Goal: Task Accomplishment & Management: Use online tool/utility

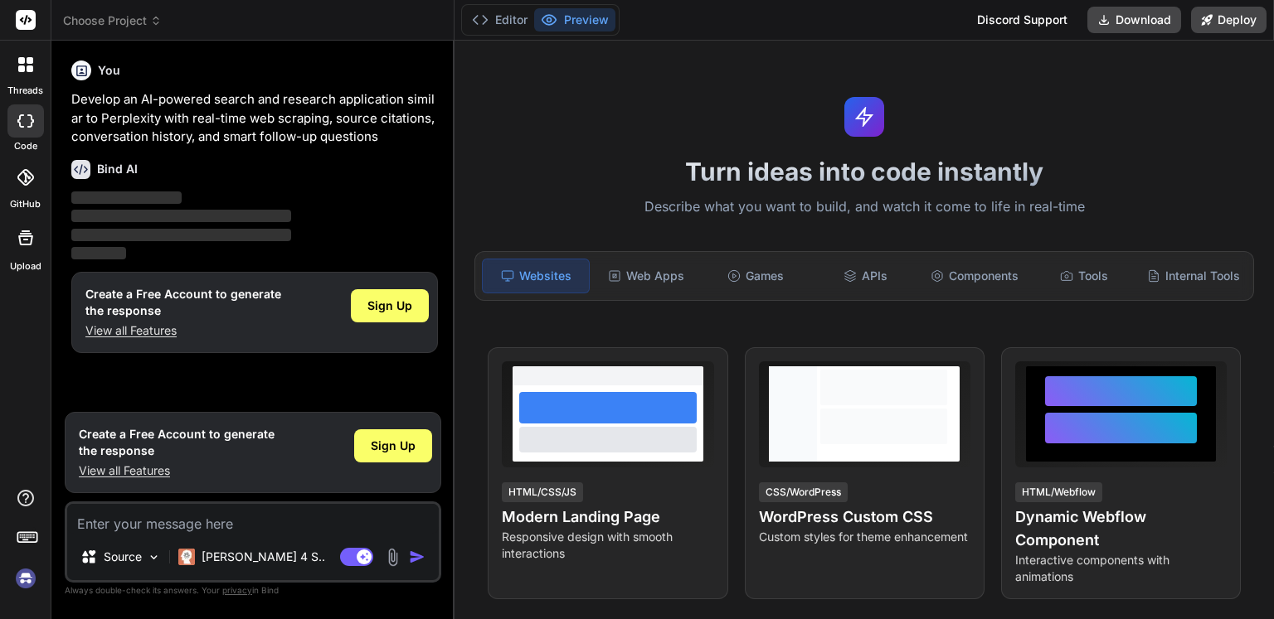
click at [26, 182] on icon at bounding box center [25, 177] width 17 height 17
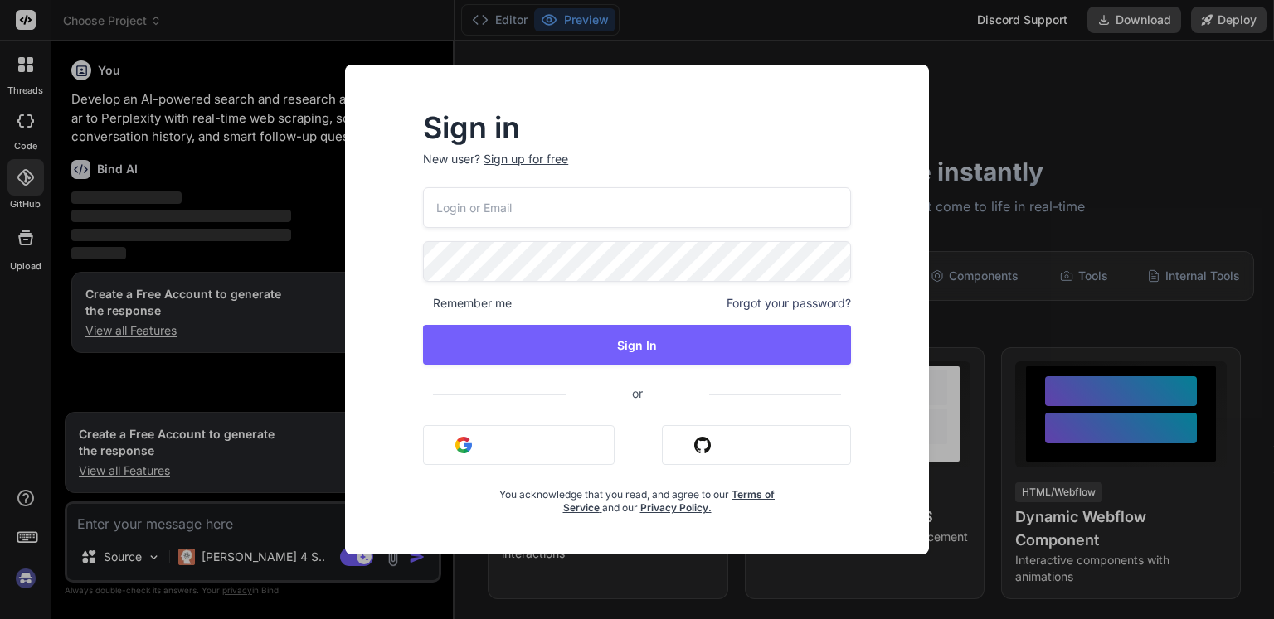
click at [17, 240] on div "Sign in New user? Sign up for free Remember me Forgot your password? Sign In or…" at bounding box center [637, 309] width 1274 height 619
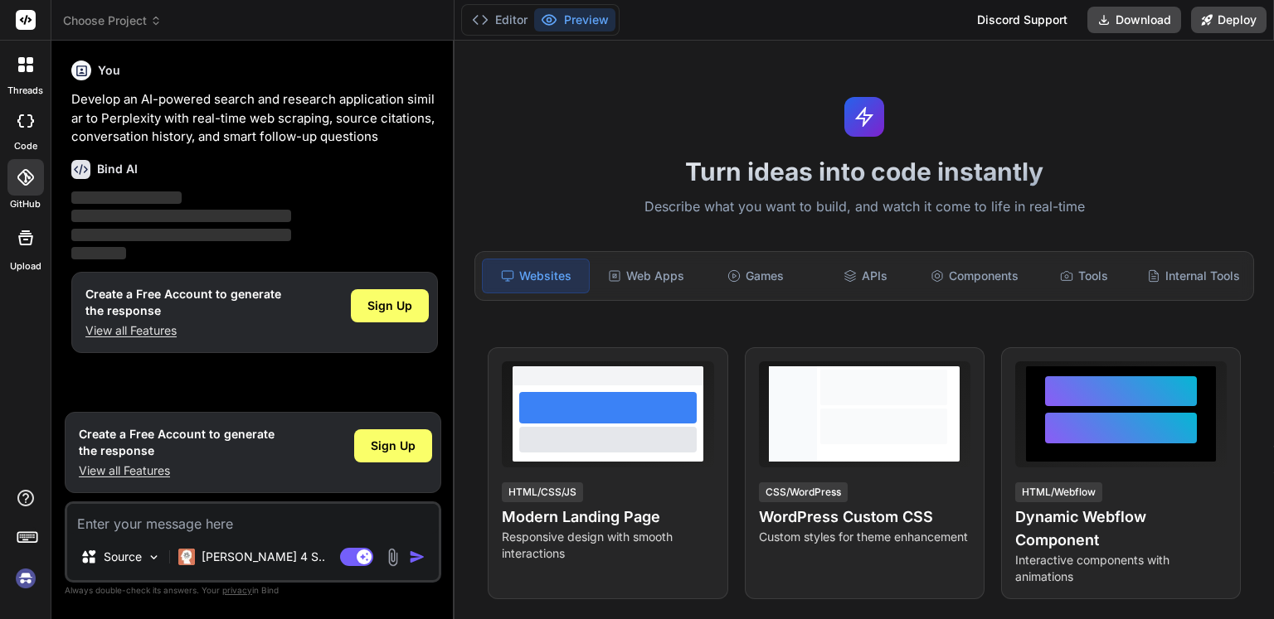
click at [17, 240] on icon at bounding box center [26, 238] width 20 height 20
click at [28, 124] on icon at bounding box center [25, 120] width 17 height 13
click at [12, 59] on div at bounding box center [25, 64] width 35 height 35
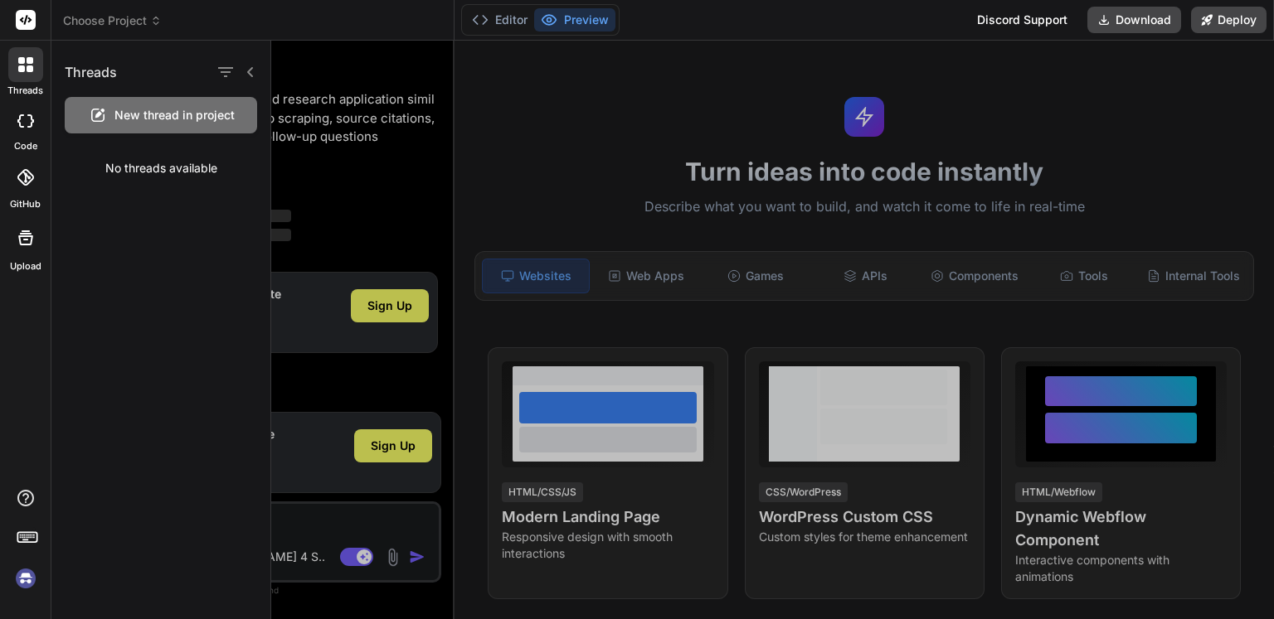
click at [30, 124] on icon at bounding box center [25, 120] width 17 height 13
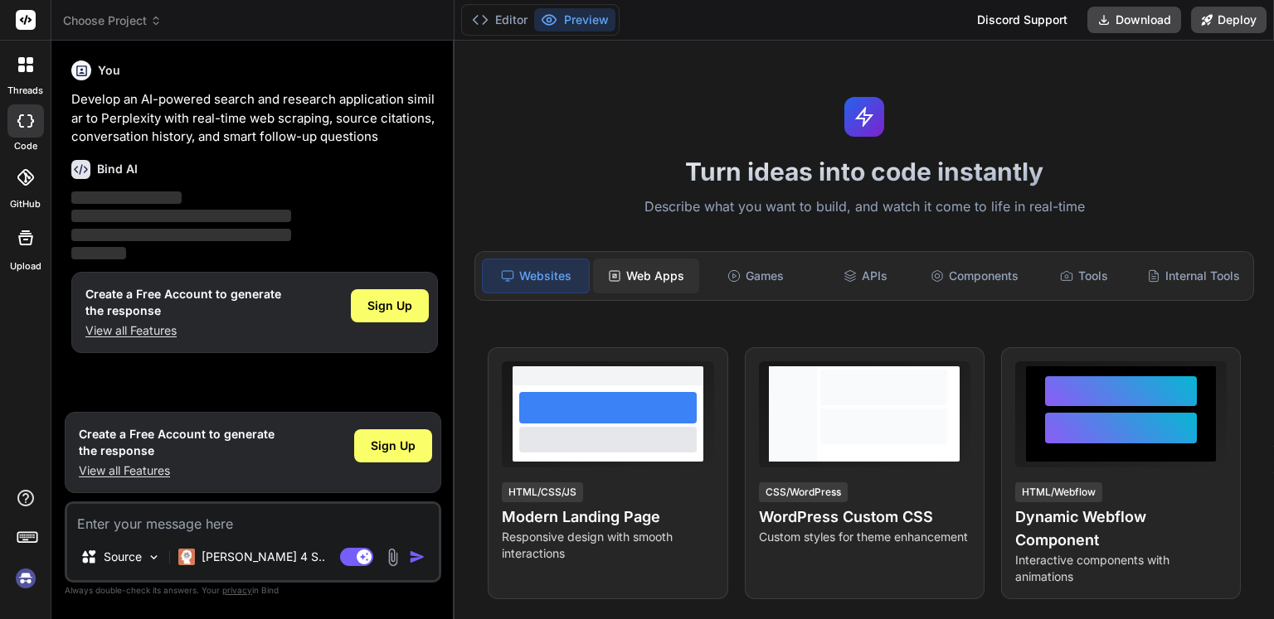
click at [645, 276] on div "Web Apps" at bounding box center [646, 276] width 106 height 35
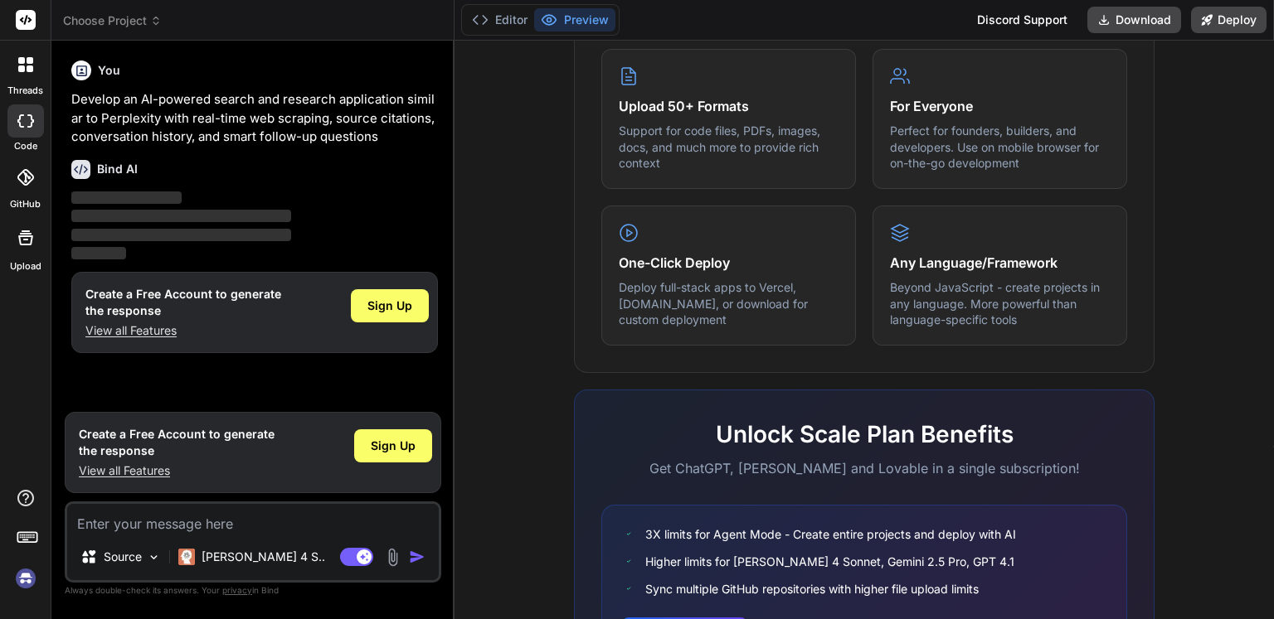
scroll to position [992, 0]
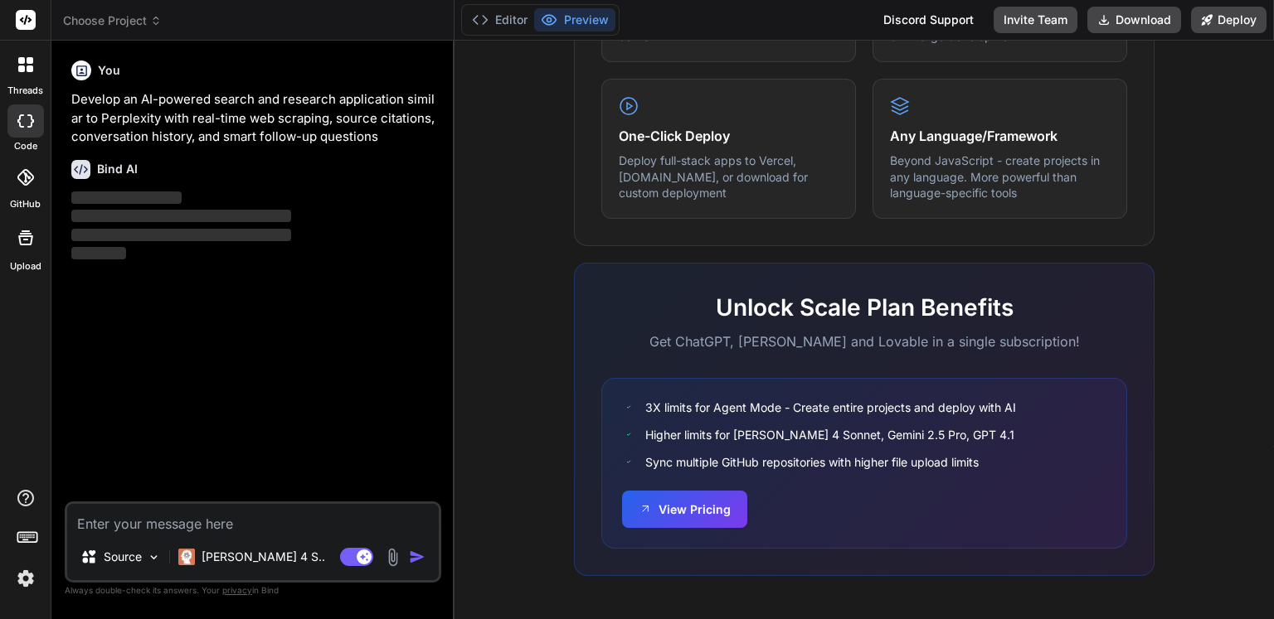
type textarea "x"
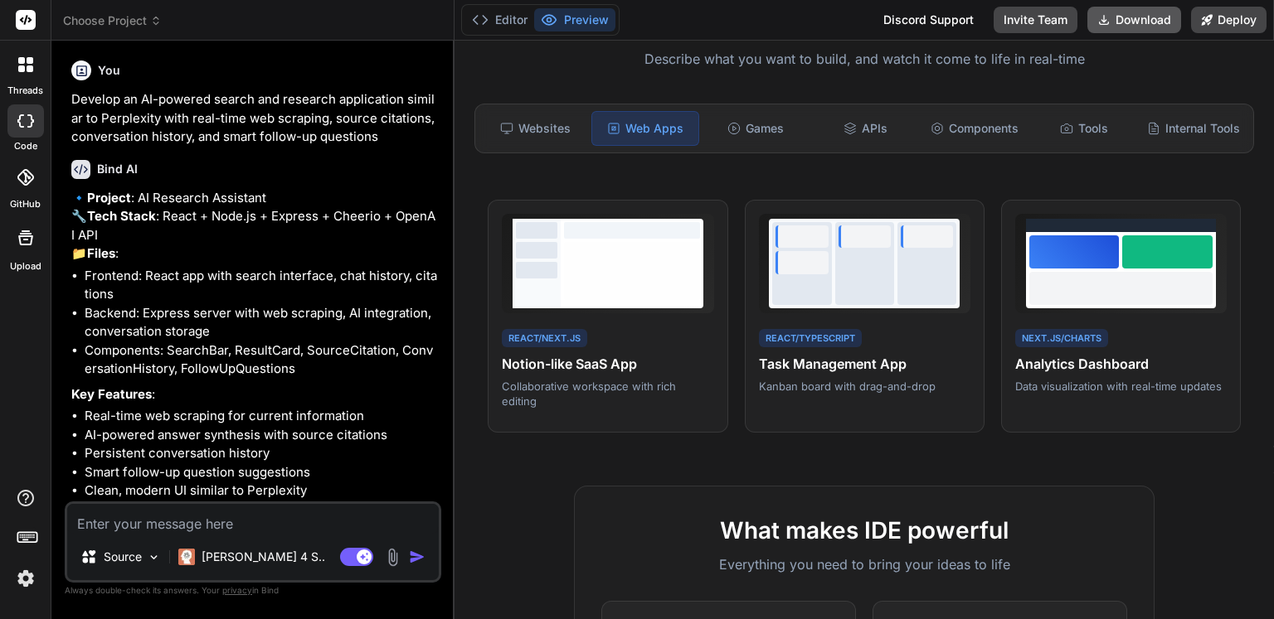
scroll to position [80, 0]
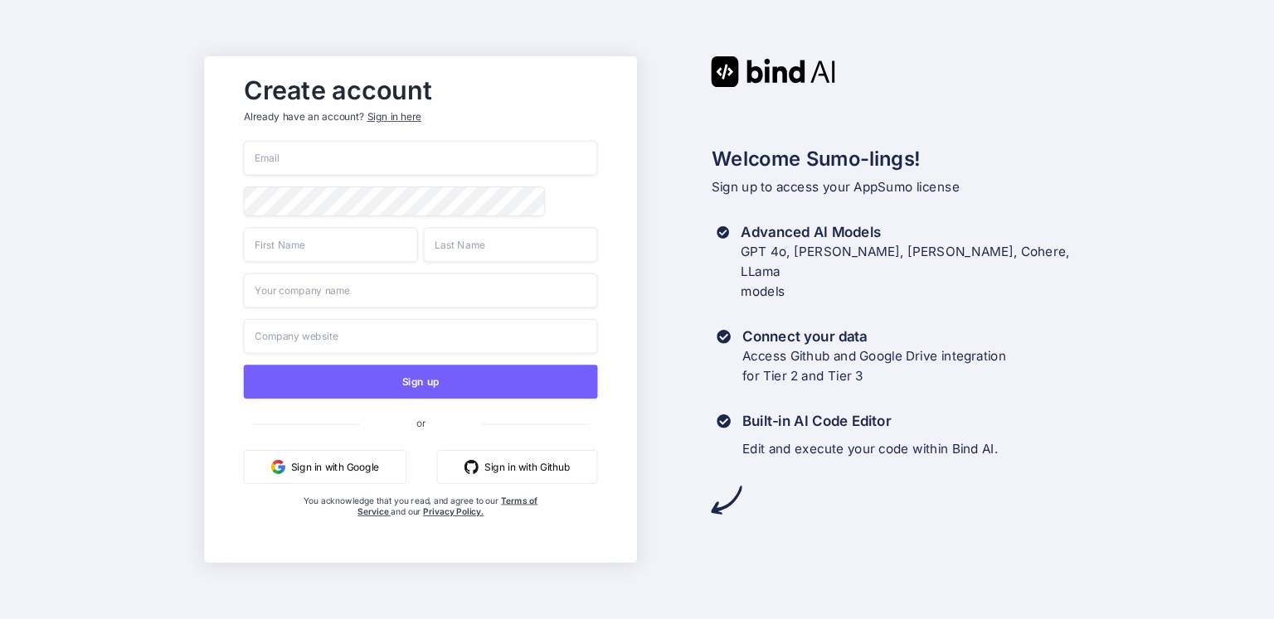
click at [318, 465] on button "Sign in with Google" at bounding box center [324, 467] width 163 height 34
click at [527, 478] on button "Sign in with Github" at bounding box center [517, 467] width 161 height 34
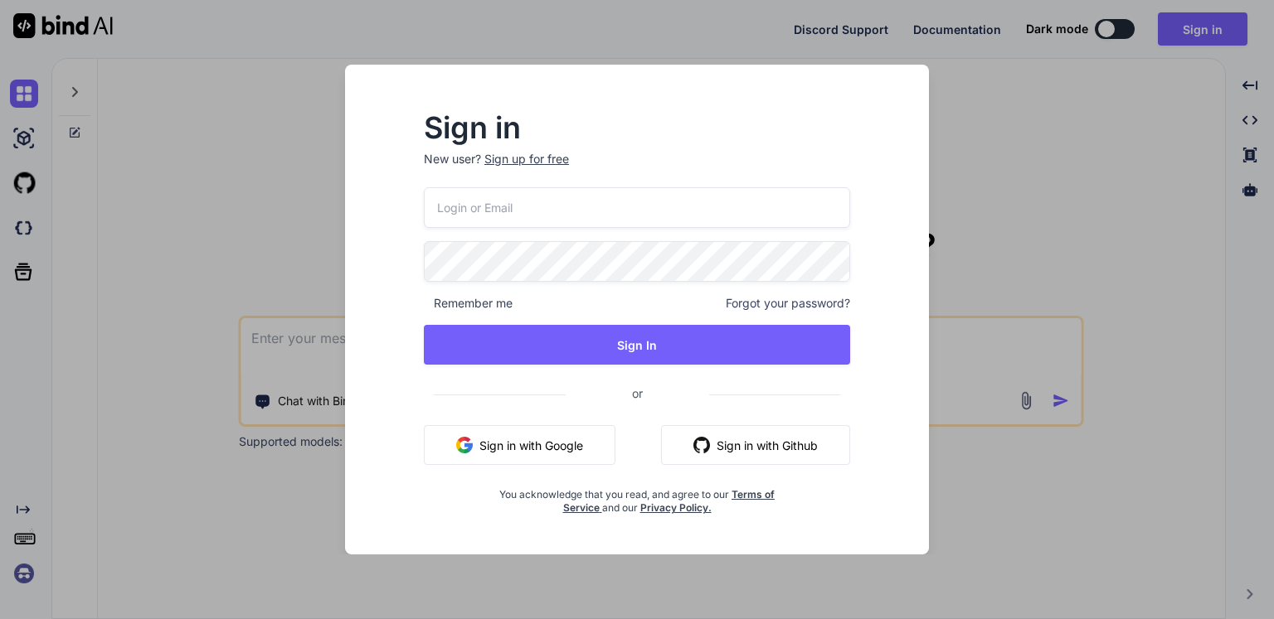
type textarea "x"
click at [726, 443] on button "Sign in with Github" at bounding box center [756, 445] width 189 height 40
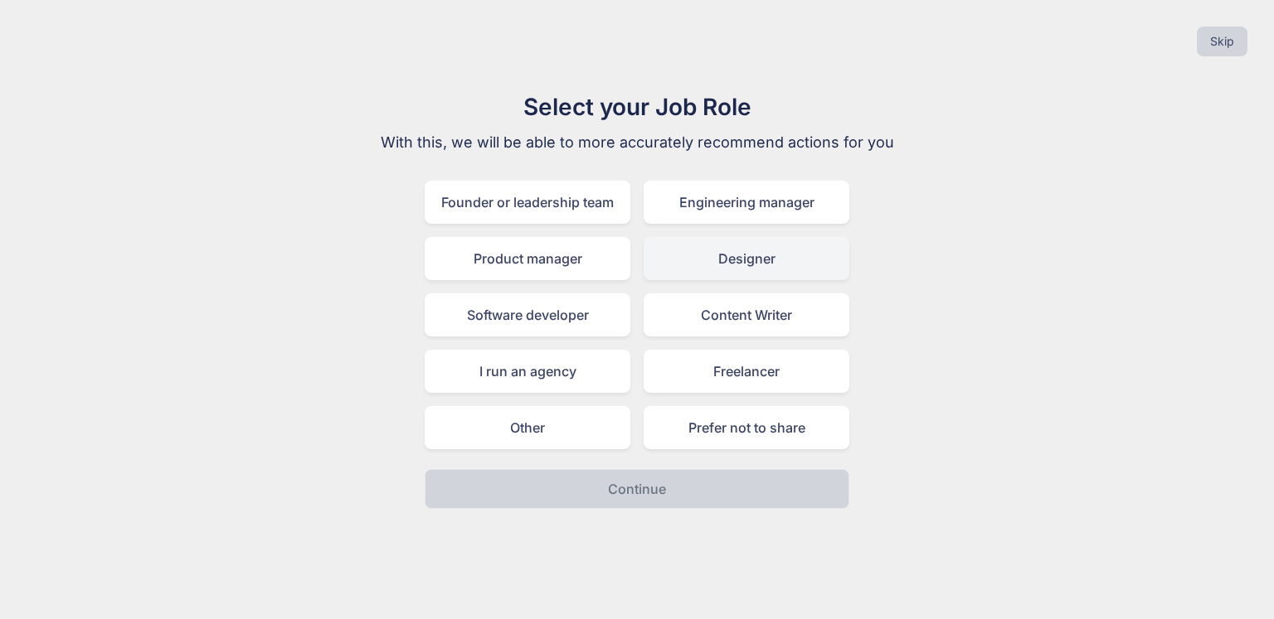
click at [750, 261] on div "Designer" at bounding box center [746, 258] width 206 height 43
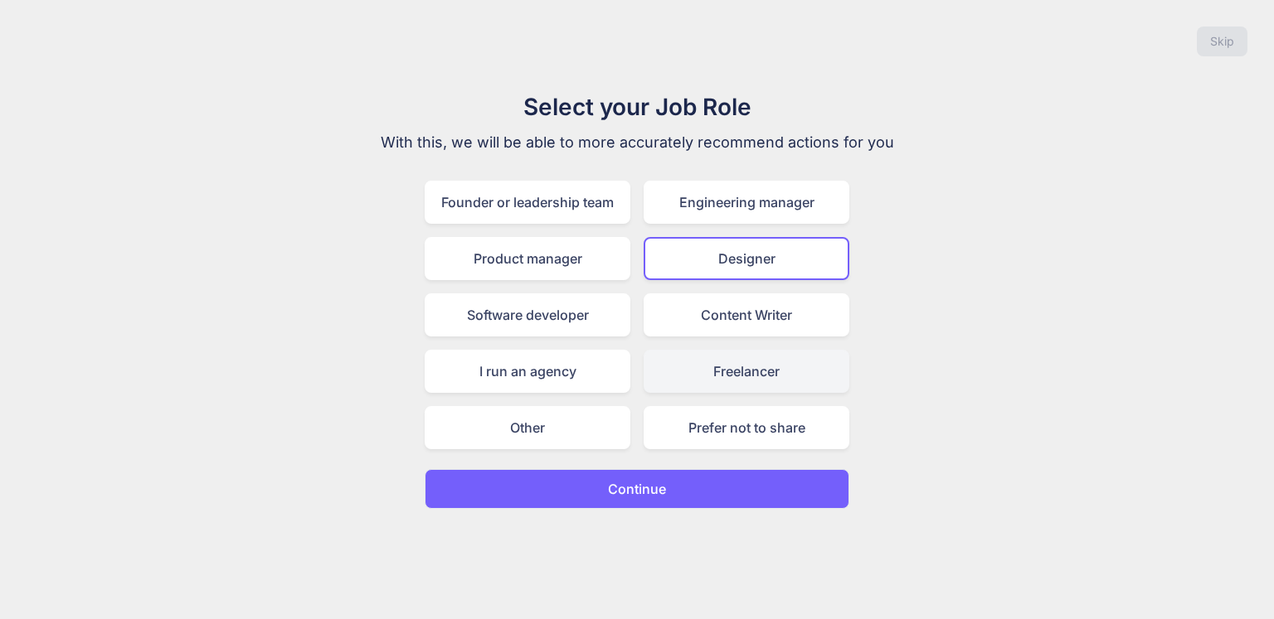
click at [745, 380] on div "Freelancer" at bounding box center [746, 371] width 206 height 43
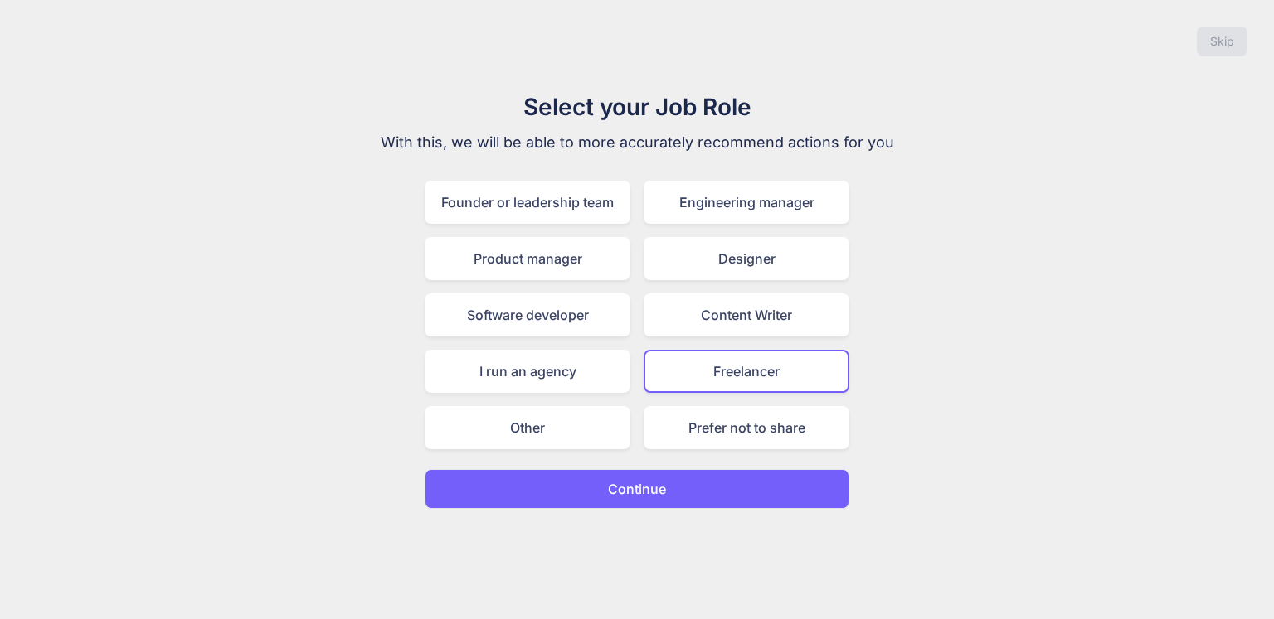
click at [720, 492] on button "Continue" at bounding box center [637, 489] width 425 height 40
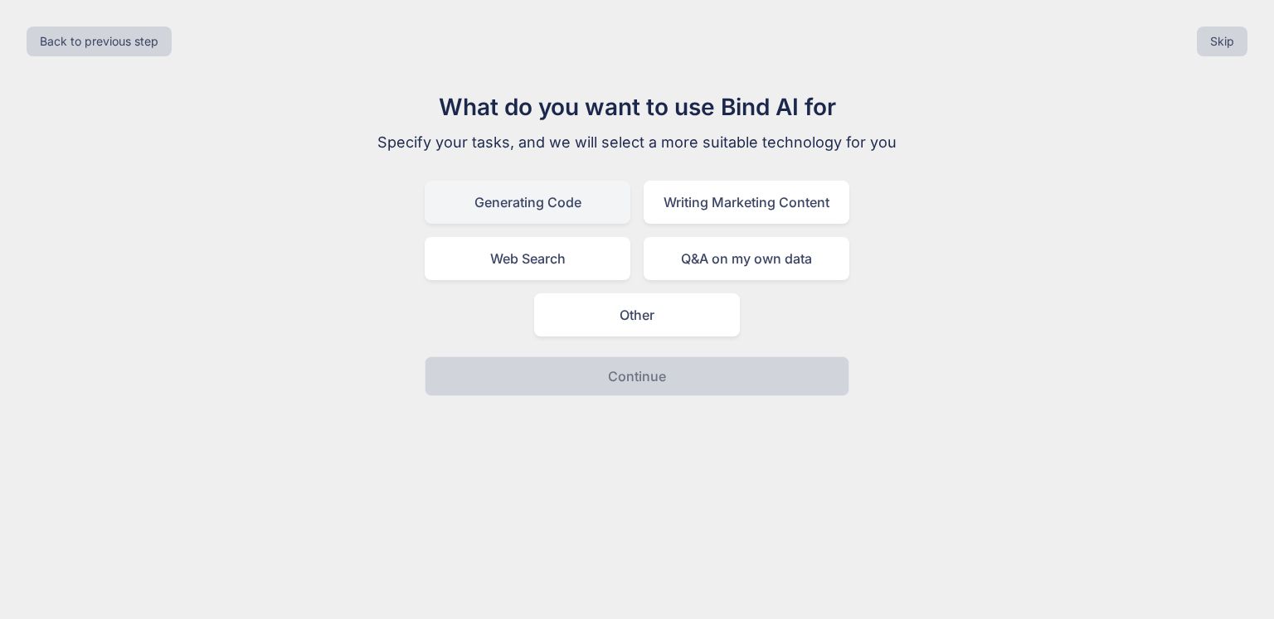
click at [517, 196] on div "Generating Code" at bounding box center [528, 202] width 206 height 43
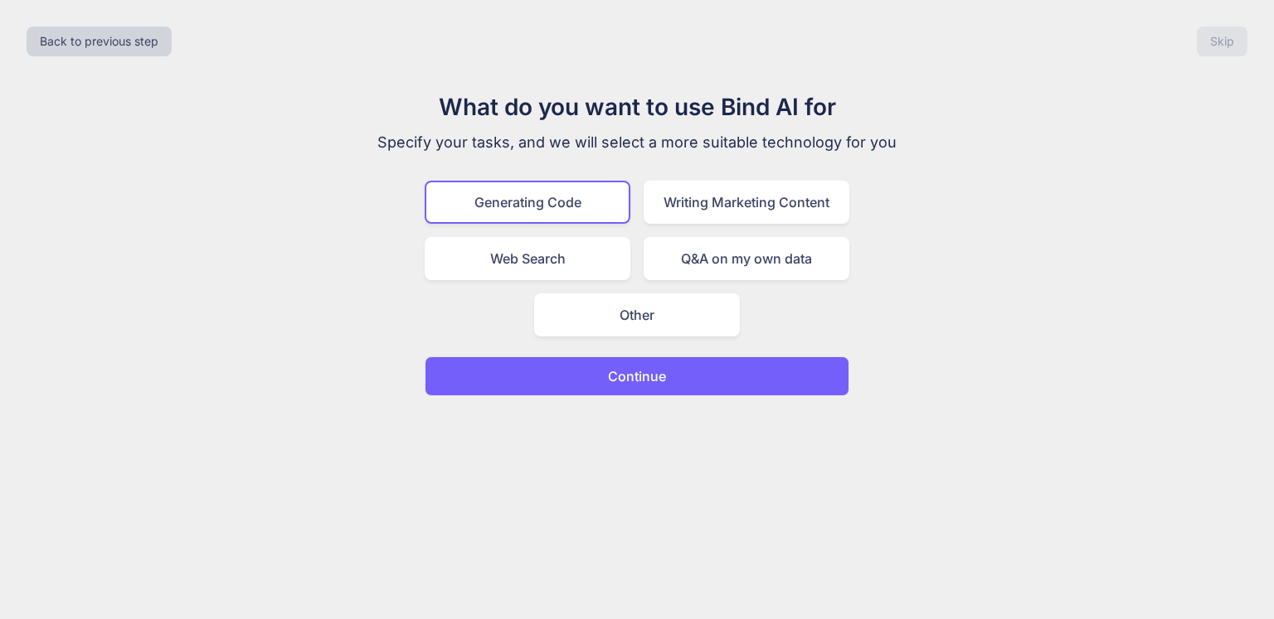
click at [682, 386] on button "Continue" at bounding box center [637, 377] width 425 height 40
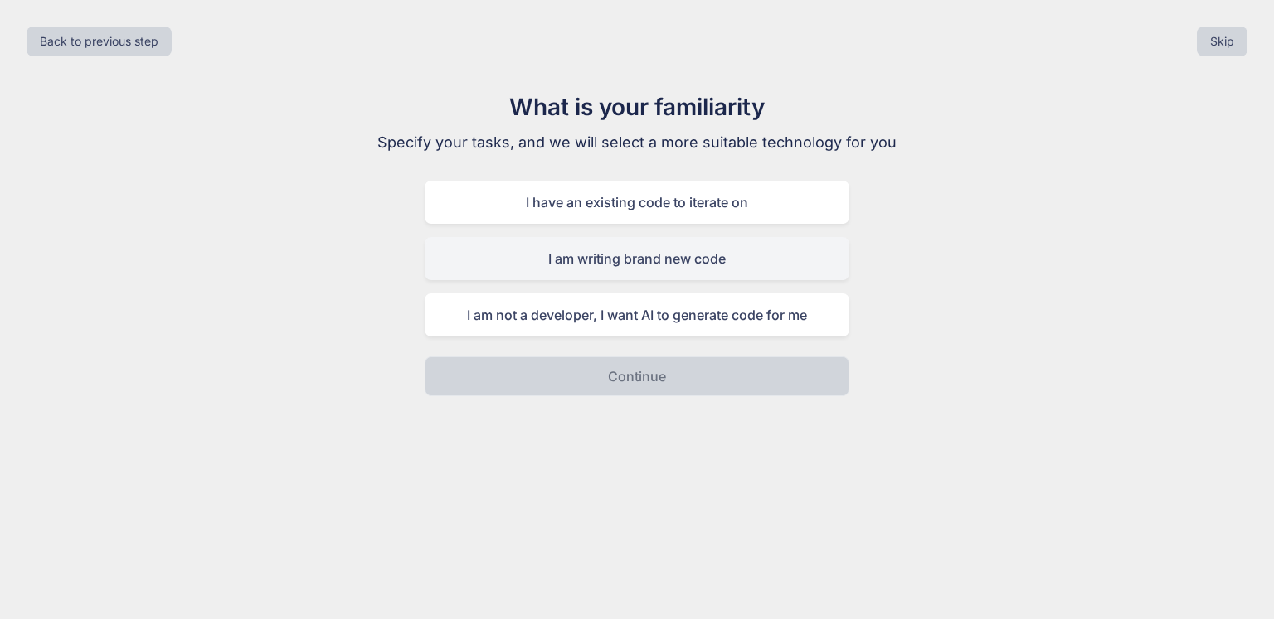
click at [719, 260] on div "I am writing brand new code" at bounding box center [637, 258] width 425 height 43
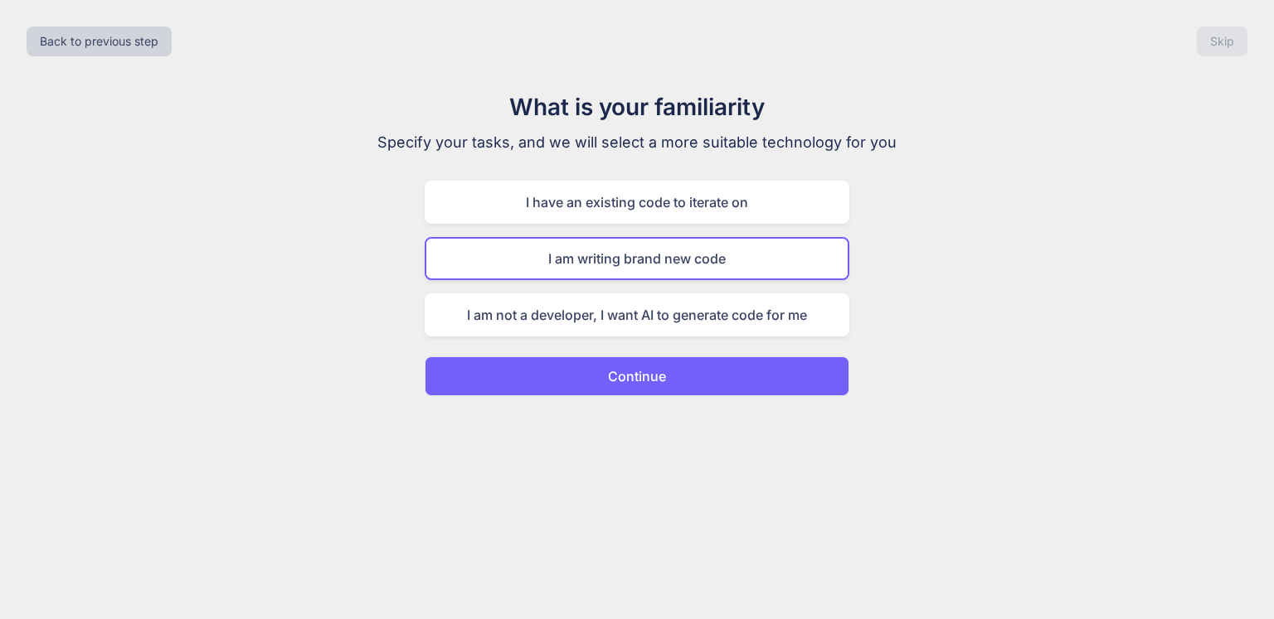
click at [718, 379] on button "Continue" at bounding box center [637, 377] width 425 height 40
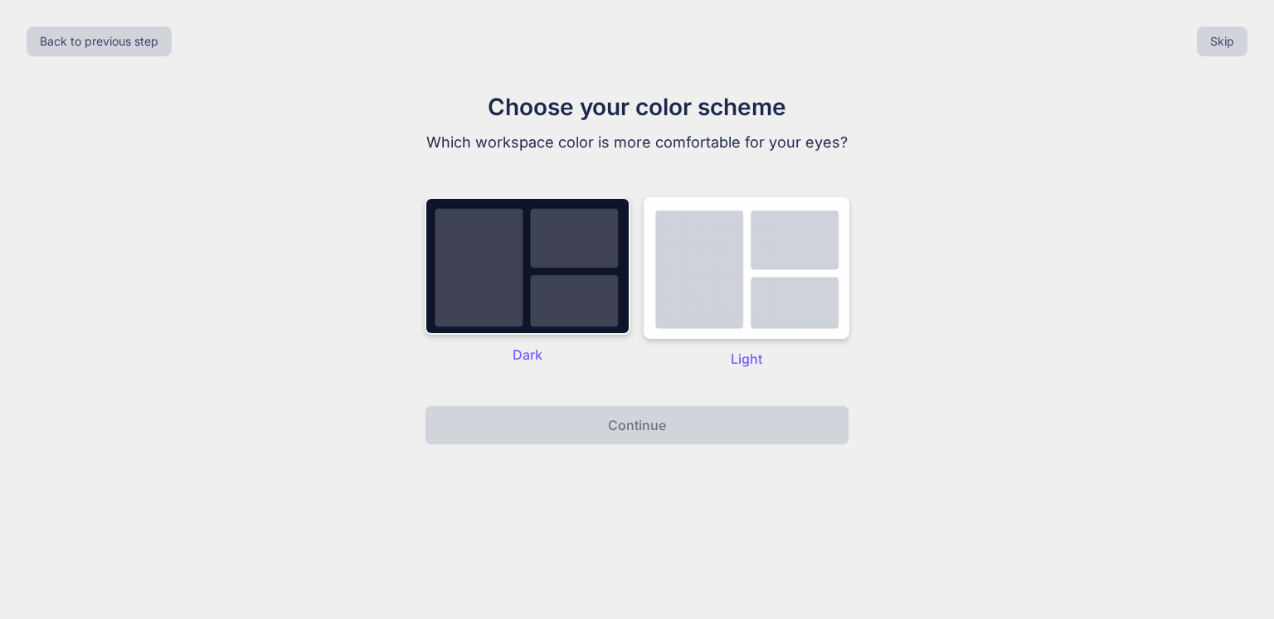
click at [536, 248] on img at bounding box center [528, 266] width 206 height 138
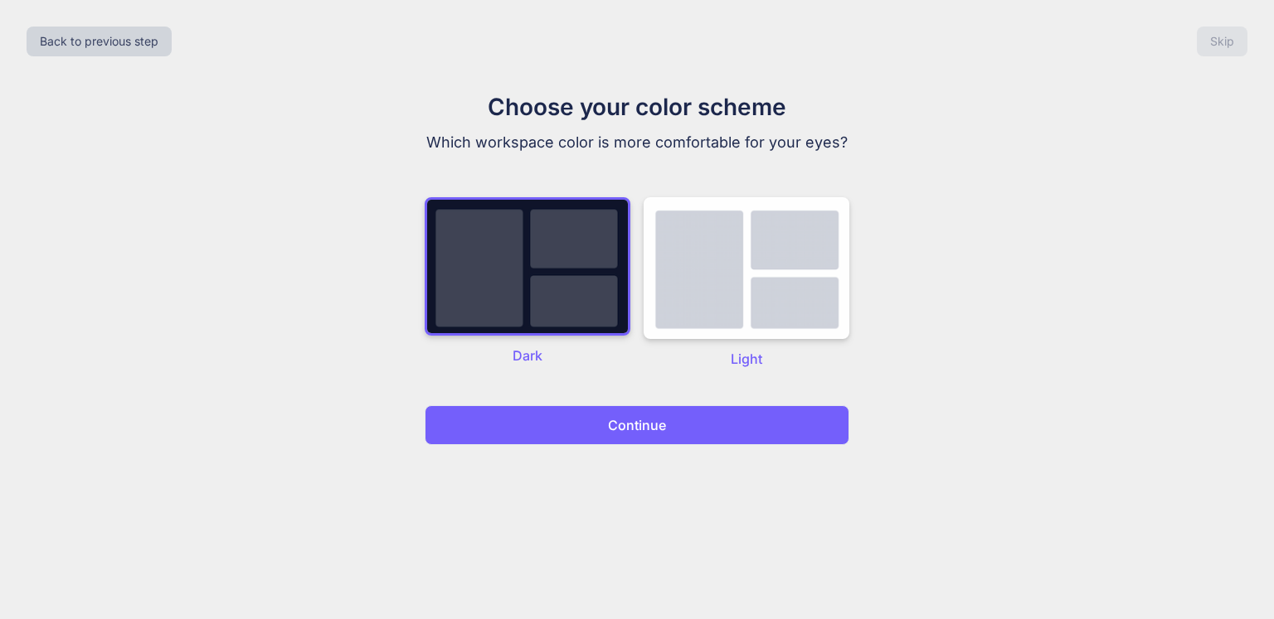
click at [737, 435] on button "Continue" at bounding box center [637, 425] width 425 height 40
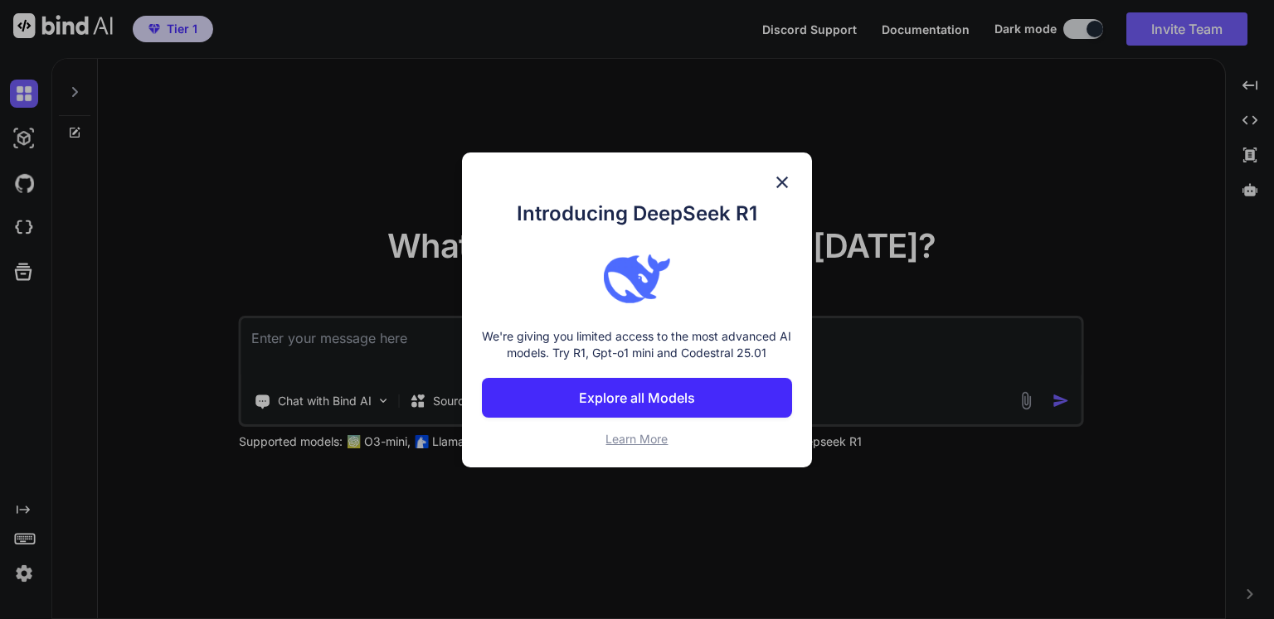
click at [670, 402] on p "Explore all Models" at bounding box center [637, 398] width 116 height 20
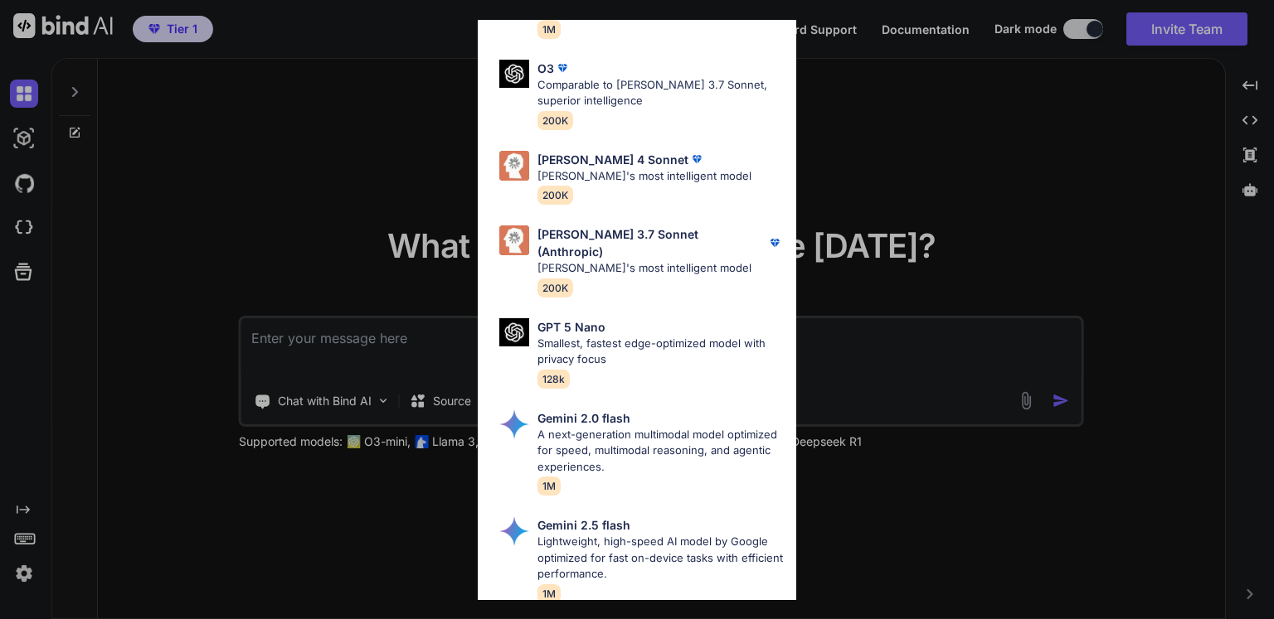
scroll to position [945, 0]
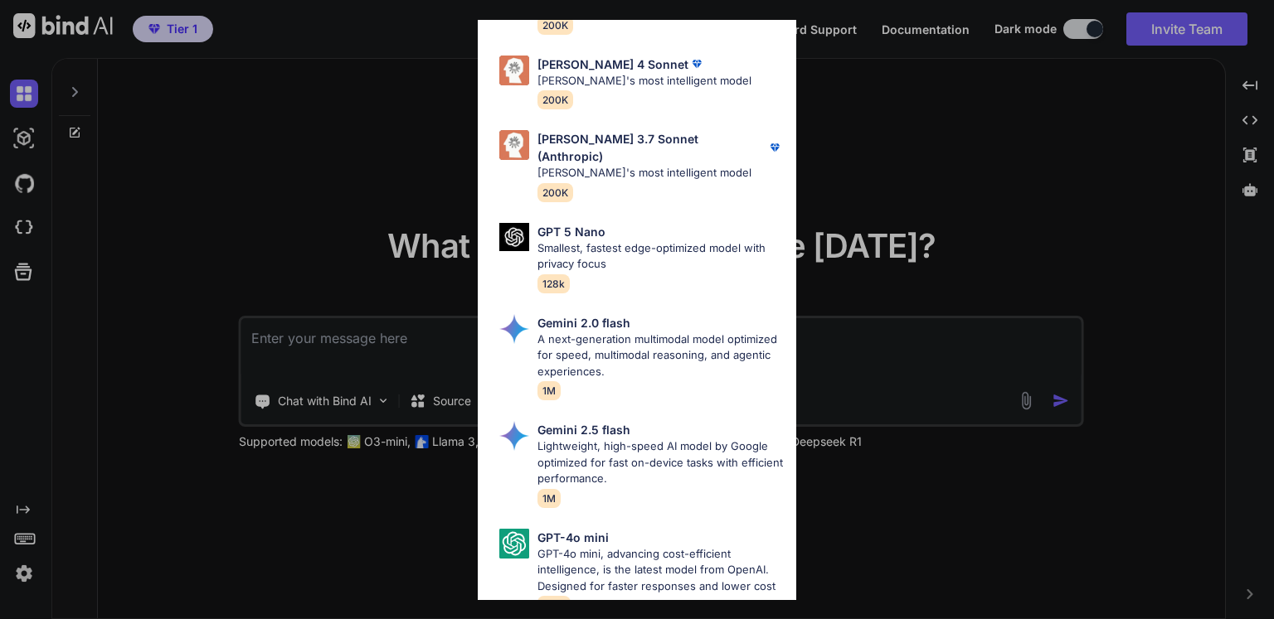
click at [1065, 152] on div "All GPT 5 Mini Smaller, fast variant balancing speed and capability for light t…" at bounding box center [637, 309] width 1274 height 619
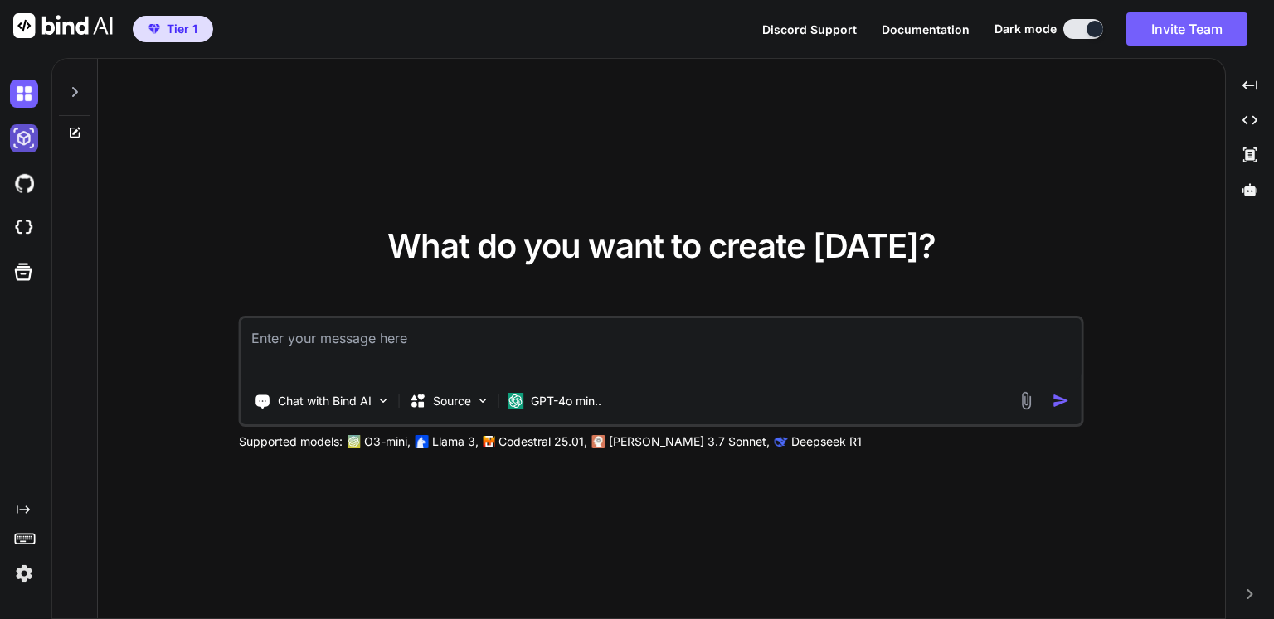
click at [30, 138] on img at bounding box center [24, 138] width 28 height 28
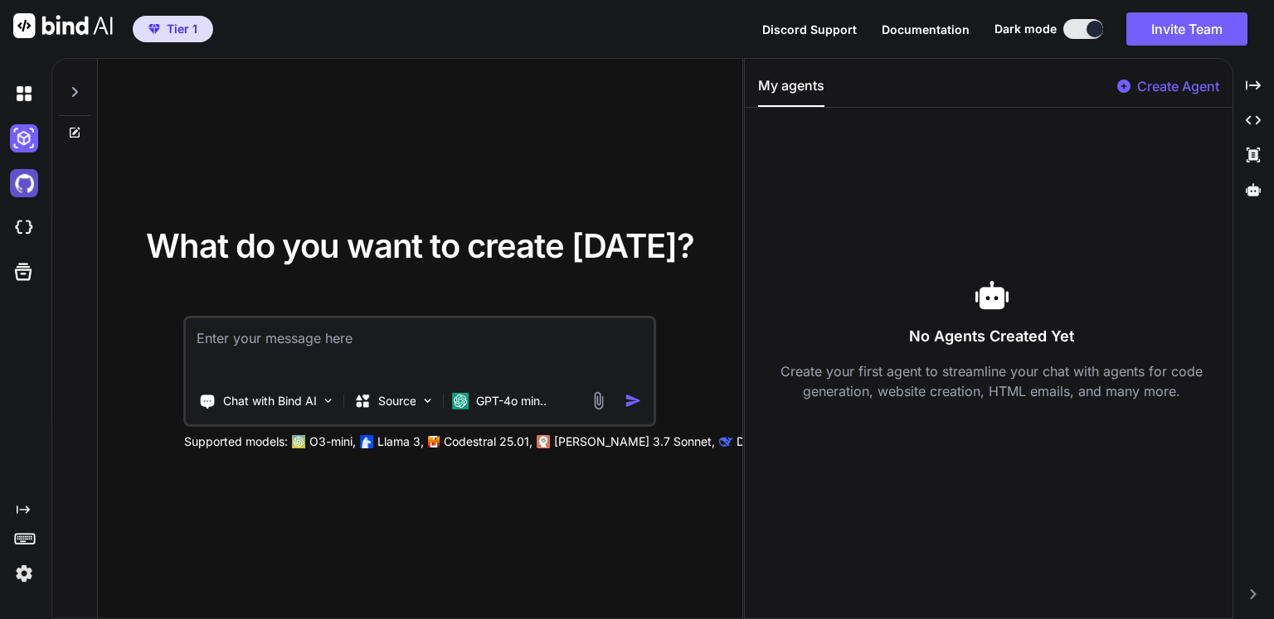
click at [22, 181] on img at bounding box center [24, 183] width 28 height 28
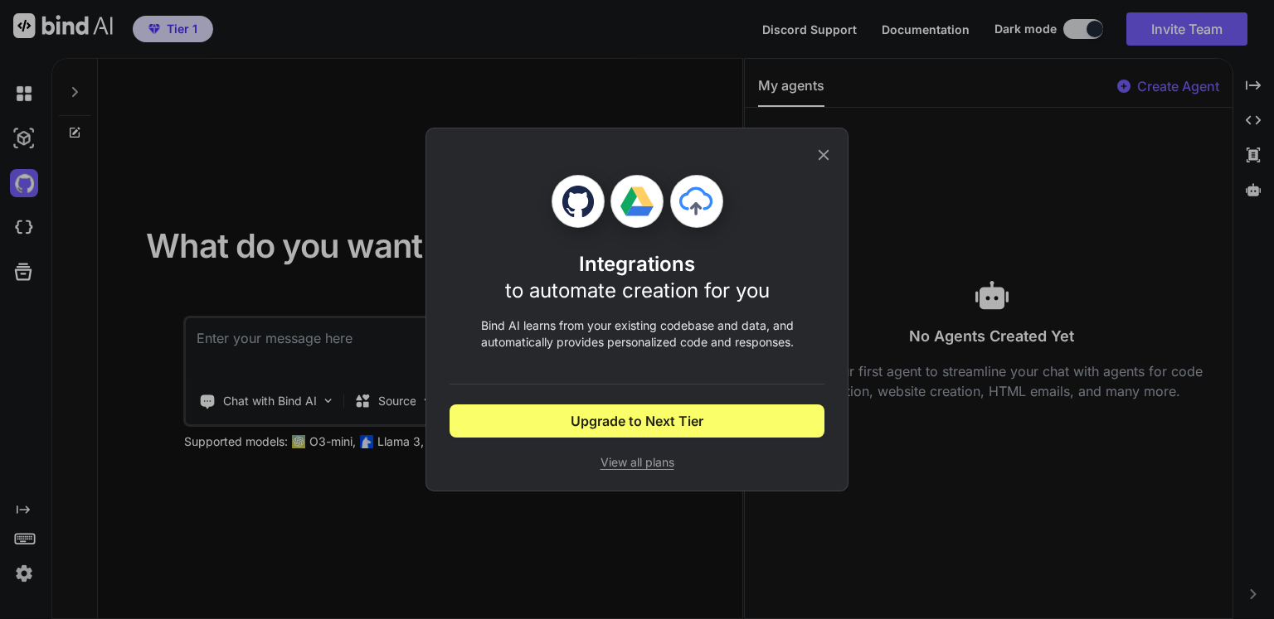
click at [21, 225] on div "Integrations to automate creation for you Bind AI learns from your existing cod…" at bounding box center [637, 309] width 1274 height 619
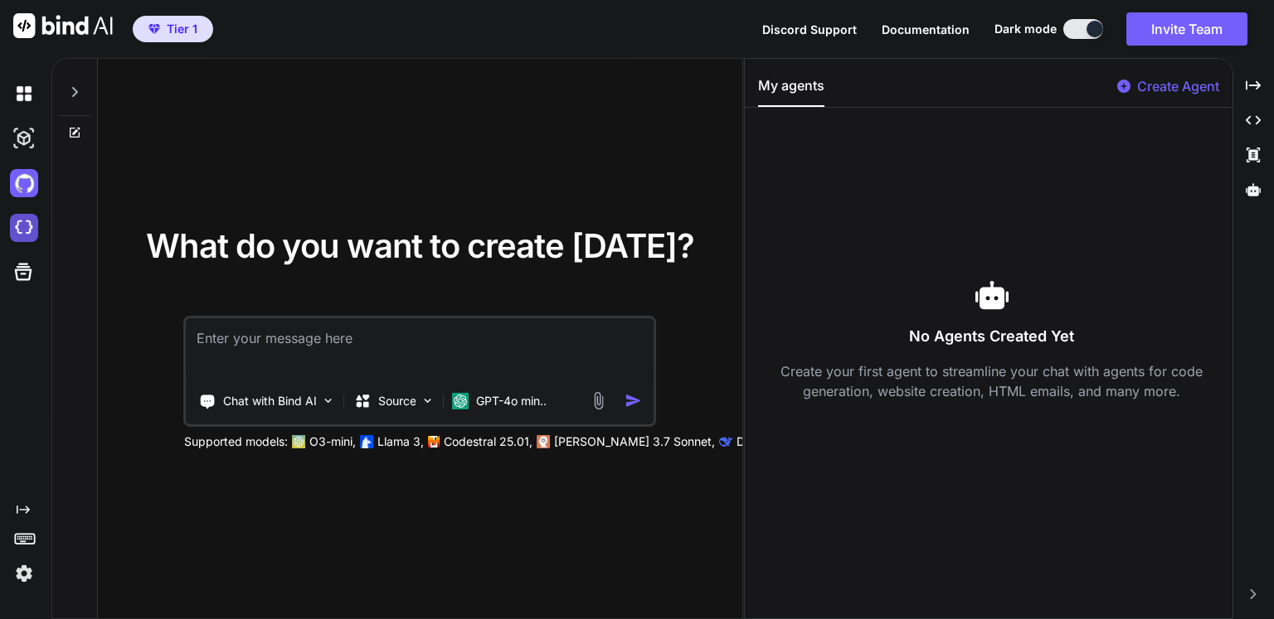
click at [21, 226] on img at bounding box center [24, 228] width 28 height 28
click at [28, 267] on icon at bounding box center [23, 272] width 17 height 17
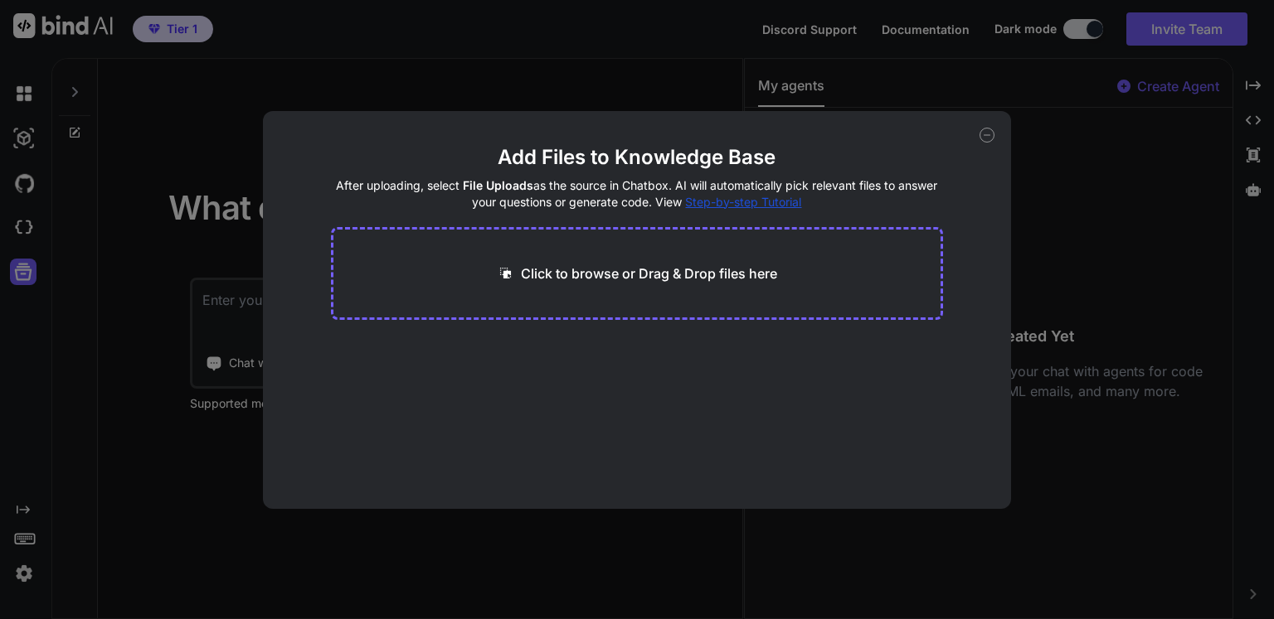
click at [17, 123] on div "Add Files to Knowledge Base After uploading, select File Uploads as the source …" at bounding box center [637, 309] width 1274 height 619
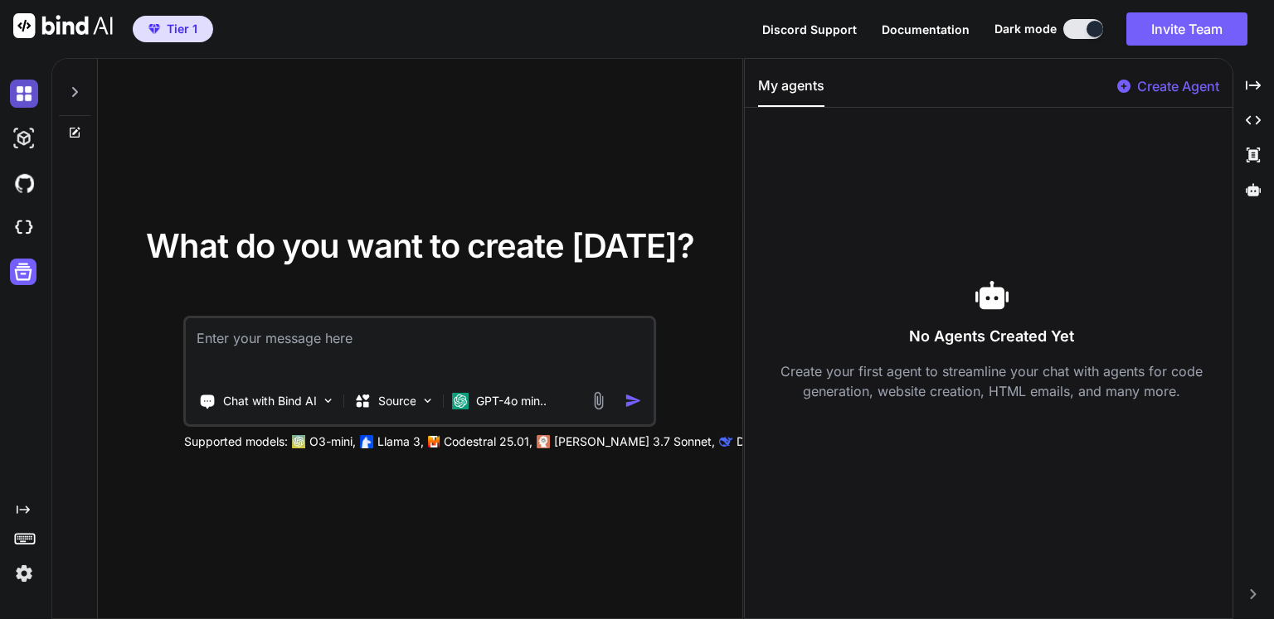
click at [28, 90] on img at bounding box center [24, 94] width 28 height 28
click at [32, 88] on img at bounding box center [24, 94] width 28 height 28
click at [14, 145] on img at bounding box center [24, 138] width 28 height 28
click at [1264, 86] on div "Created with Pixso." at bounding box center [1253, 85] width 27 height 28
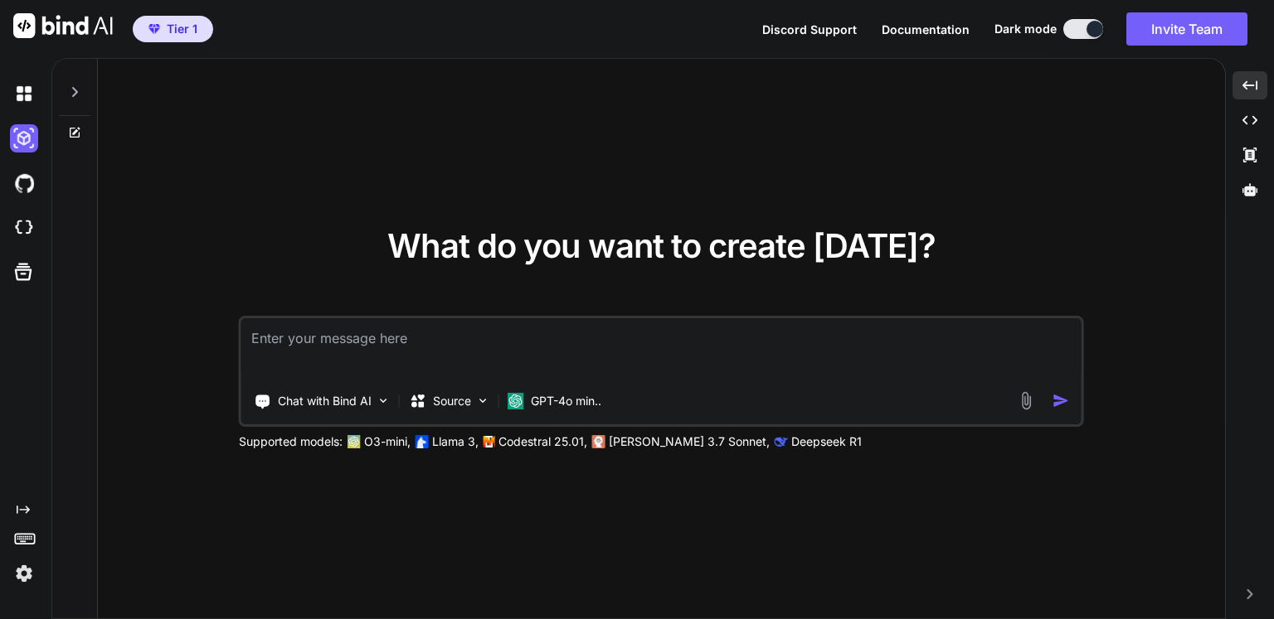
click at [624, 354] on textarea at bounding box center [661, 348] width 840 height 61
click at [406, 360] on textarea at bounding box center [661, 348] width 840 height 61
paste textarea "You need to build a comprehensive web application for fire departments to track…"
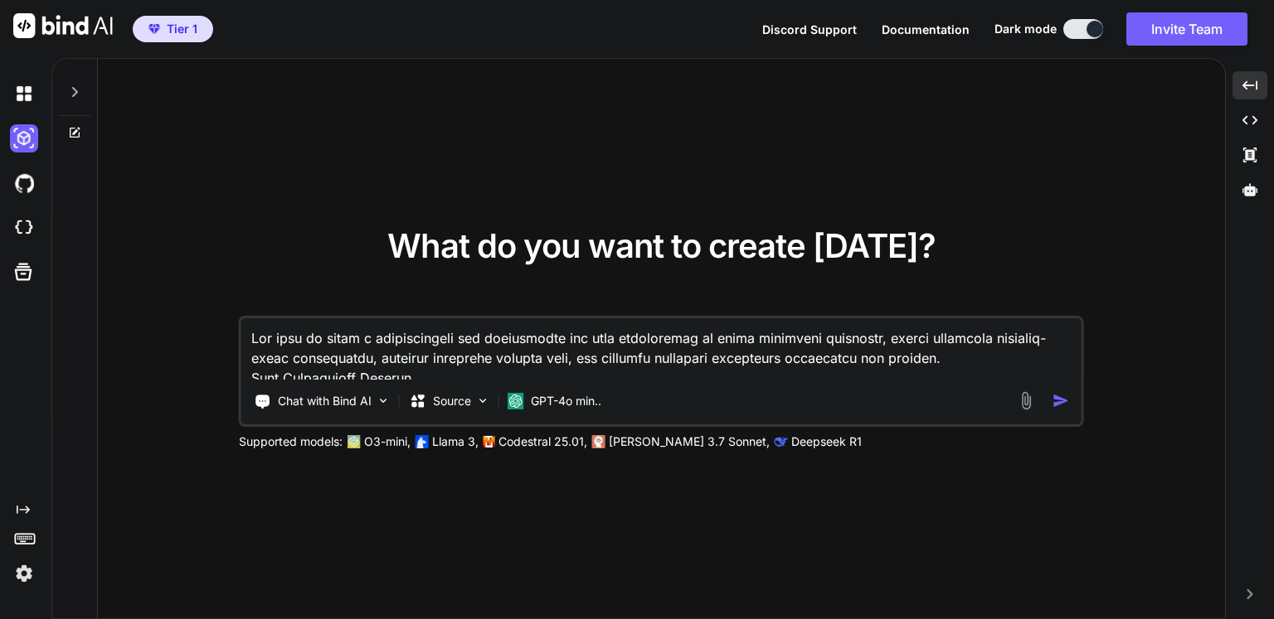
scroll to position [2588, 0]
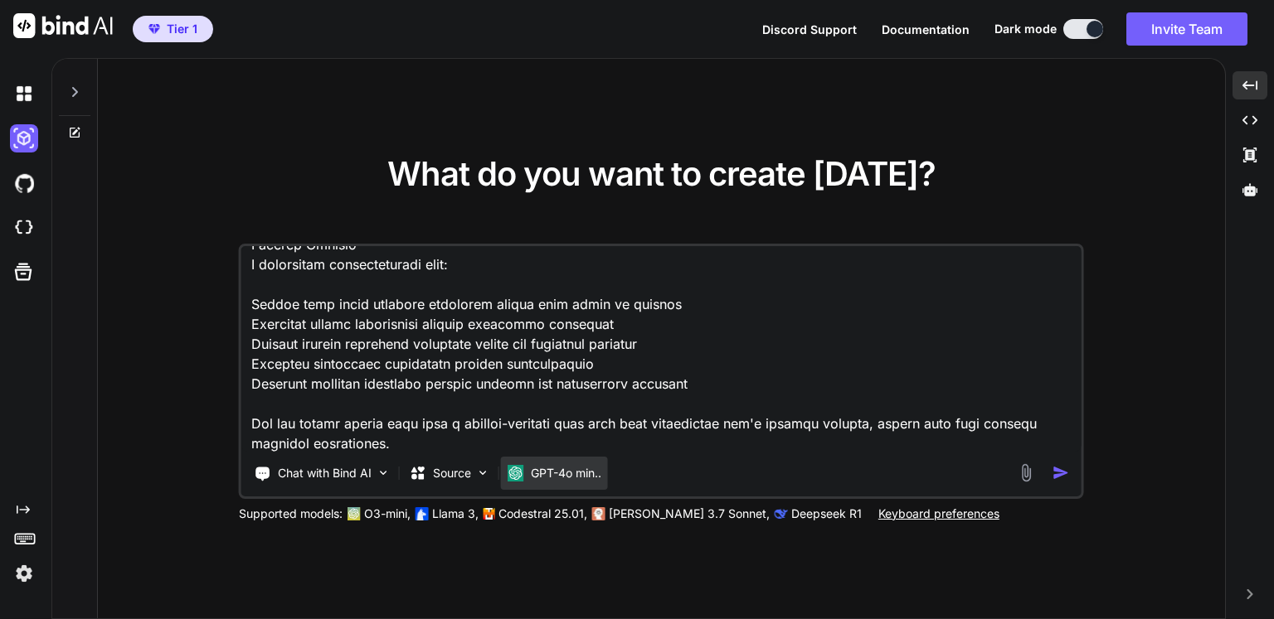
type textarea "You need to build a comprehensive web application for fire departments to track…"
click at [547, 480] on p "GPT-4o min.." at bounding box center [566, 473] width 70 height 17
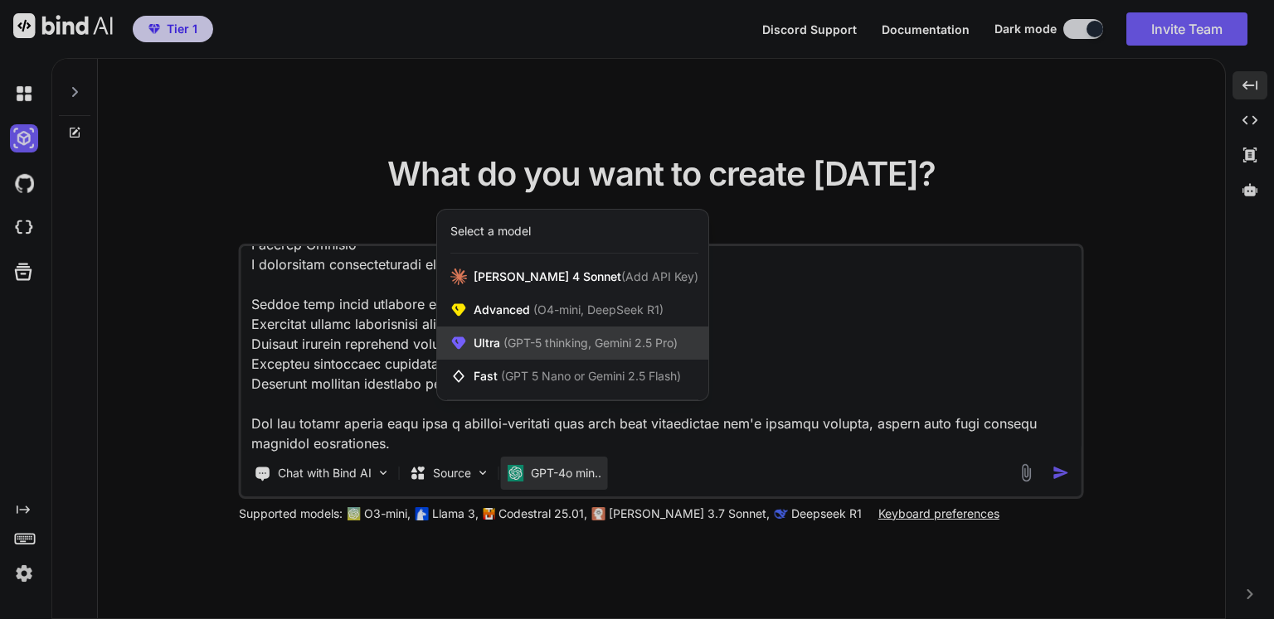
click at [560, 347] on span "(GPT-5 thinking, Gemini 2.5 Pro)" at bounding box center [588, 343] width 177 height 14
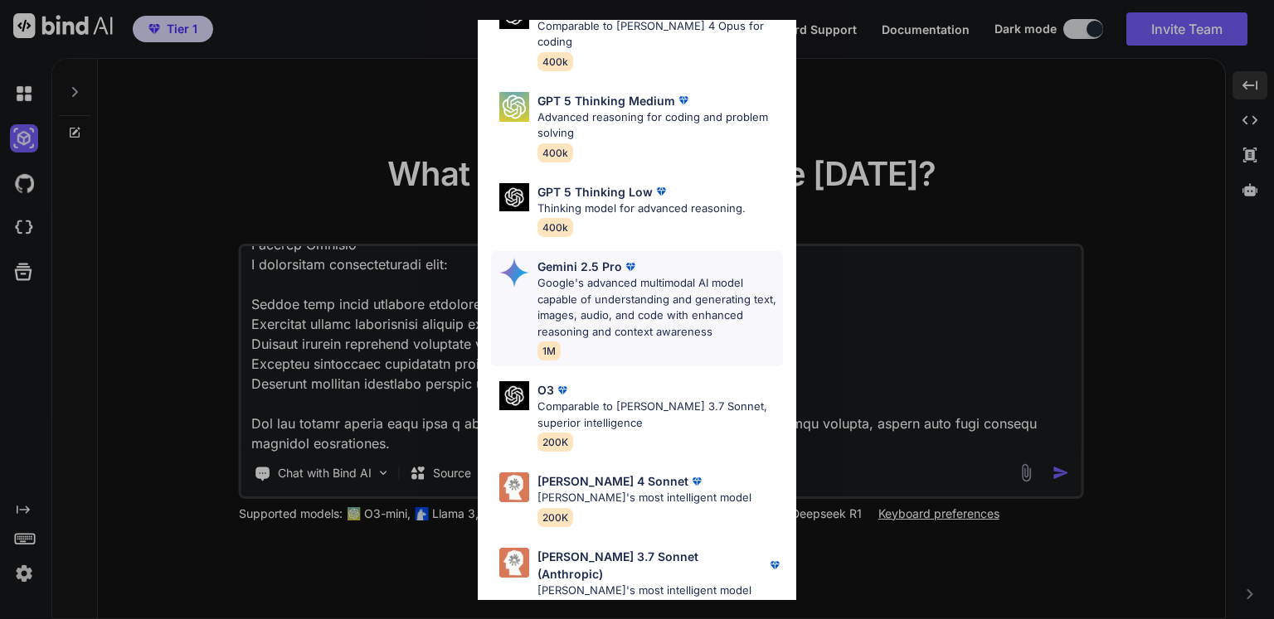
scroll to position [182, 0]
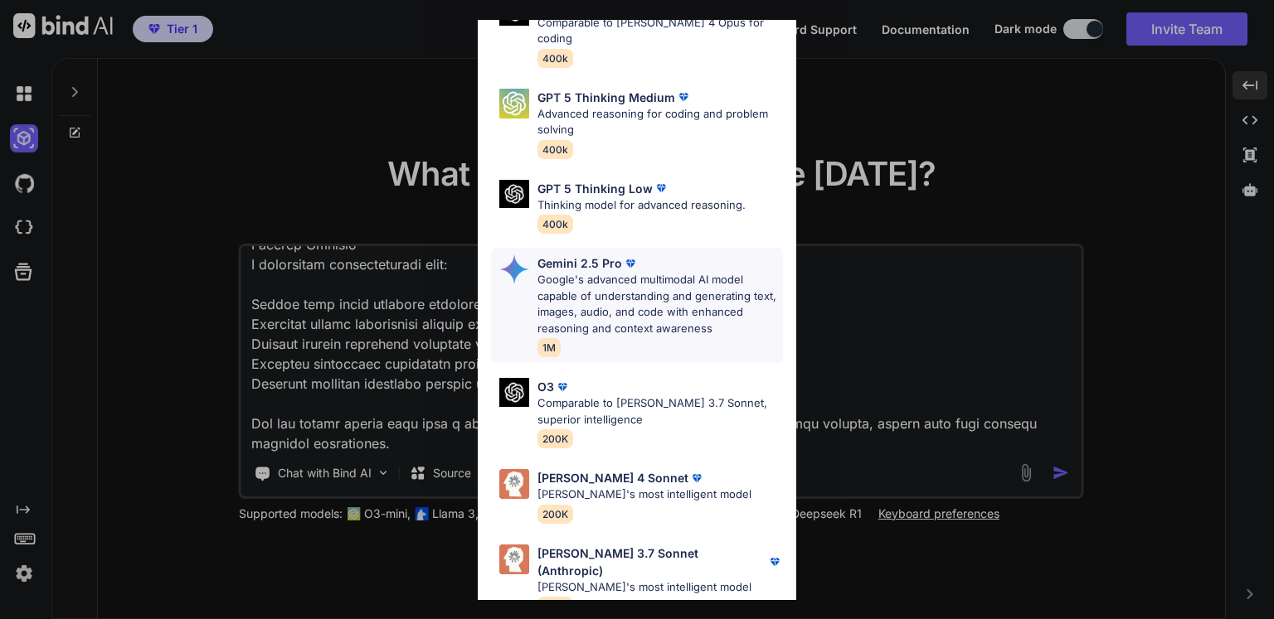
click at [628, 298] on p "Google's advanced multimodal AI model capable of understanding and generating t…" at bounding box center [659, 304] width 245 height 65
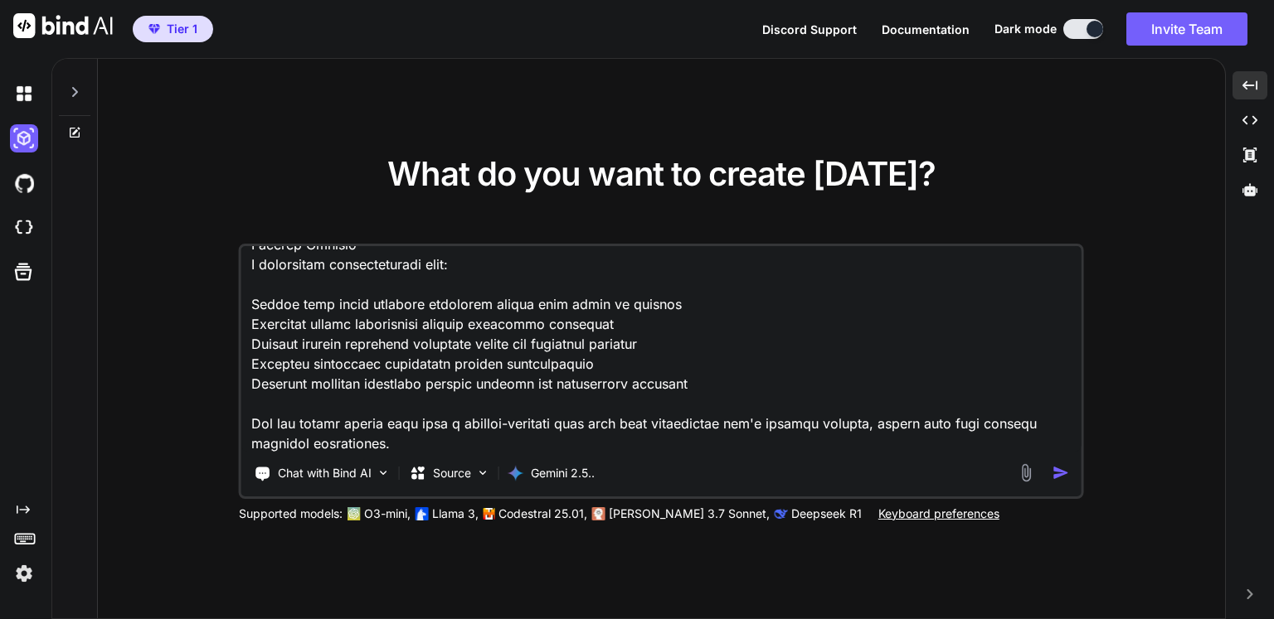
click at [1063, 473] on img "button" at bounding box center [1060, 472] width 17 height 17
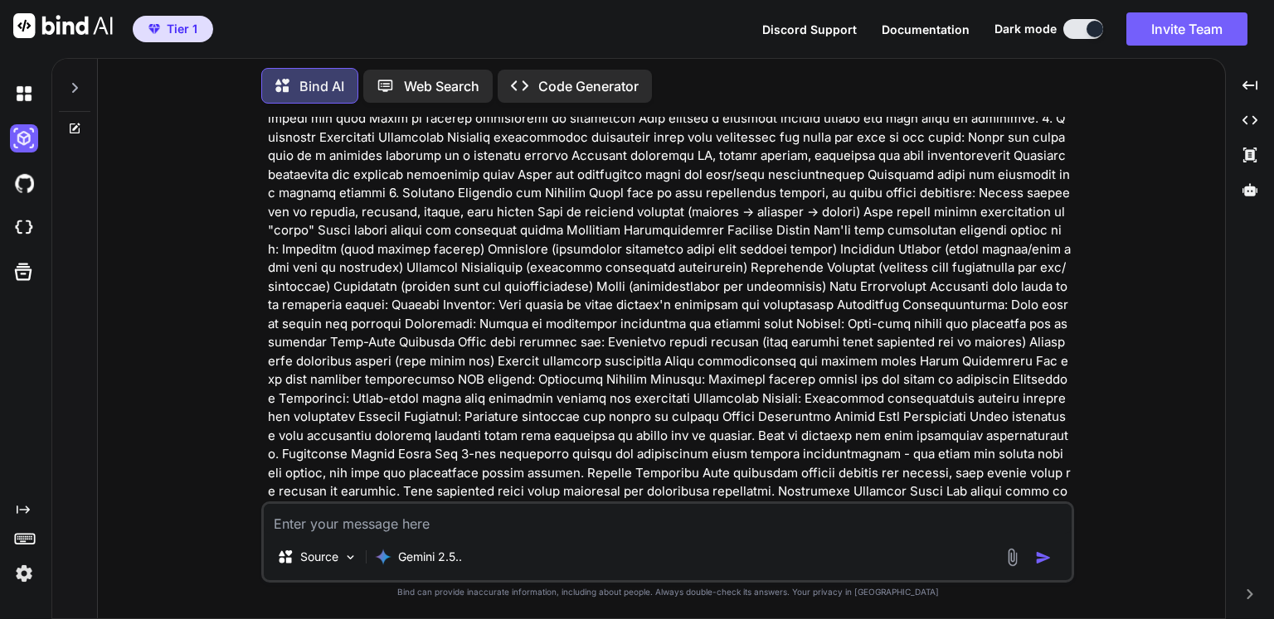
scroll to position [647, 0]
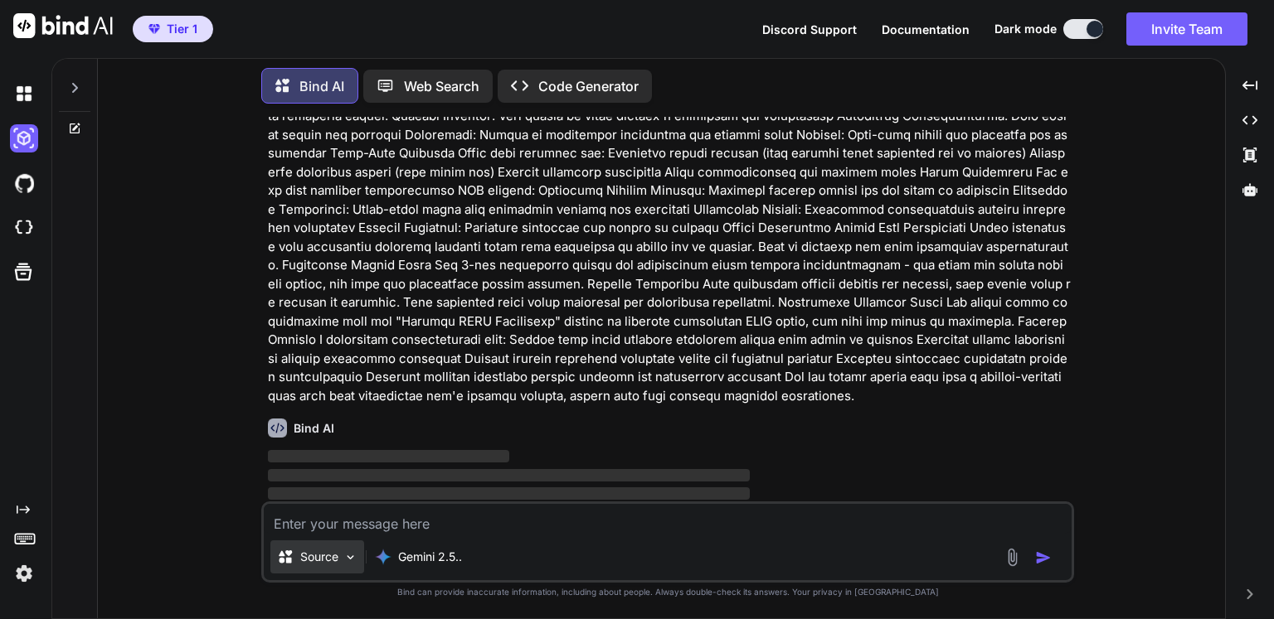
click at [343, 558] on img at bounding box center [350, 558] width 14 height 14
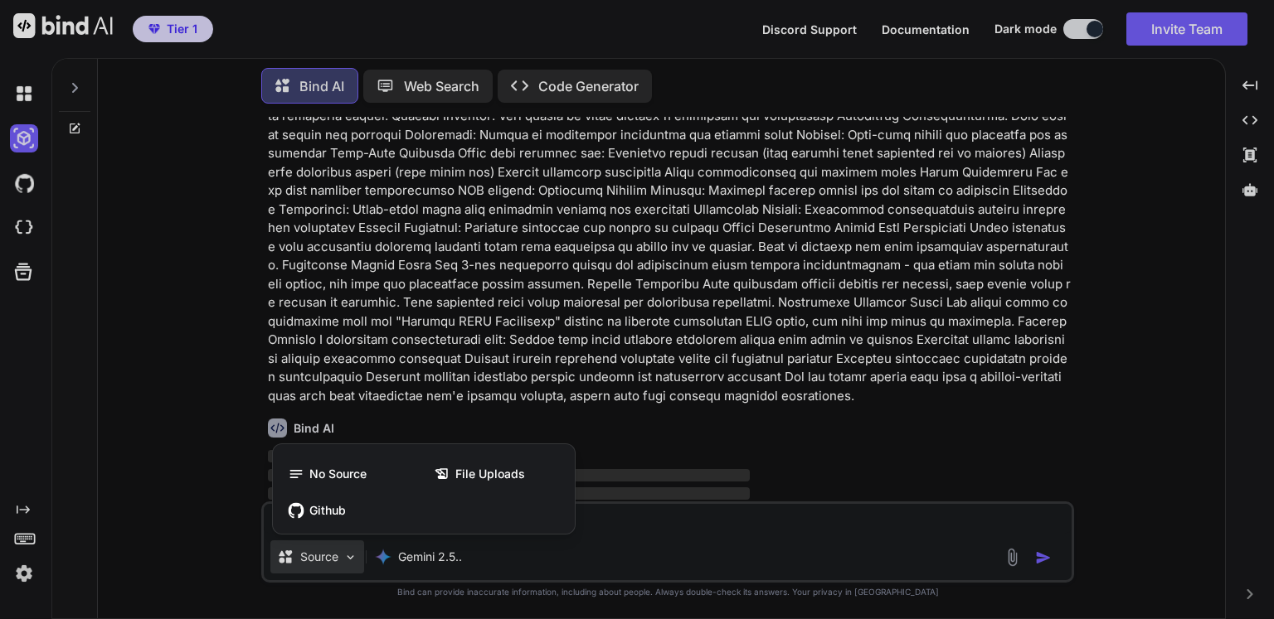
click at [206, 458] on div at bounding box center [637, 309] width 1274 height 619
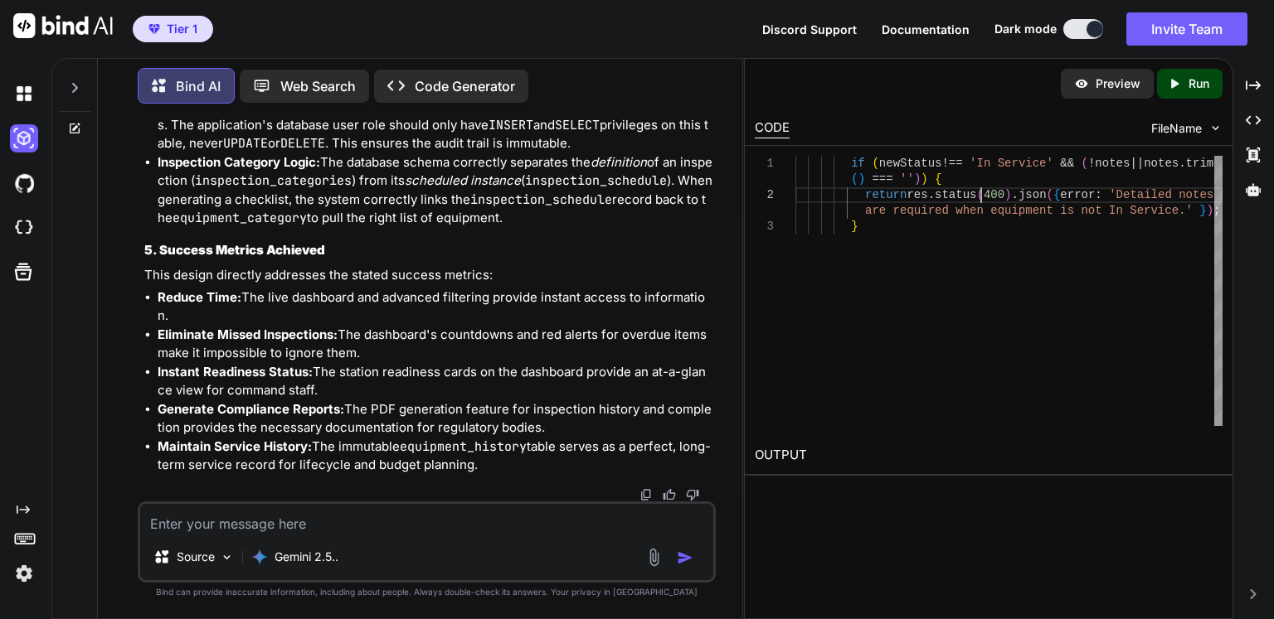
scroll to position [0, 0]
click at [982, 198] on div "if ( newStatus !== 'In Service' && ( ! notes || notes . trim ( ) === '' ) ) { r…" at bounding box center [1008, 291] width 427 height 270
click at [1194, 121] on span "FileName" at bounding box center [1176, 128] width 51 height 17
click at [1186, 134] on span "FileName" at bounding box center [1176, 128] width 51 height 17
click at [1101, 74] on div "Preview" at bounding box center [1106, 84] width 93 height 30
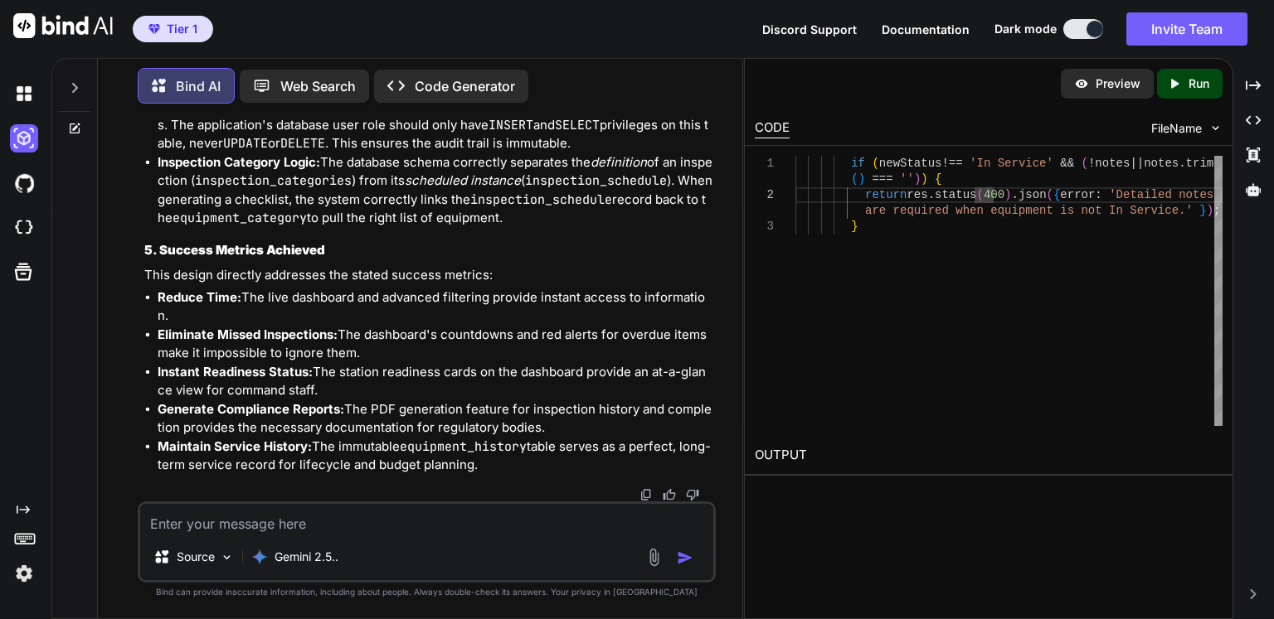
click at [1188, 90] on p "Run" at bounding box center [1198, 83] width 21 height 17
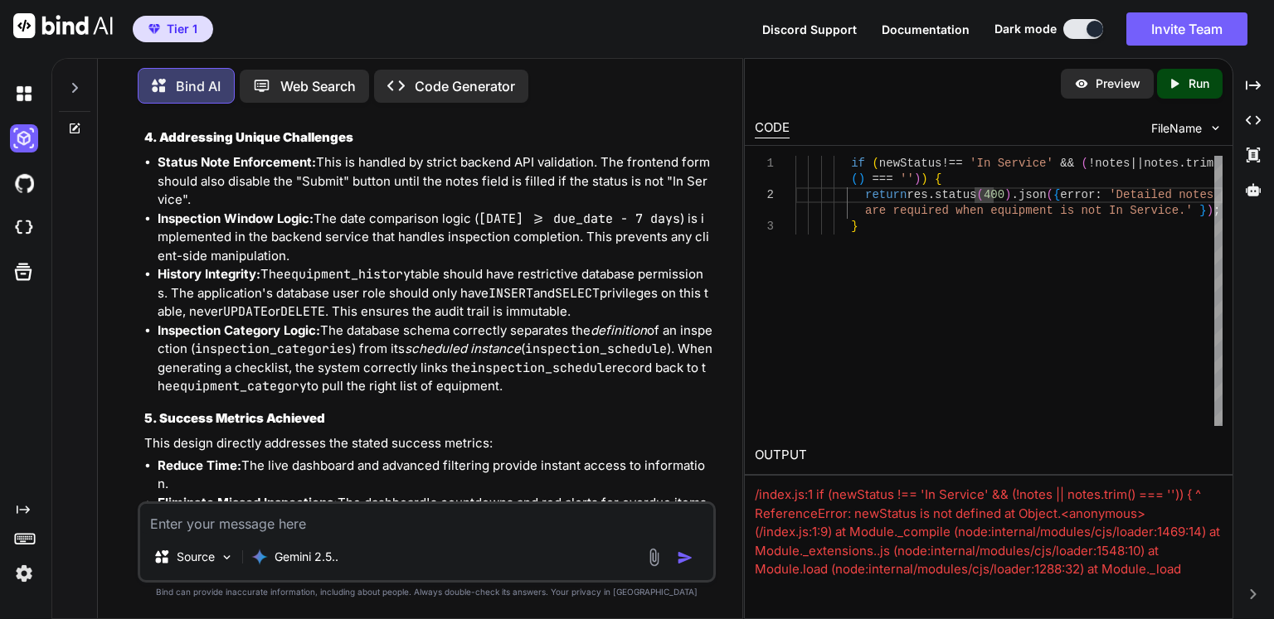
scroll to position [5893, 0]
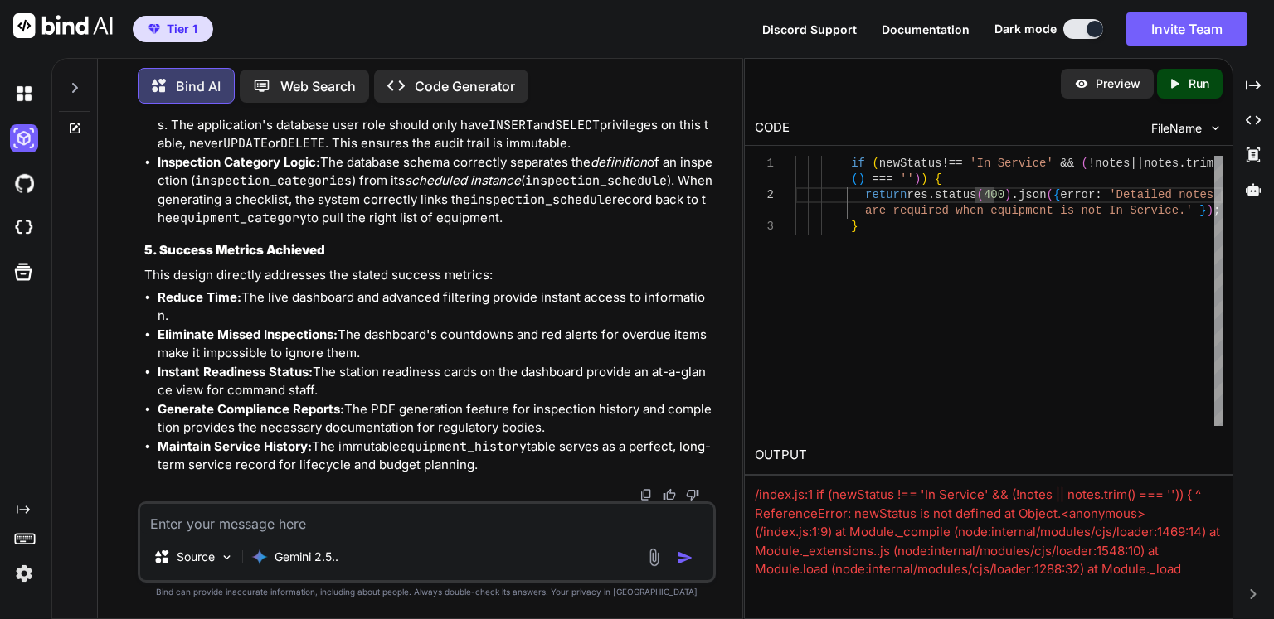
click at [476, 79] on p "Code Generator" at bounding box center [465, 86] width 100 height 20
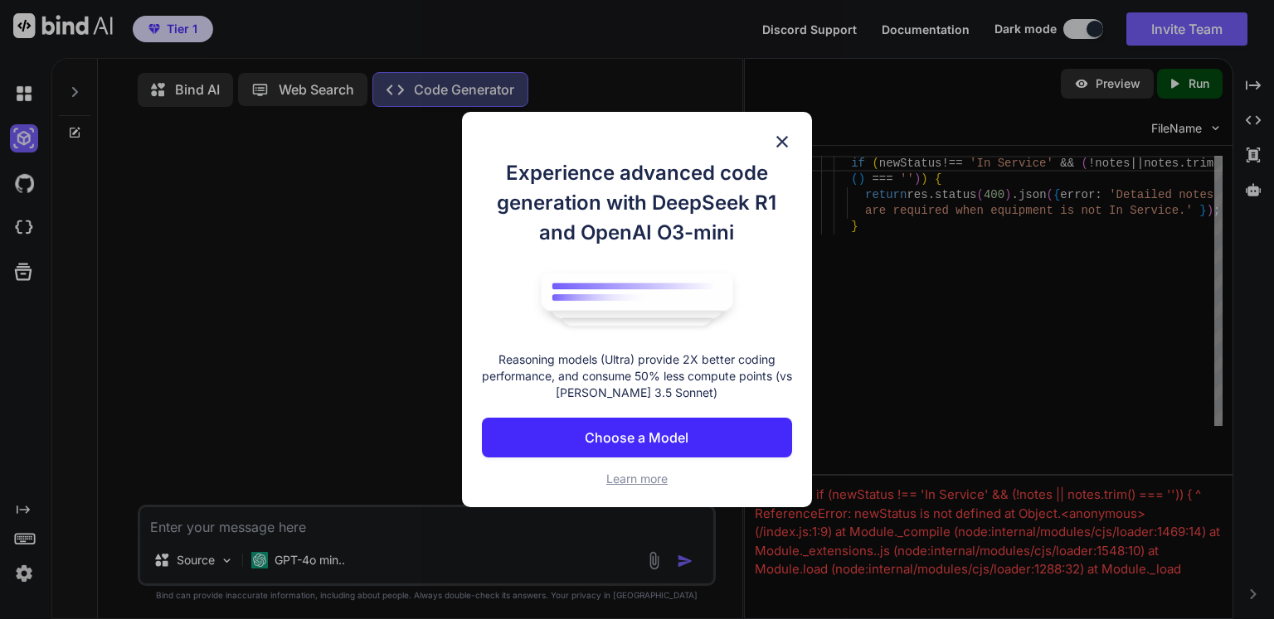
click at [784, 140] on img at bounding box center [782, 142] width 20 height 20
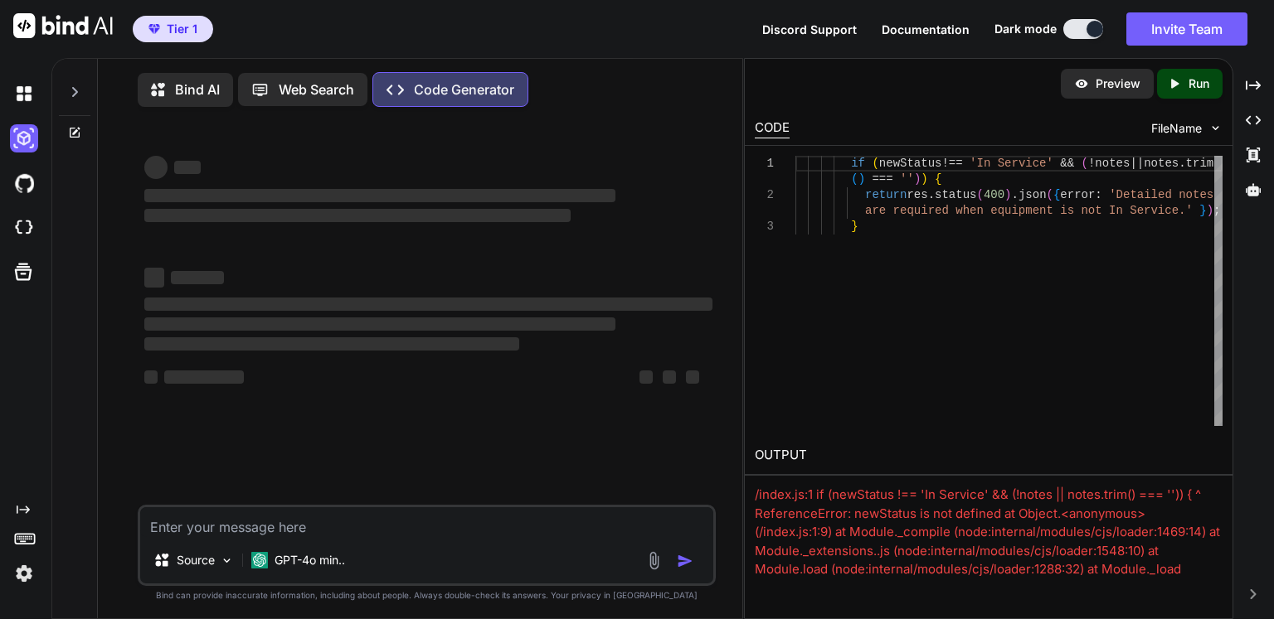
click at [196, 89] on p "Bind AI" at bounding box center [197, 90] width 45 height 20
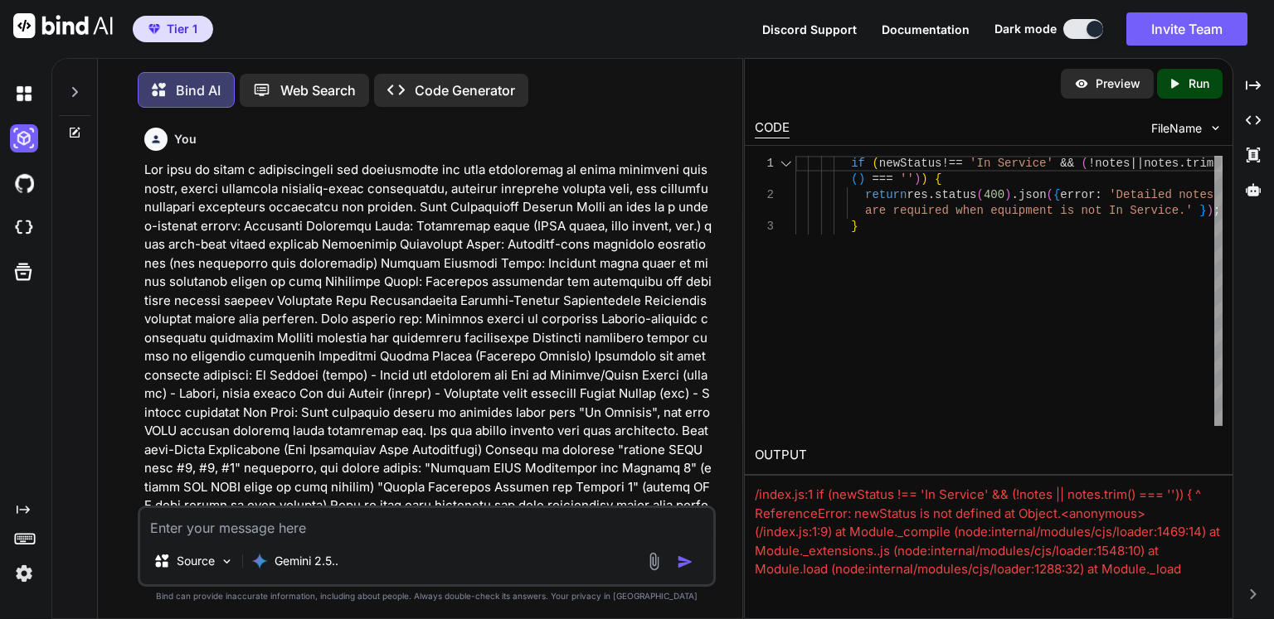
scroll to position [7, 0]
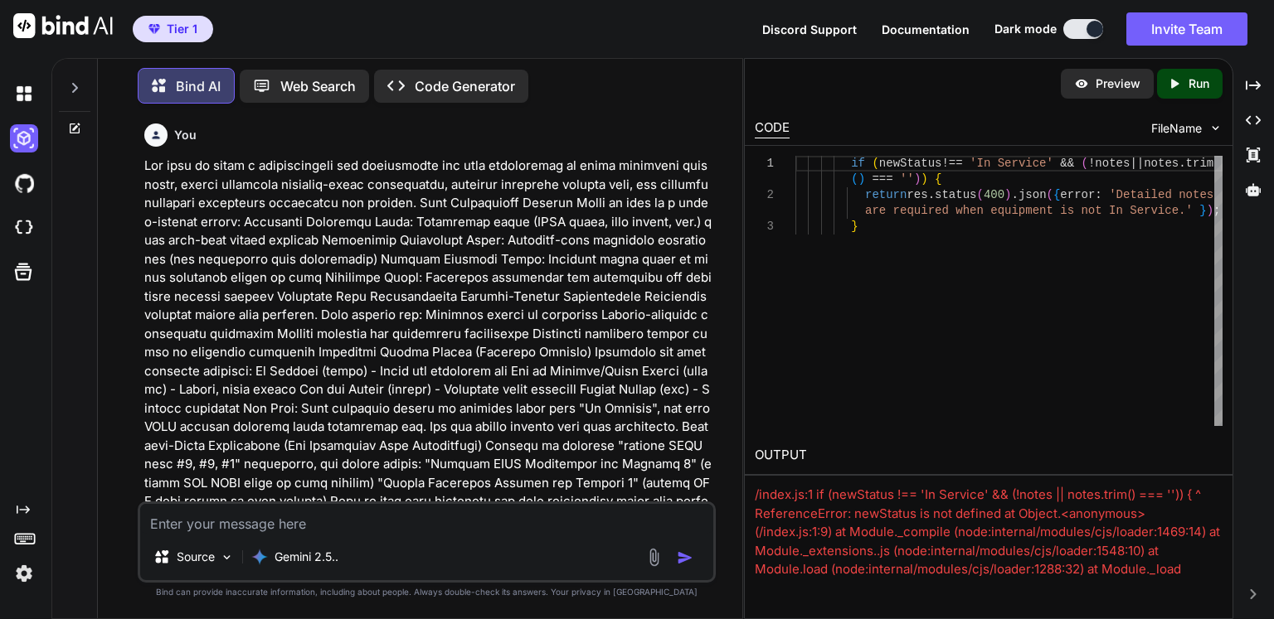
click at [391, 534] on textarea at bounding box center [426, 519] width 573 height 30
type textarea "keep going"
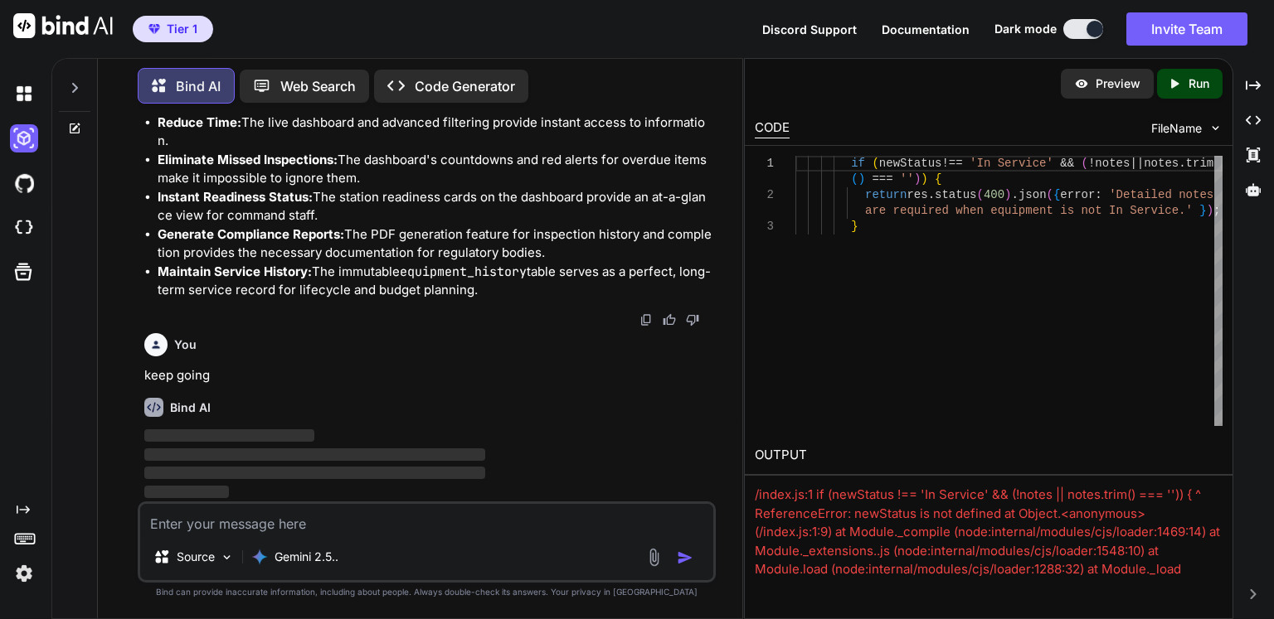
scroll to position [6068, 0]
click at [188, 27] on span "Tier 1" at bounding box center [182, 29] width 31 height 17
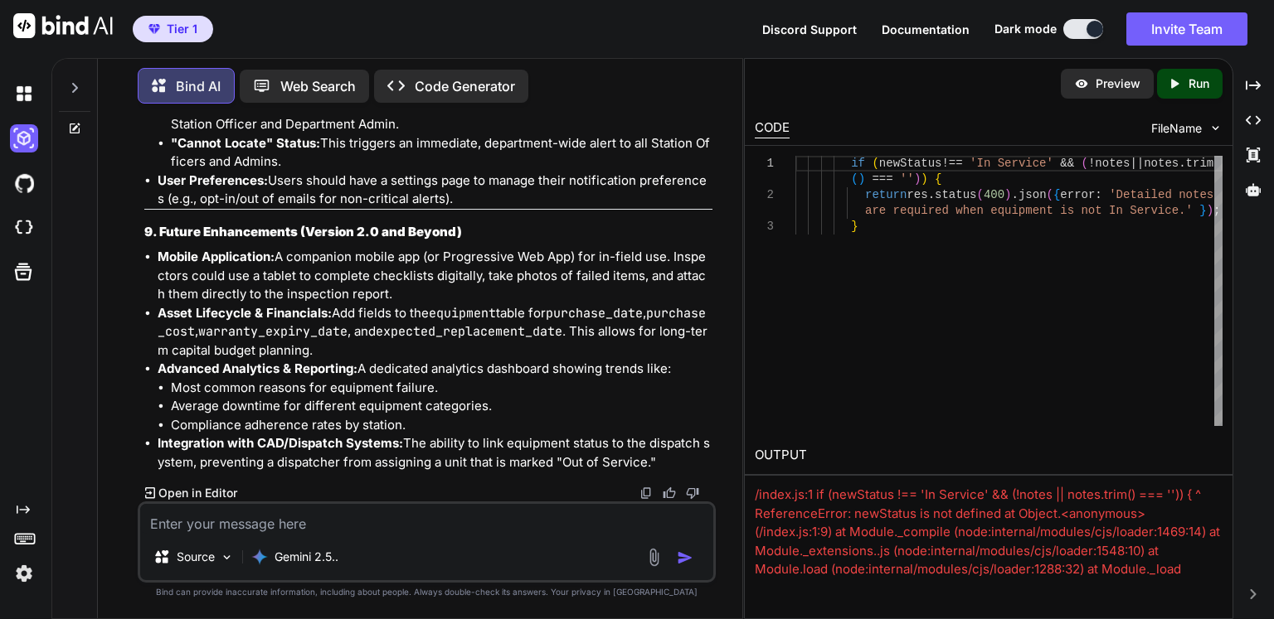
scroll to position [9207, 0]
click at [184, 495] on p "Open in Editor" at bounding box center [197, 493] width 79 height 17
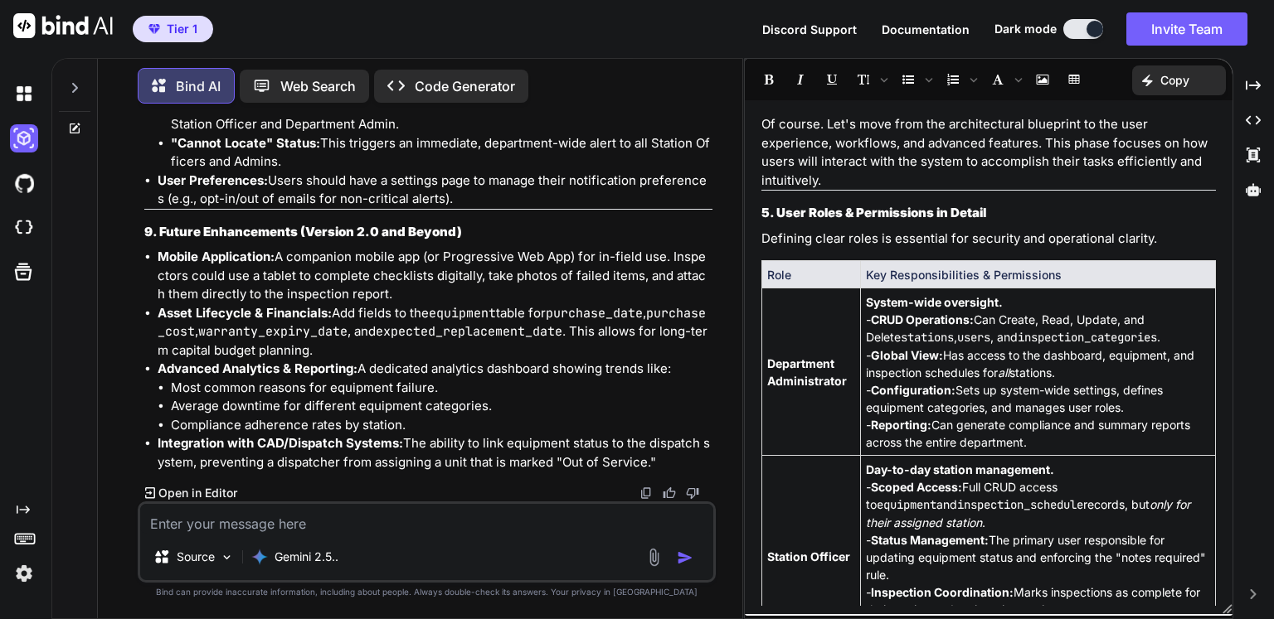
click at [184, 495] on p "Open in Editor" at bounding box center [197, 493] width 79 height 17
click at [1247, 82] on icon "Created with Pixso." at bounding box center [1252, 85] width 15 height 15
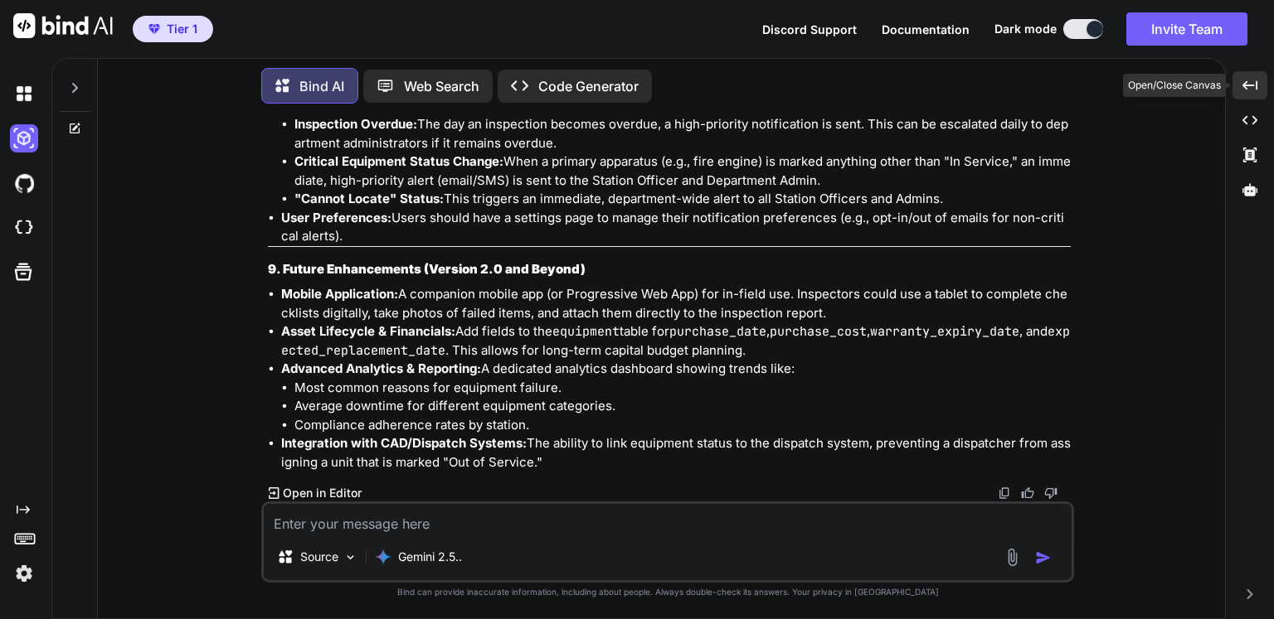
scroll to position [7666, 0]
click at [1249, 117] on icon "Created with Pixso." at bounding box center [1249, 120] width 15 height 15
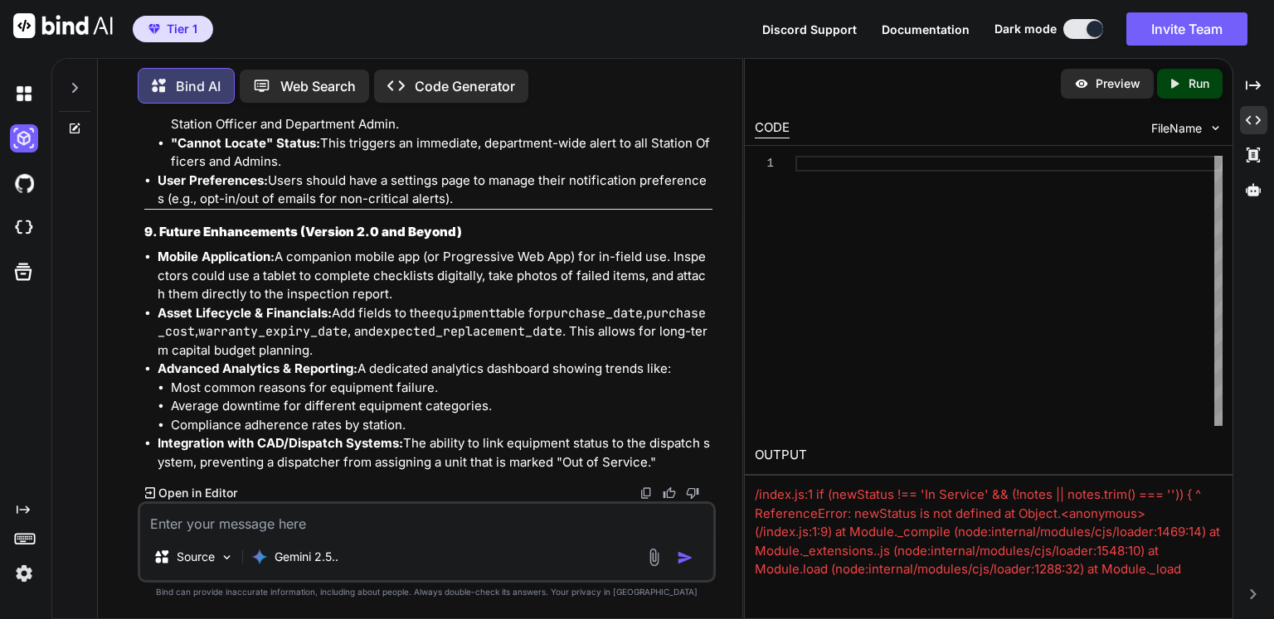
click at [1188, 82] on p "Run" at bounding box center [1198, 83] width 21 height 17
click at [438, 515] on textarea at bounding box center [426, 519] width 573 height 30
click at [376, 518] on textarea at bounding box center [426, 519] width 573 height 30
type textarea "How do I get you to write code?"
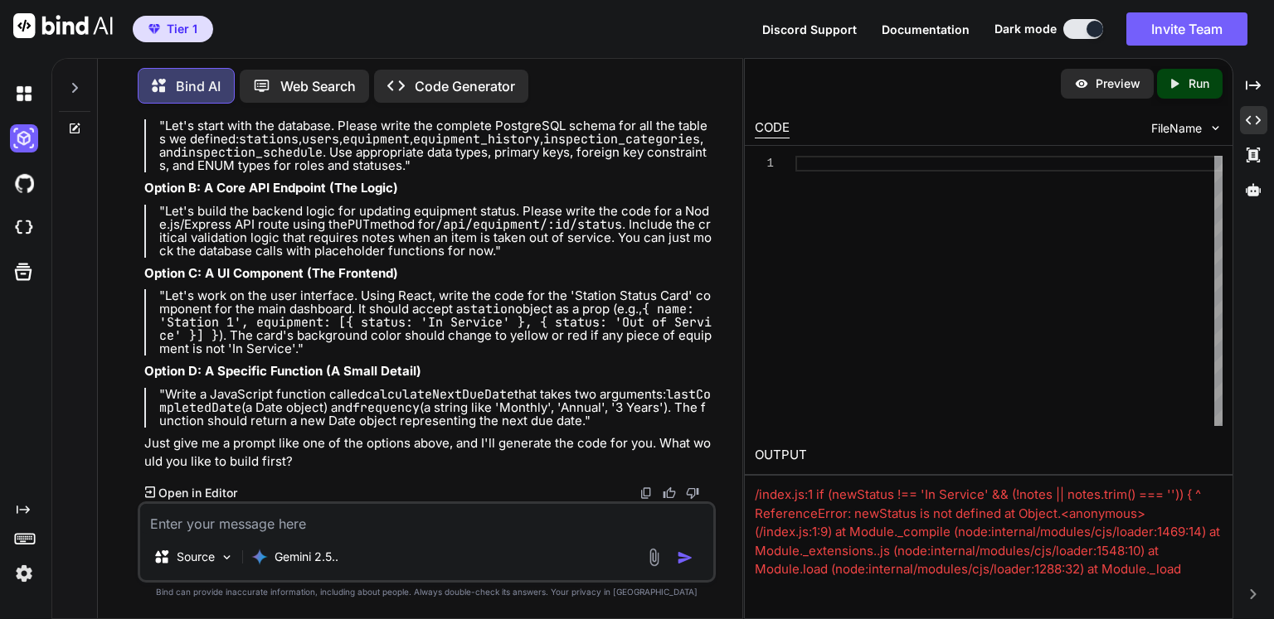
scroll to position [10347, 0]
click at [350, 531] on textarea at bounding box center [426, 519] width 573 height 30
type textarea "Go ahead and generate the code"
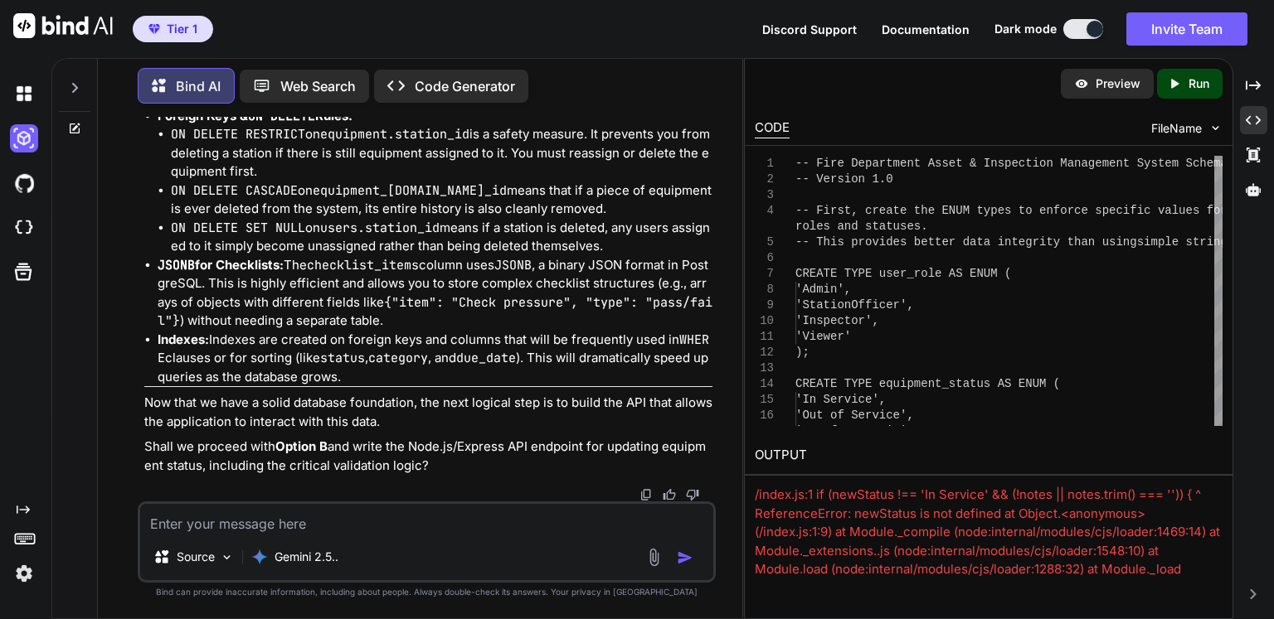
scroll to position [13379, 0]
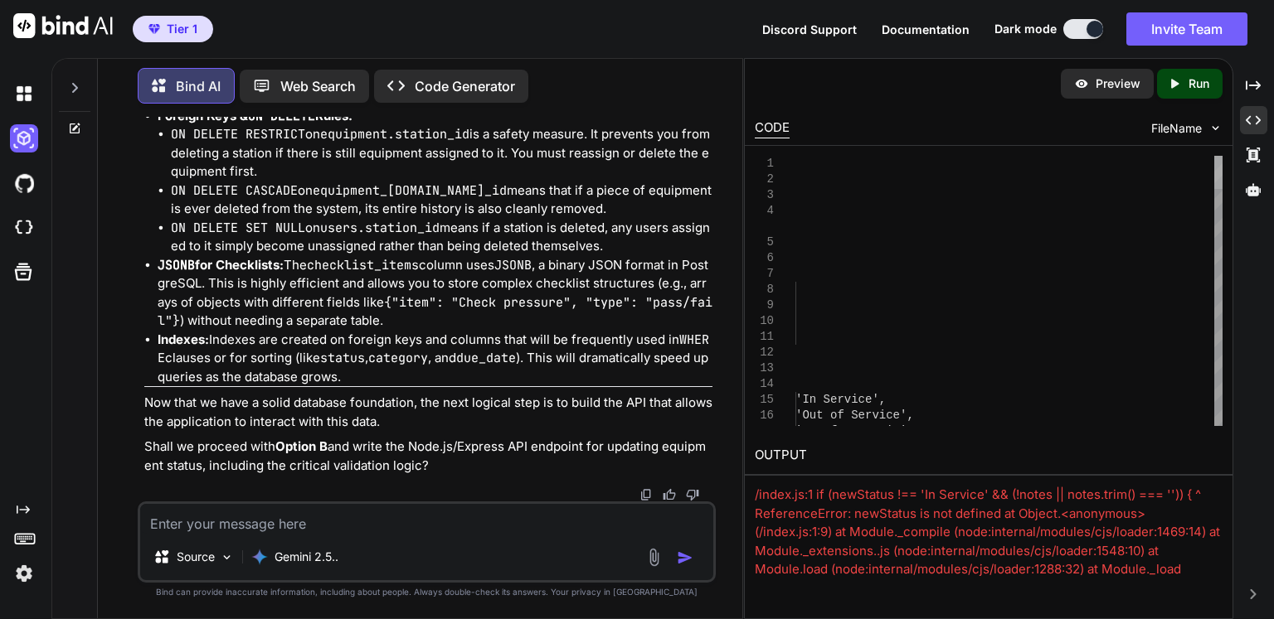
click at [1217, 189] on div at bounding box center [1218, 172] width 8 height 33
click at [1188, 124] on span "FileName" at bounding box center [1176, 128] width 51 height 17
click at [1260, 191] on div at bounding box center [1253, 190] width 27 height 28
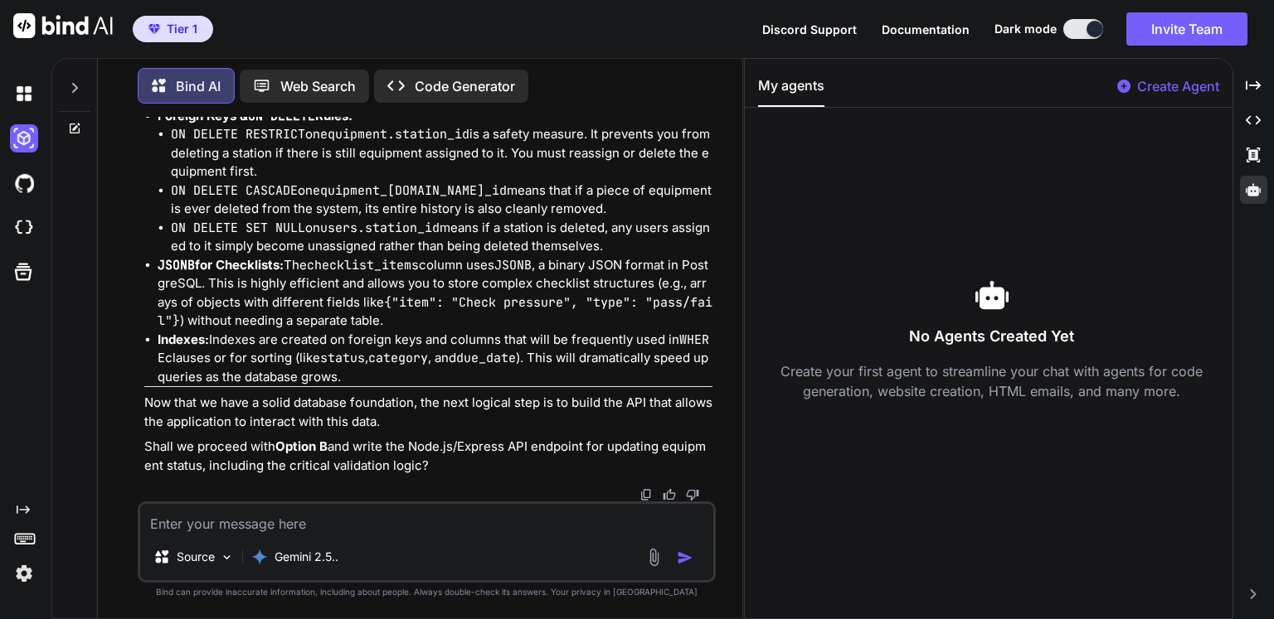
click at [992, 286] on icon at bounding box center [991, 295] width 33 height 28
click at [22, 226] on img at bounding box center [24, 228] width 28 height 28
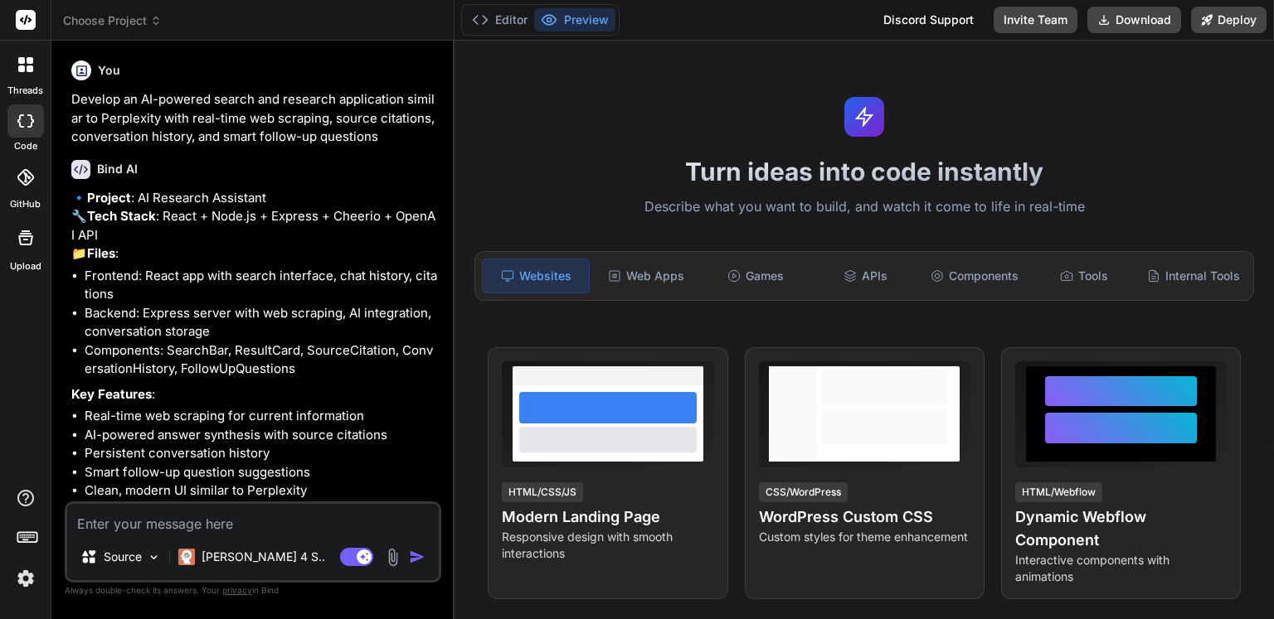
type textarea "x"
click at [648, 266] on div "Web Apps" at bounding box center [646, 276] width 106 height 35
click at [300, 508] on textarea at bounding box center [252, 519] width 371 height 30
click at [247, 556] on p "[PERSON_NAME] 4 S.." at bounding box center [263, 557] width 124 height 17
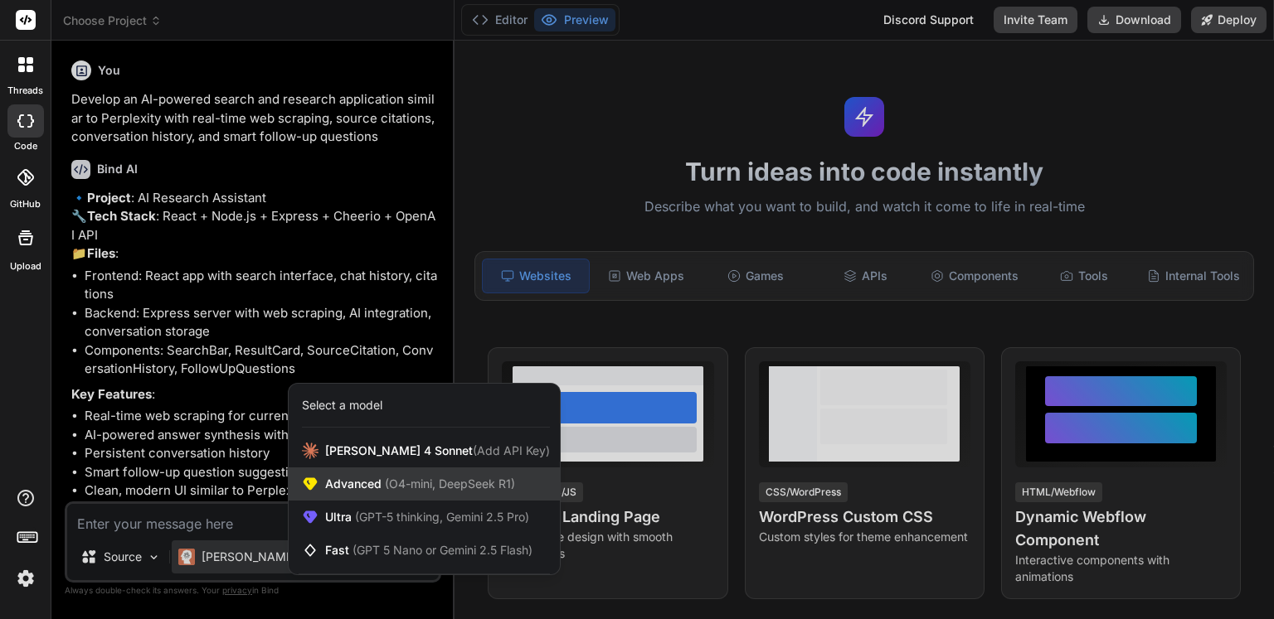
click at [416, 482] on span "(O4-mini, DeepSeek R1)" at bounding box center [447, 484] width 133 height 14
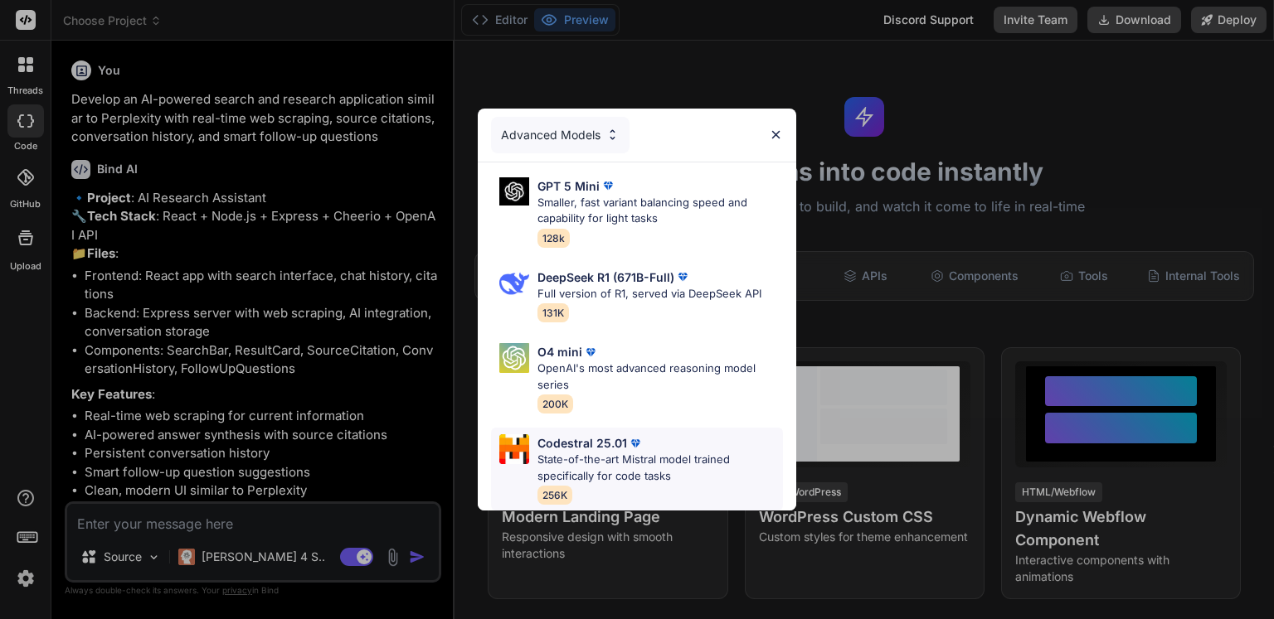
click at [650, 460] on p "State-of-the-art Mistral model trained specifically for code tasks" at bounding box center [659, 468] width 245 height 32
type textarea "x"
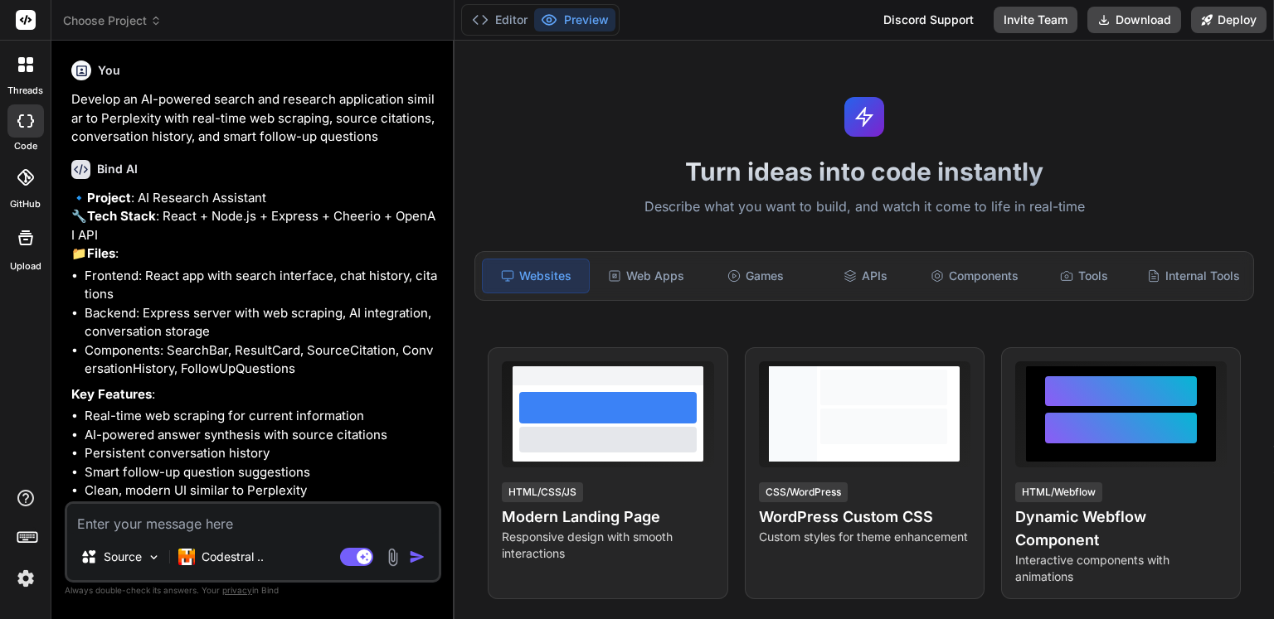
click at [264, 517] on textarea at bounding box center [252, 519] width 371 height 30
paste textarea "You need to build a comprehensive web application for fire departments to track…"
type textarea "You need to build a comprehensive web application for fire departments to track…"
type textarea "x"
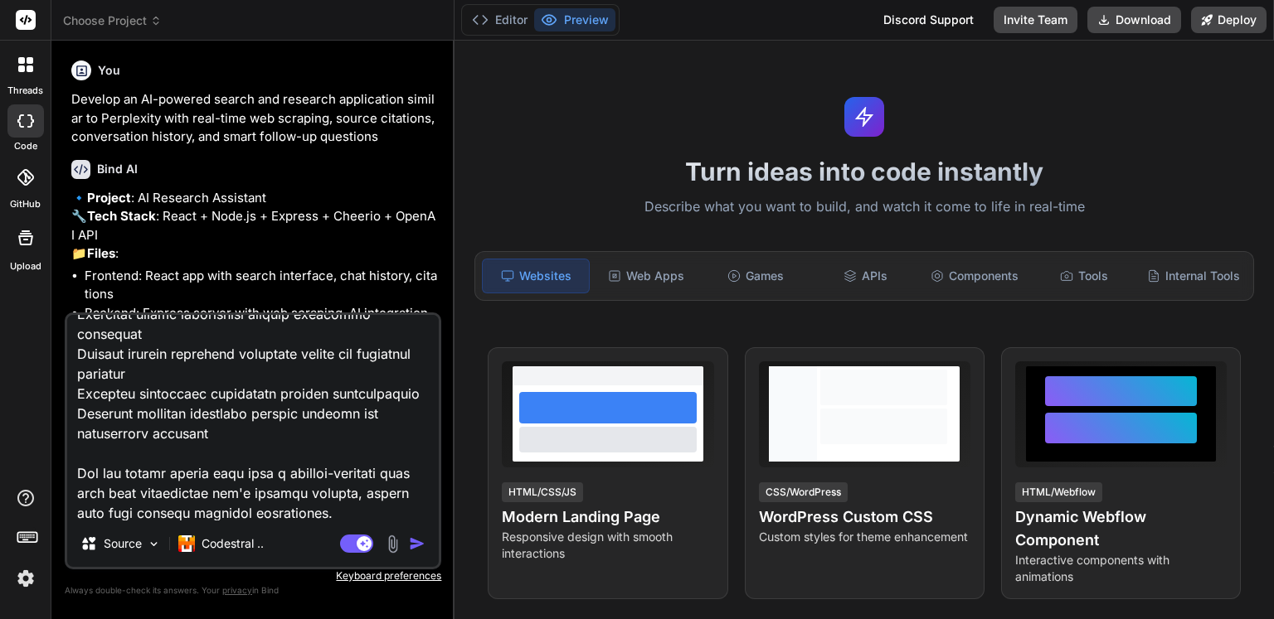
type textarea "You need to build a comprehensive web application for fire departments to track…"
click at [415, 546] on img "button" at bounding box center [417, 544] width 17 height 17
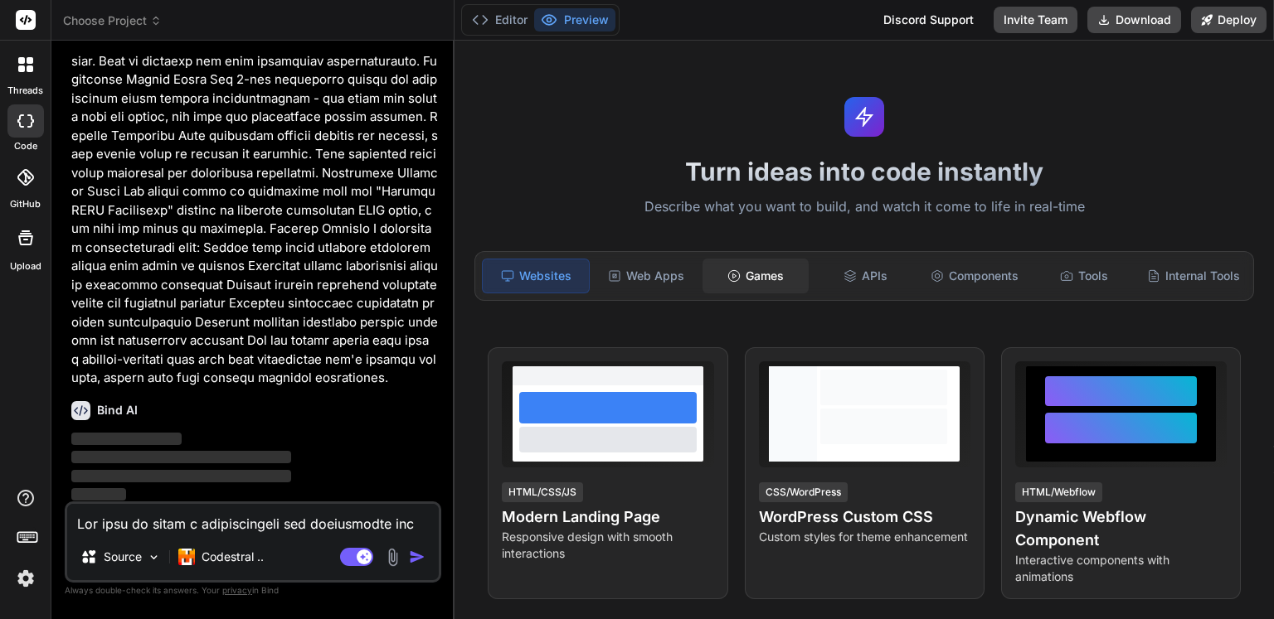
scroll to position [2182, 0]
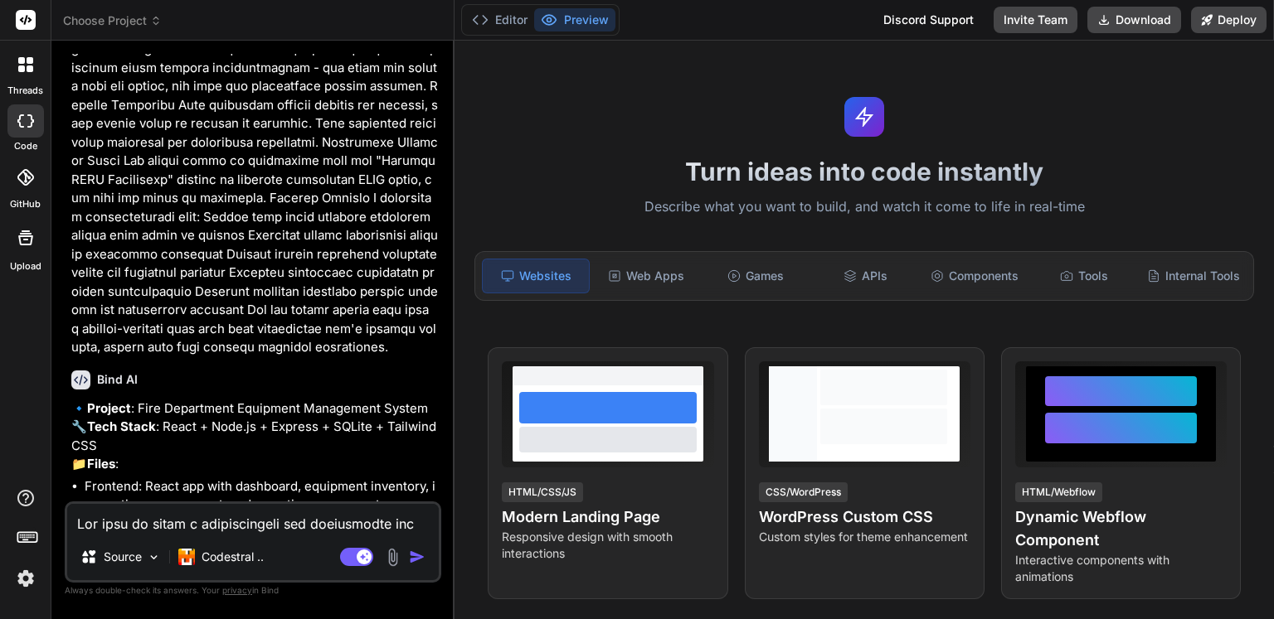
type textarea "x"
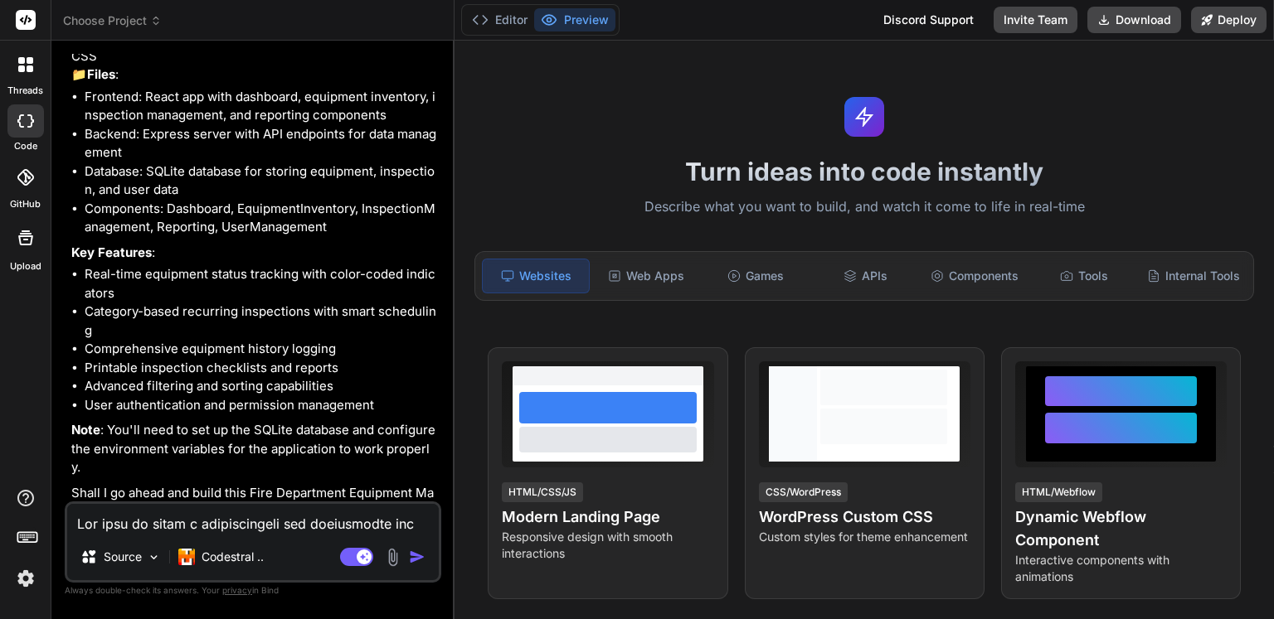
scroll to position [2603, 0]
click at [252, 517] on textarea at bounding box center [252, 519] width 371 height 30
type textarea "g"
type textarea "x"
type textarea "go"
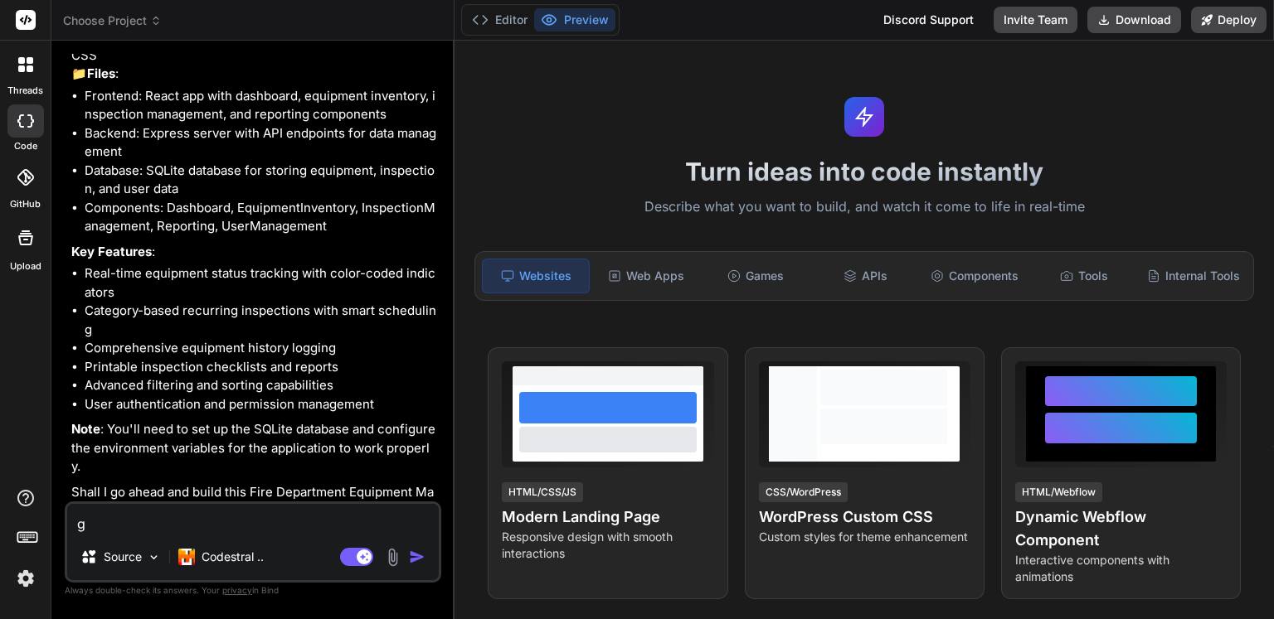
type textarea "x"
type textarea "go"
type textarea "x"
type textarea "go a"
type textarea "x"
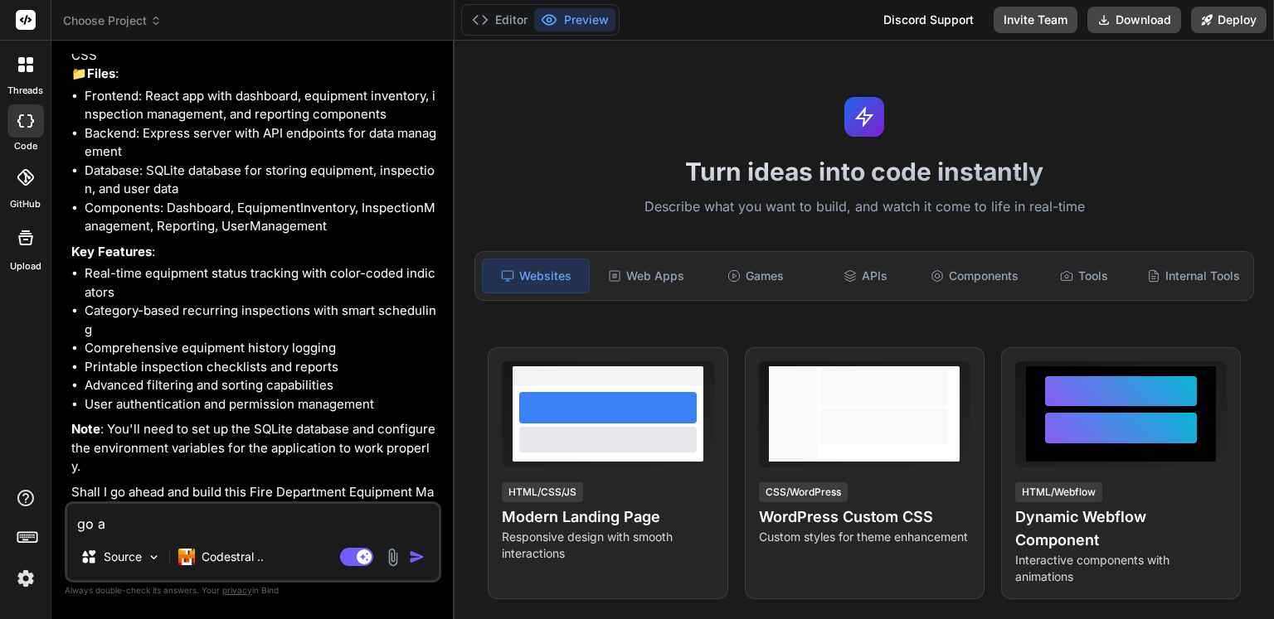
type textarea "go ah"
type textarea "x"
type textarea "go ahe"
type textarea "x"
type textarea "go ahed"
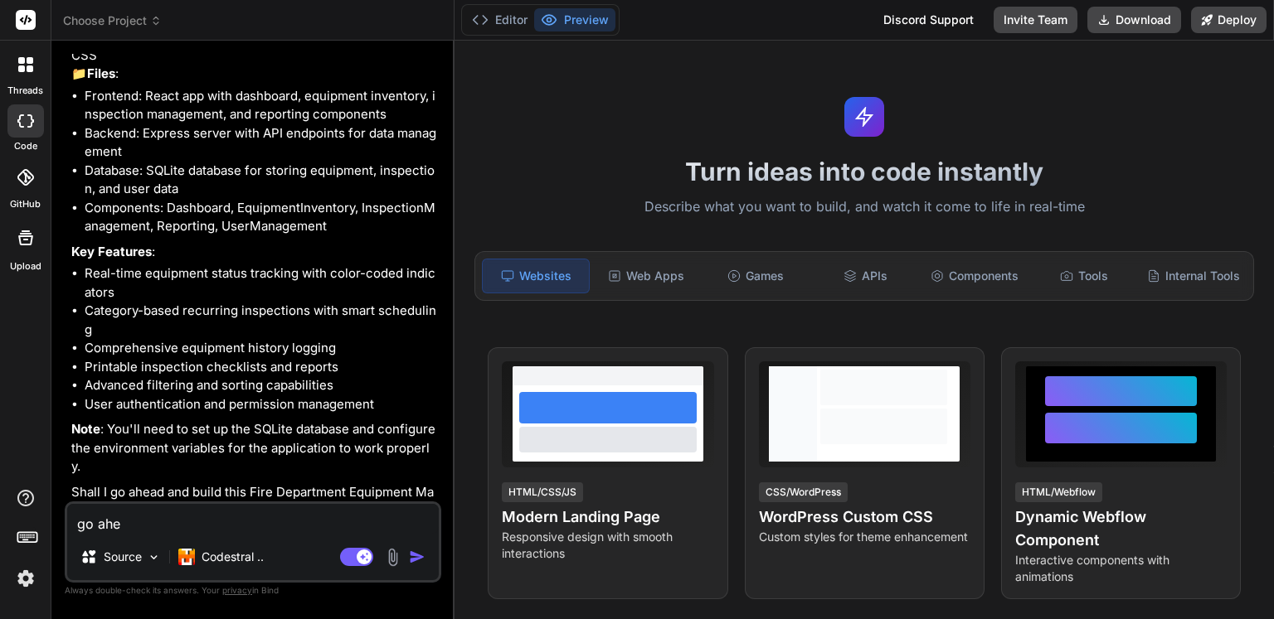
type textarea "x"
type textarea "go ahe"
type textarea "x"
type textarea "go ahea"
type textarea "x"
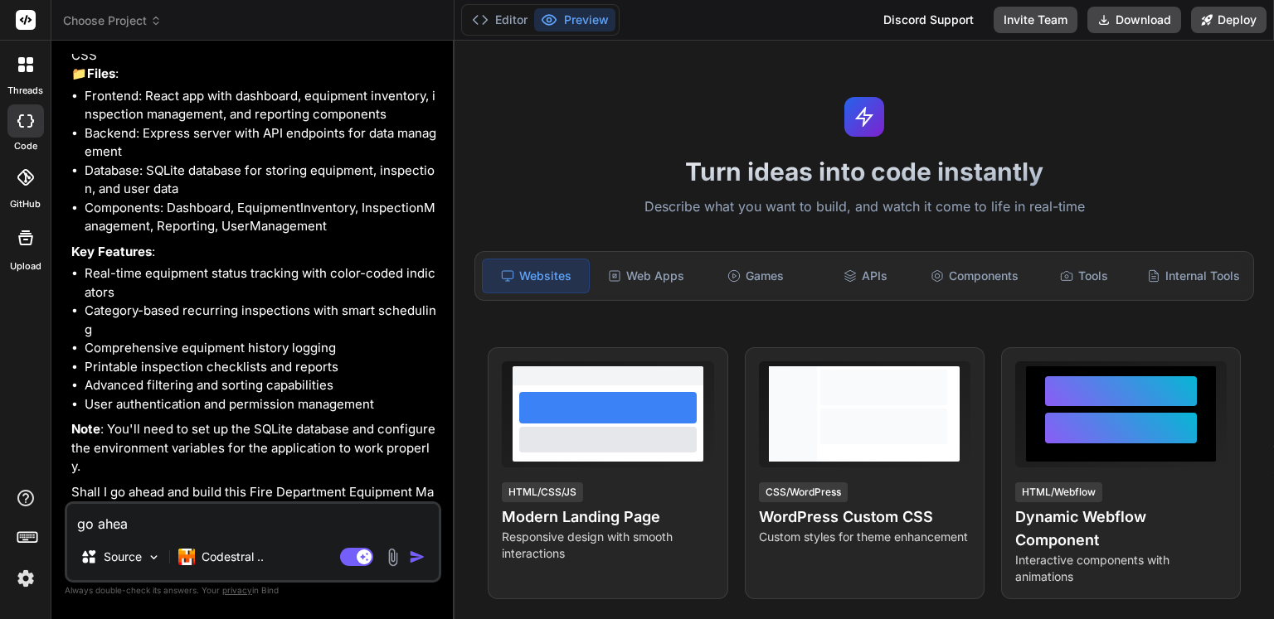
type textarea "go ahead"
type textarea "x"
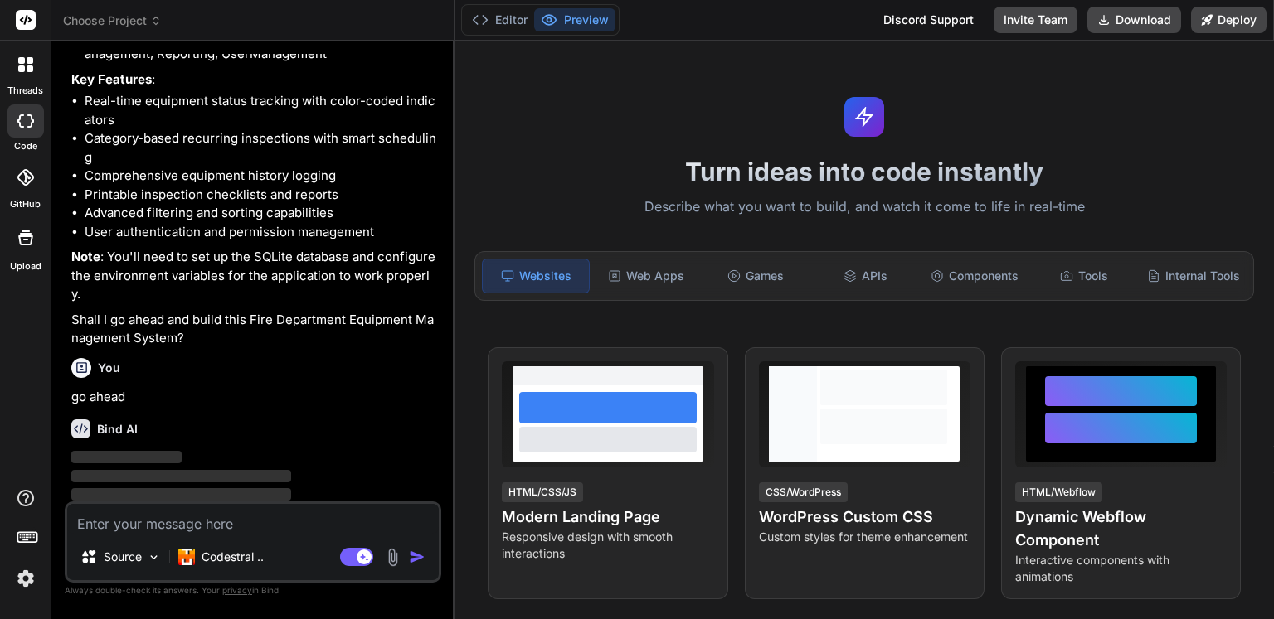
scroll to position [2776, 0]
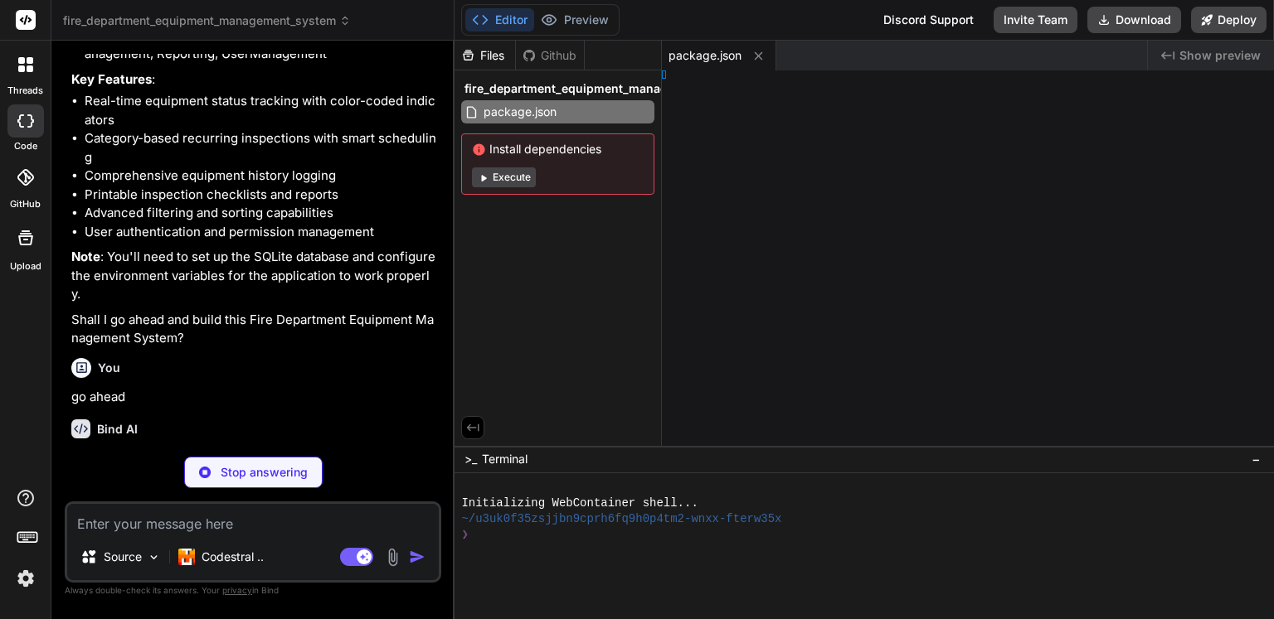
type textarea "x"
type textarea "rewrite: (path) => path.replace(/^\/api/, '') } } } })"
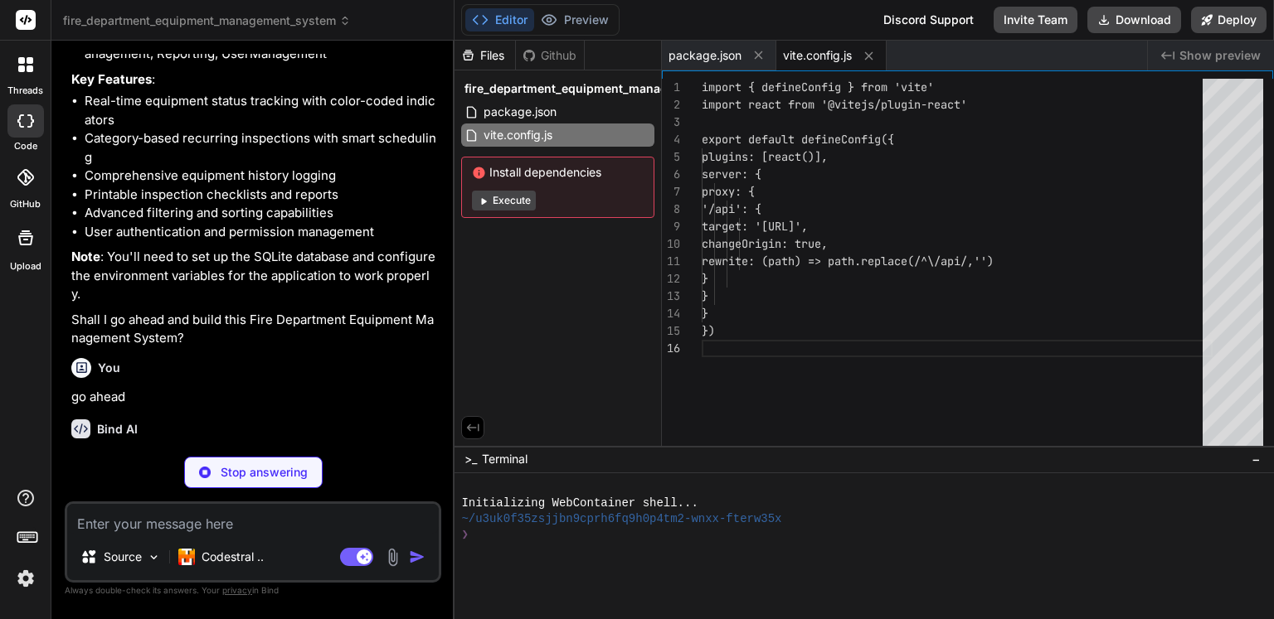
type textarea "x"
type textarea "module.exports = { plugins: { tailwindcss: {}, autoprefixer: {}, }, }"
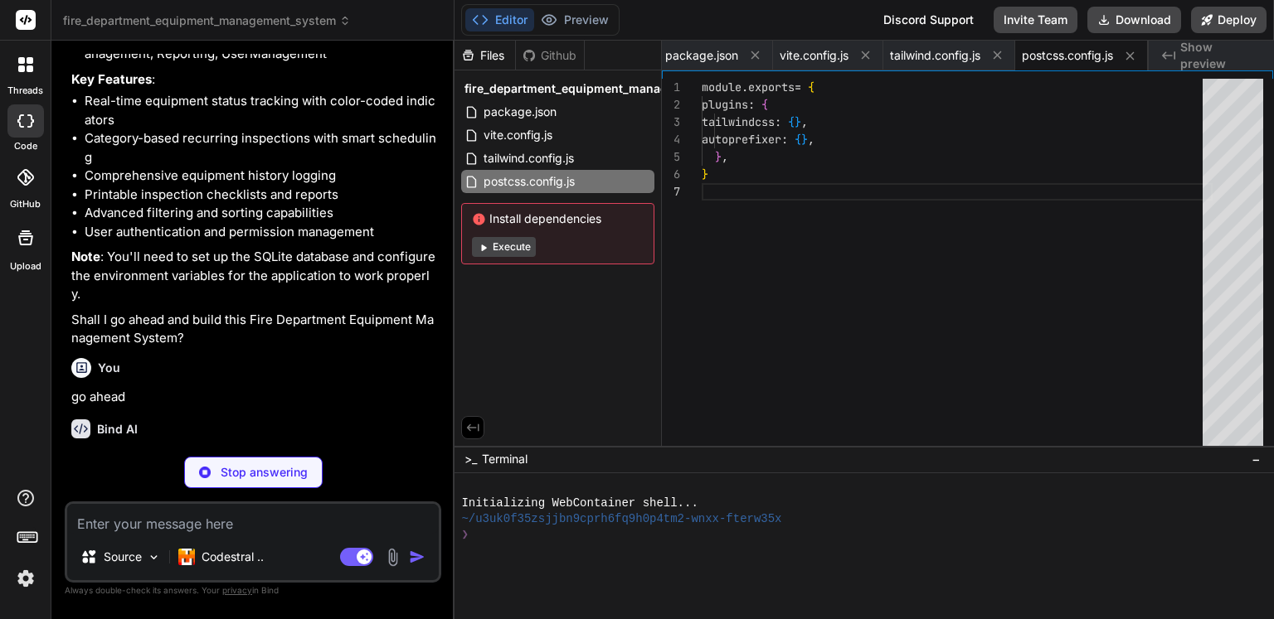
type textarea "x"
type textarea "<script type="module" src="/src/main.jsx"></script> </body> </html>"
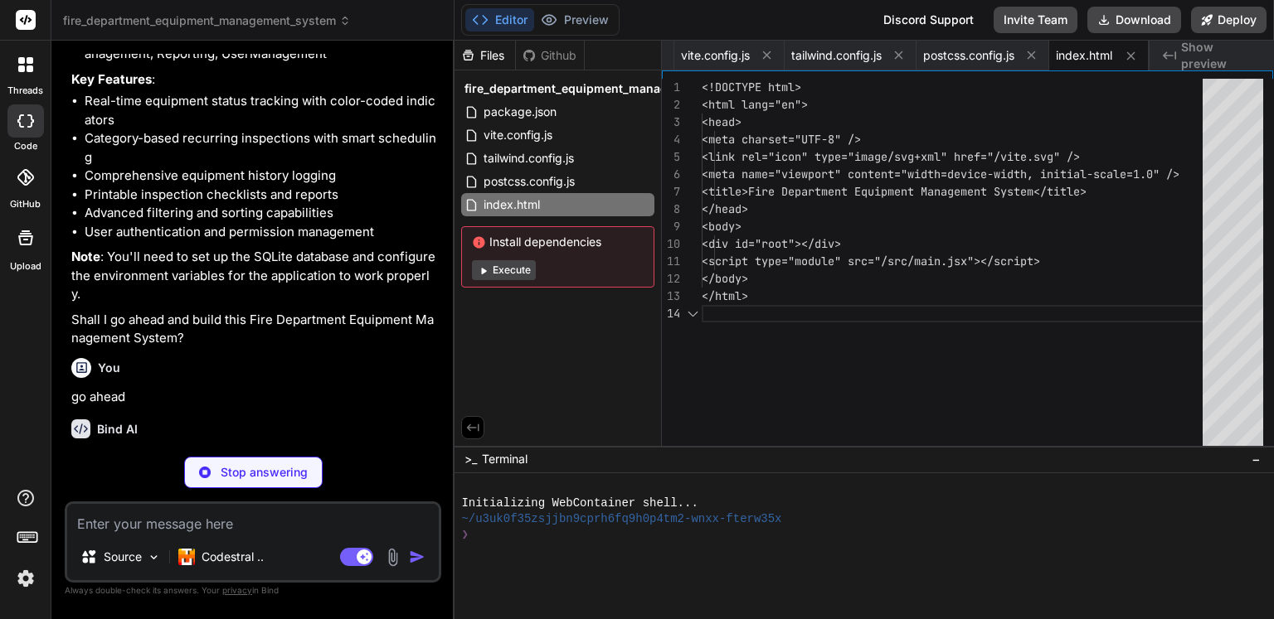
type textarea "x"
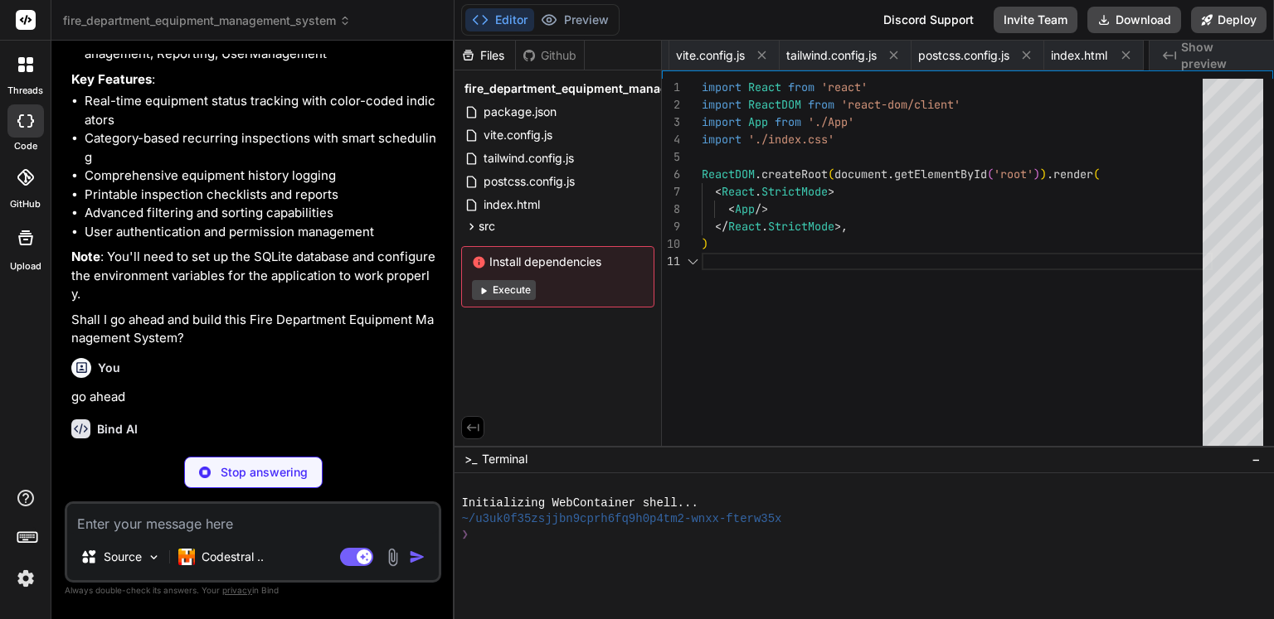
scroll to position [0, 306]
type textarea "x"
type textarea "@tailwind base; @tailwind components; @tailwind utilities;"
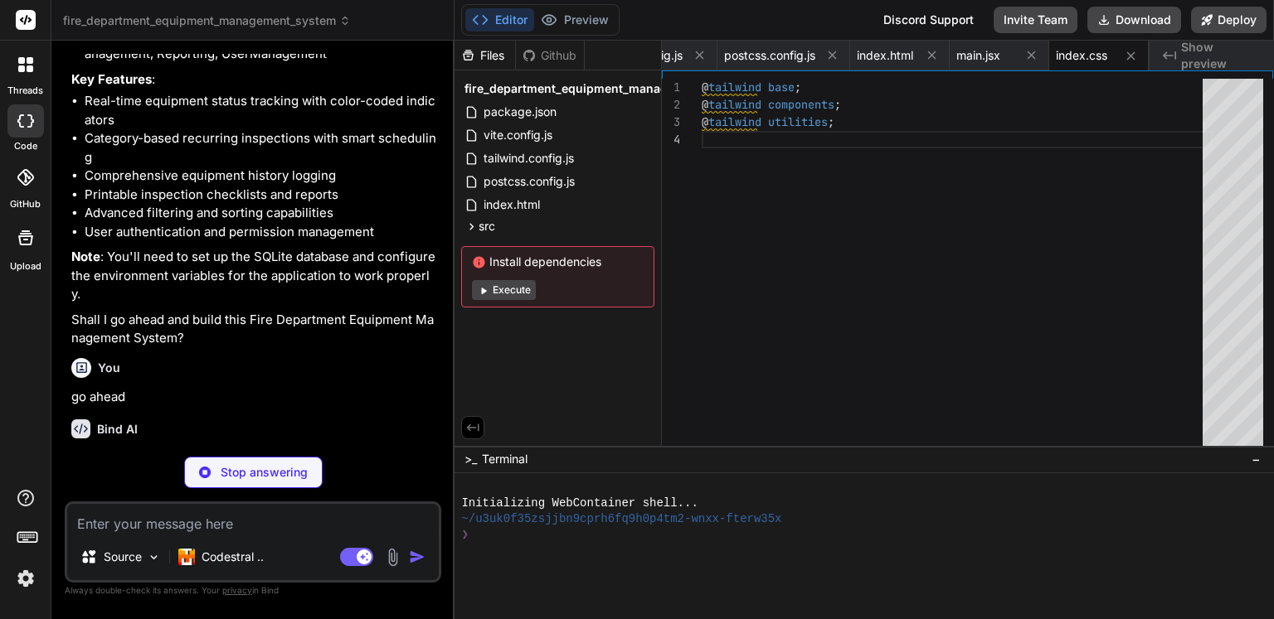
type textarea "x"
type textarea "</Routes> </div> </div> </Router> ) } export default App"
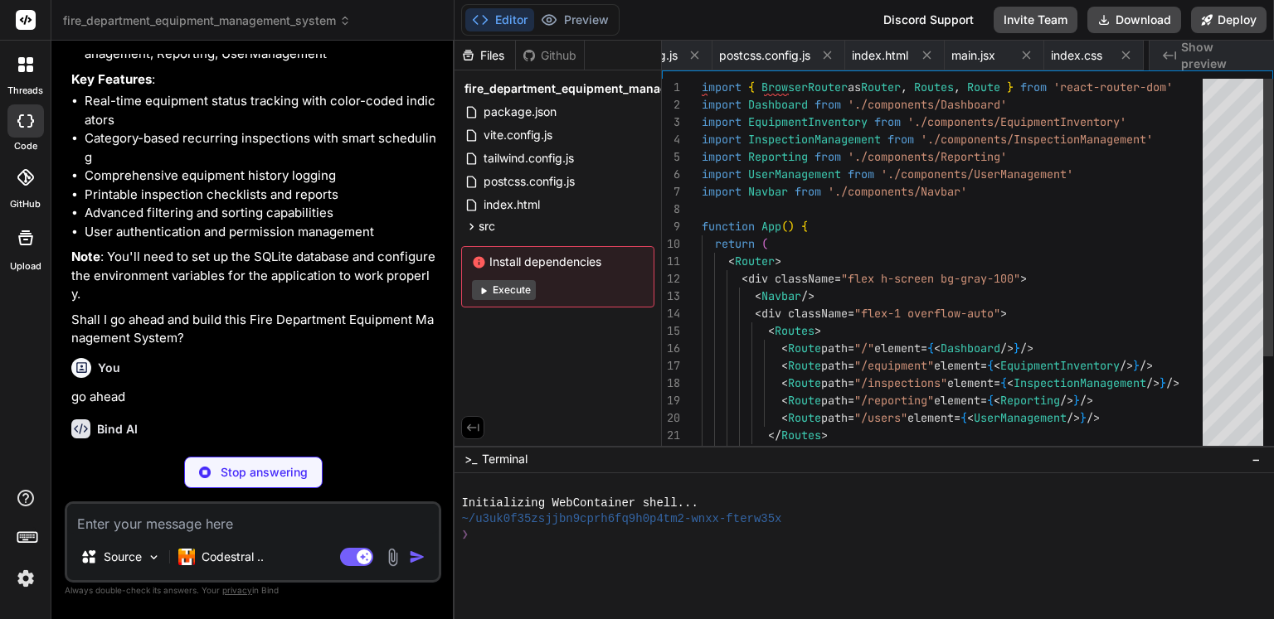
click at [521, 296] on button "Execute" at bounding box center [504, 290] width 64 height 20
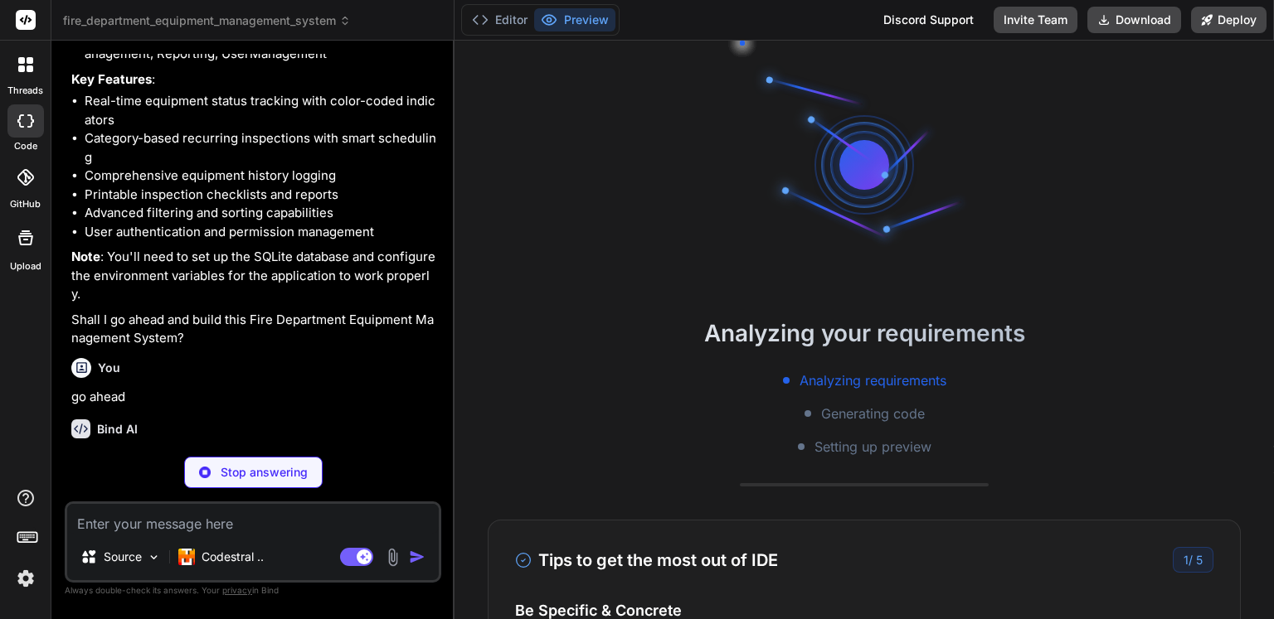
scroll to position [15, 0]
type textarea "x"
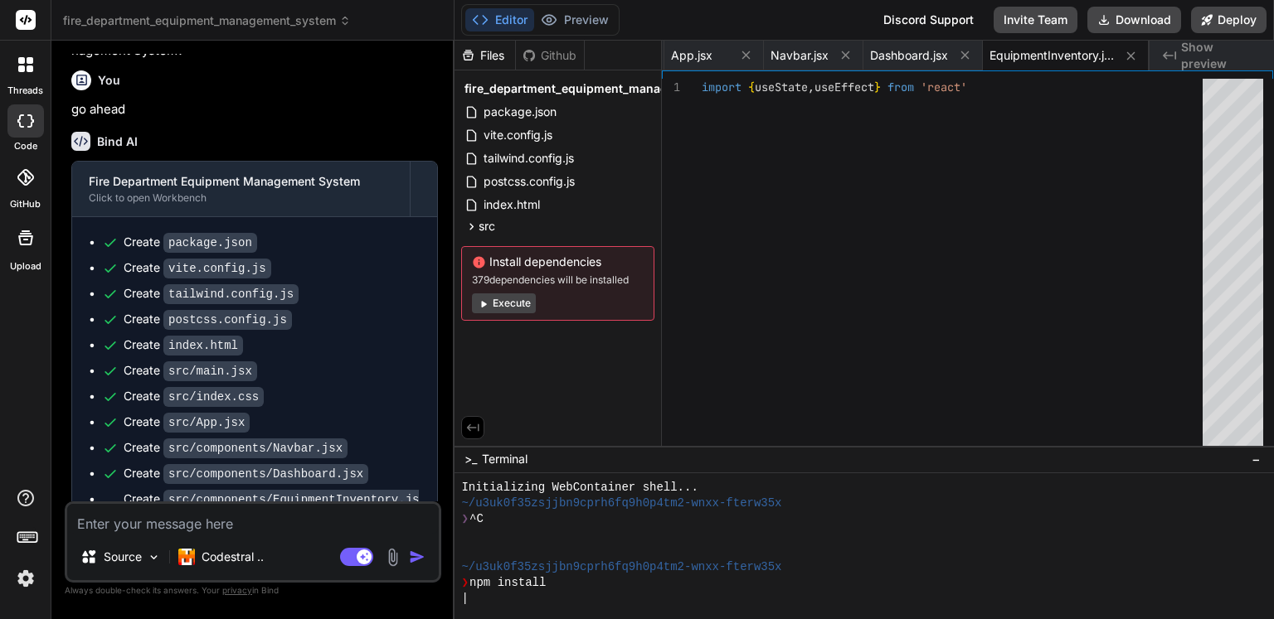
scroll to position [318, 0]
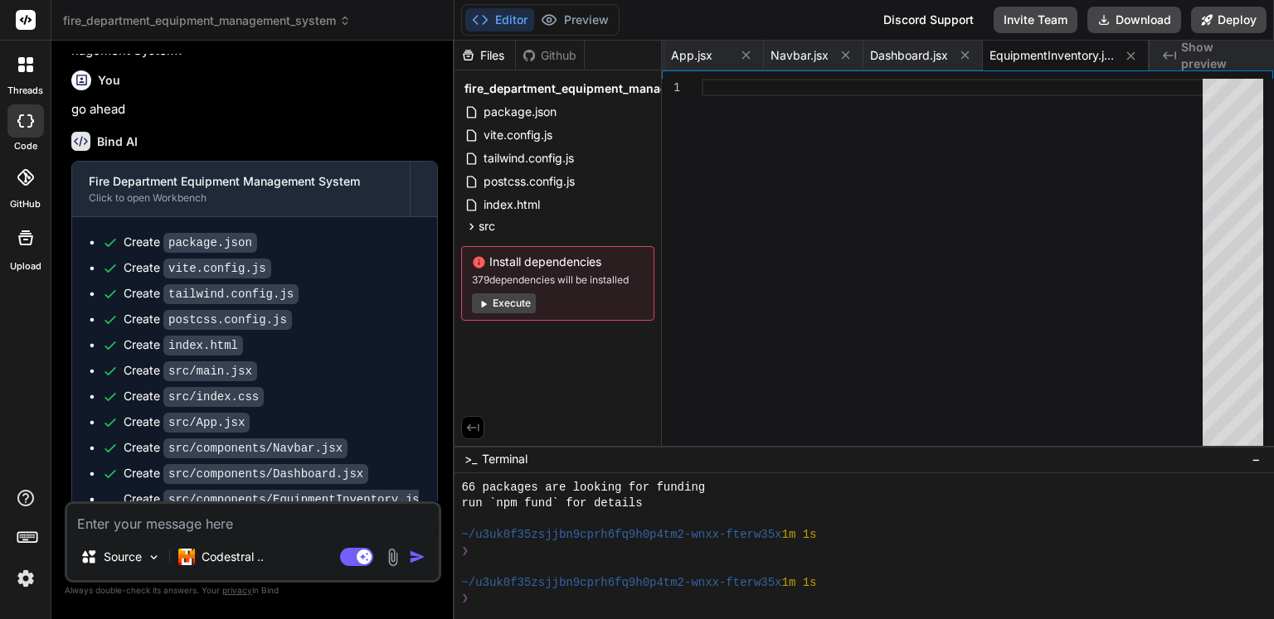
click at [513, 302] on button "Execute" at bounding box center [504, 304] width 64 height 20
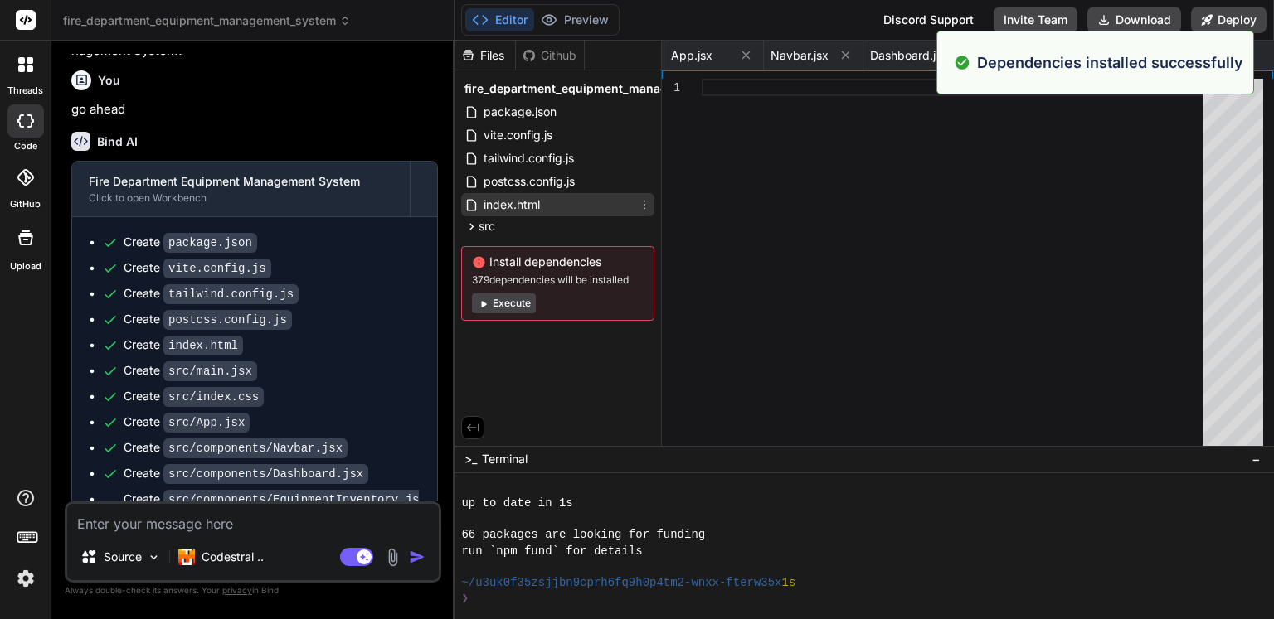
scroll to position [556, 0]
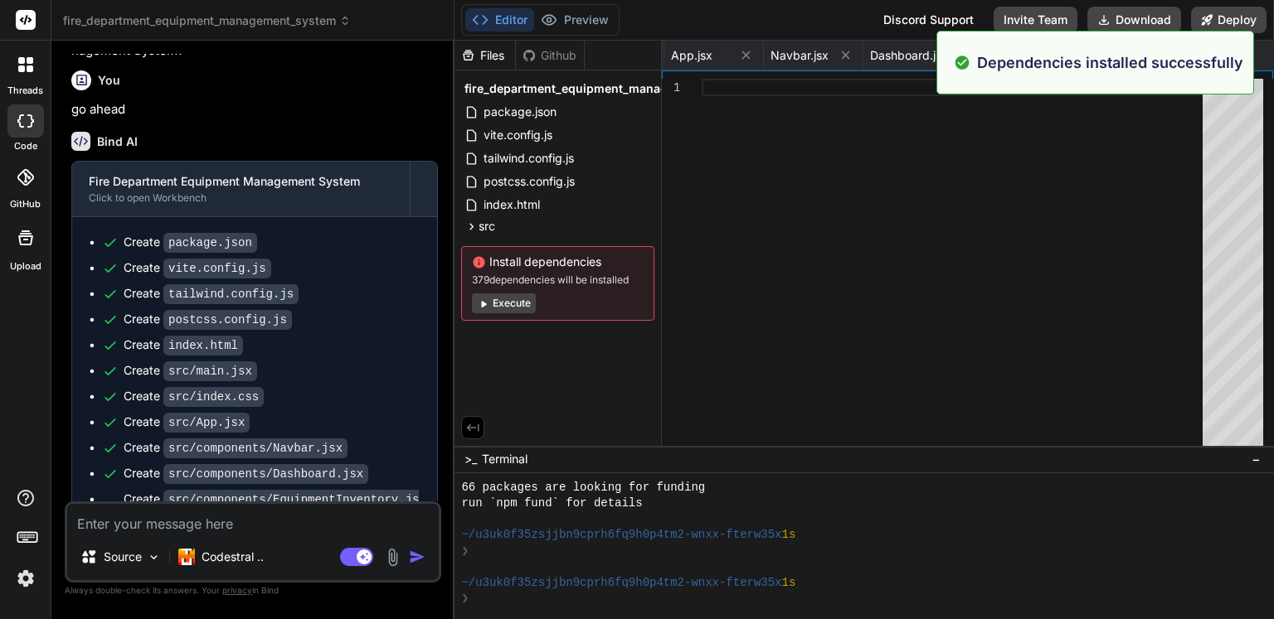
click at [507, 308] on button "Execute" at bounding box center [504, 304] width 64 height 20
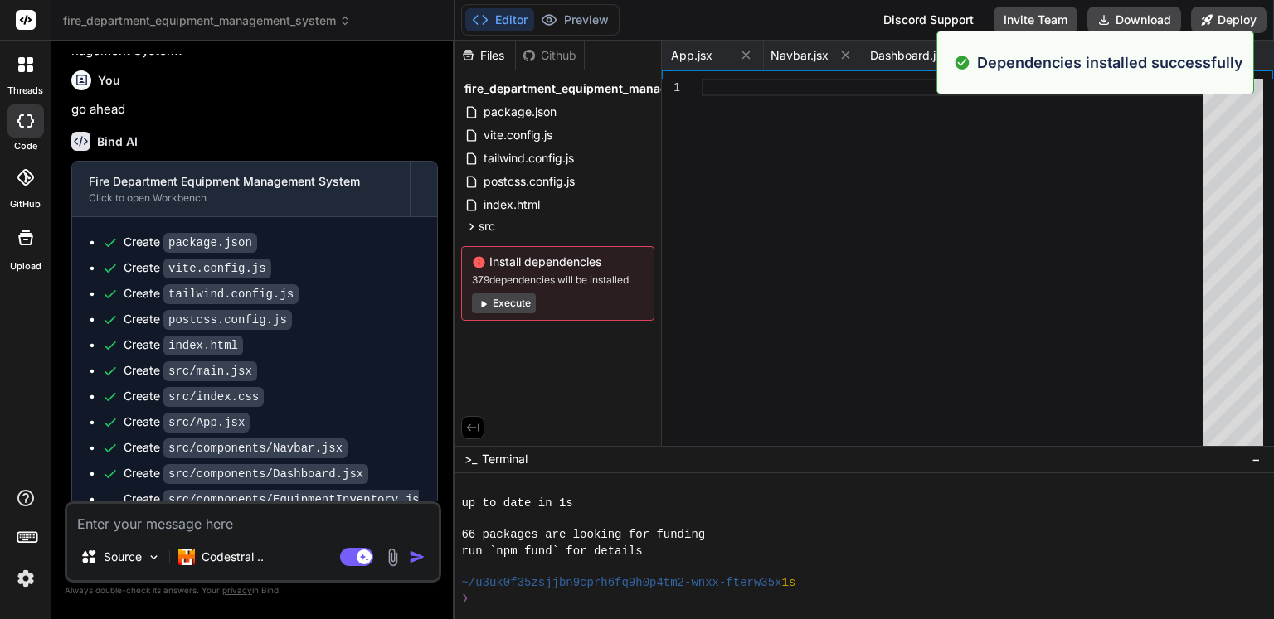
scroll to position [795, 0]
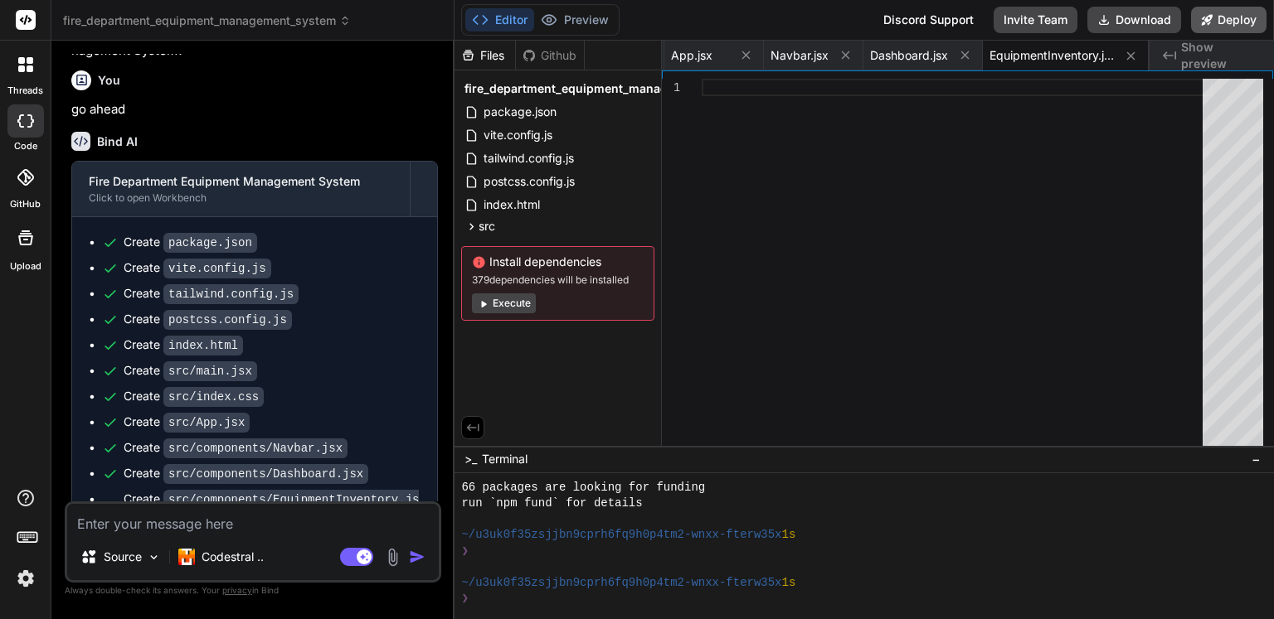
click at [1226, 15] on button "Deploy" at bounding box center [1228, 20] width 75 height 27
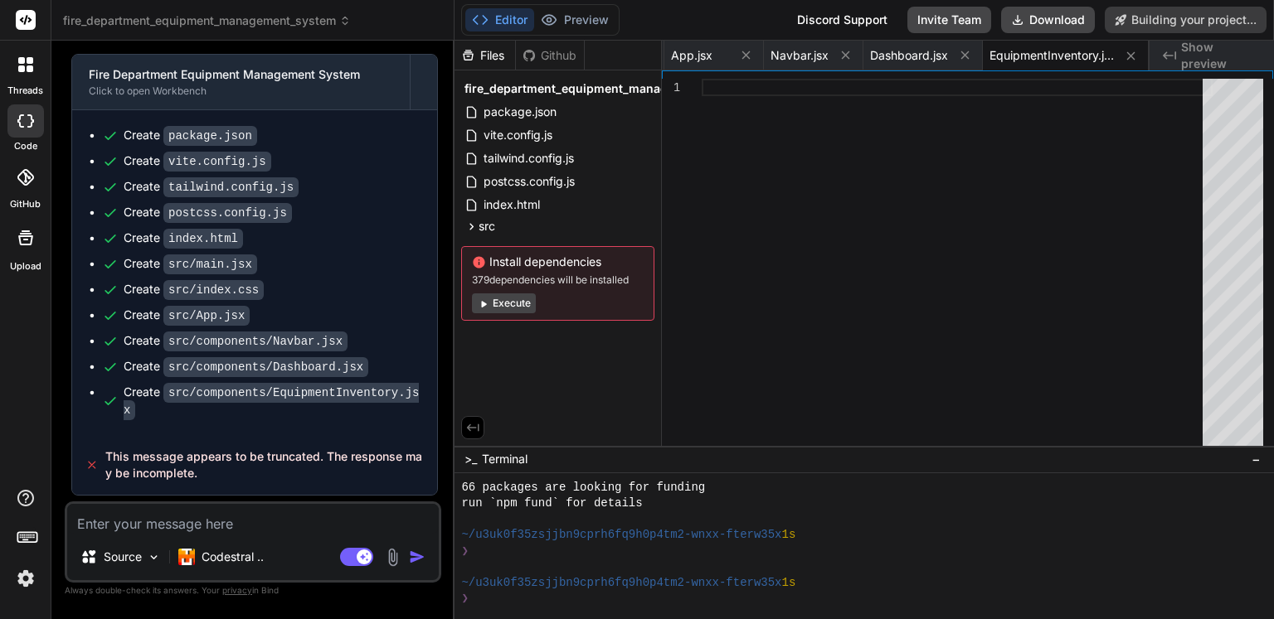
scroll to position [3267, 0]
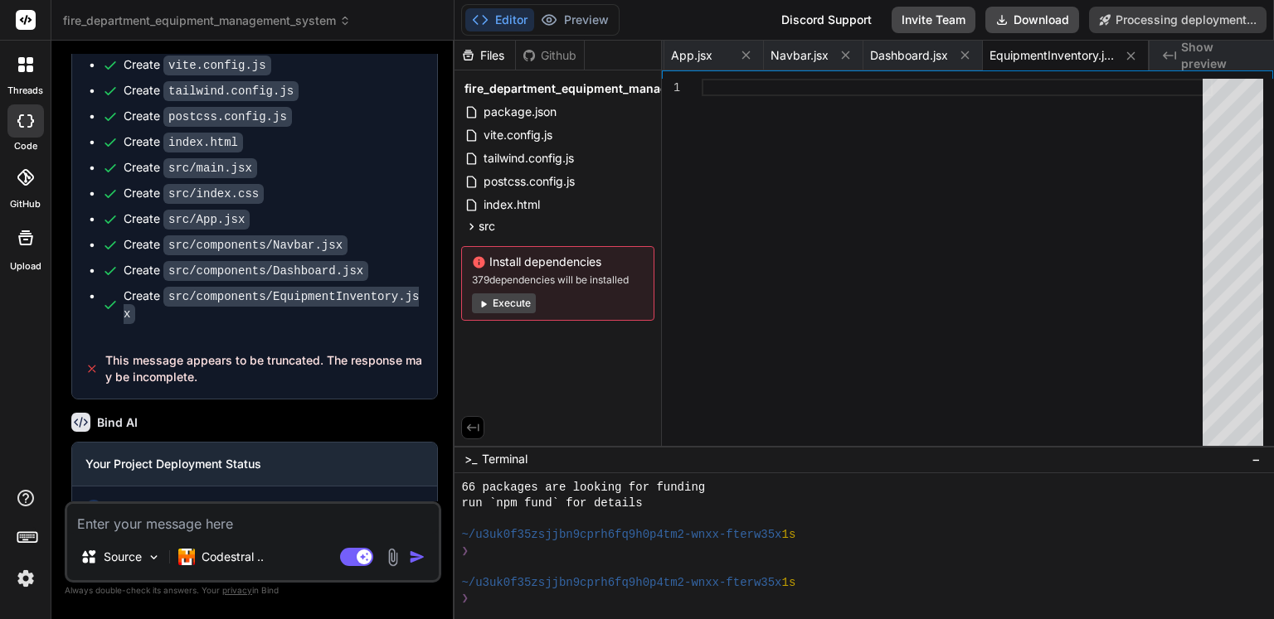
type textarea "x"
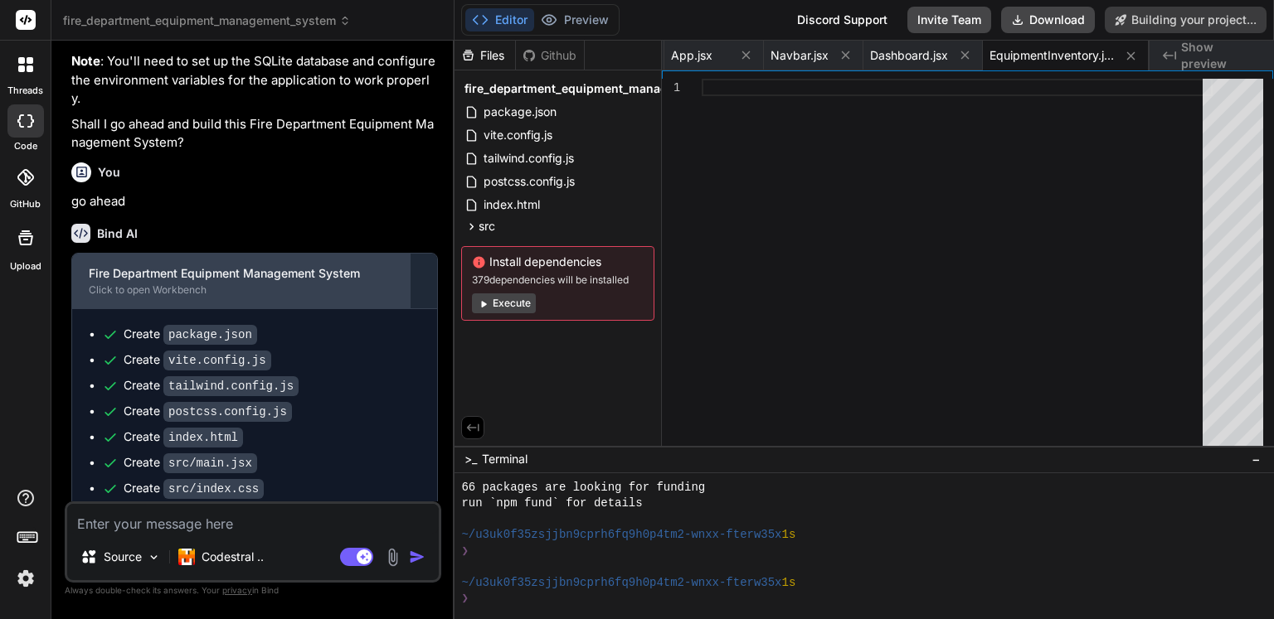
scroll to position [3184, 0]
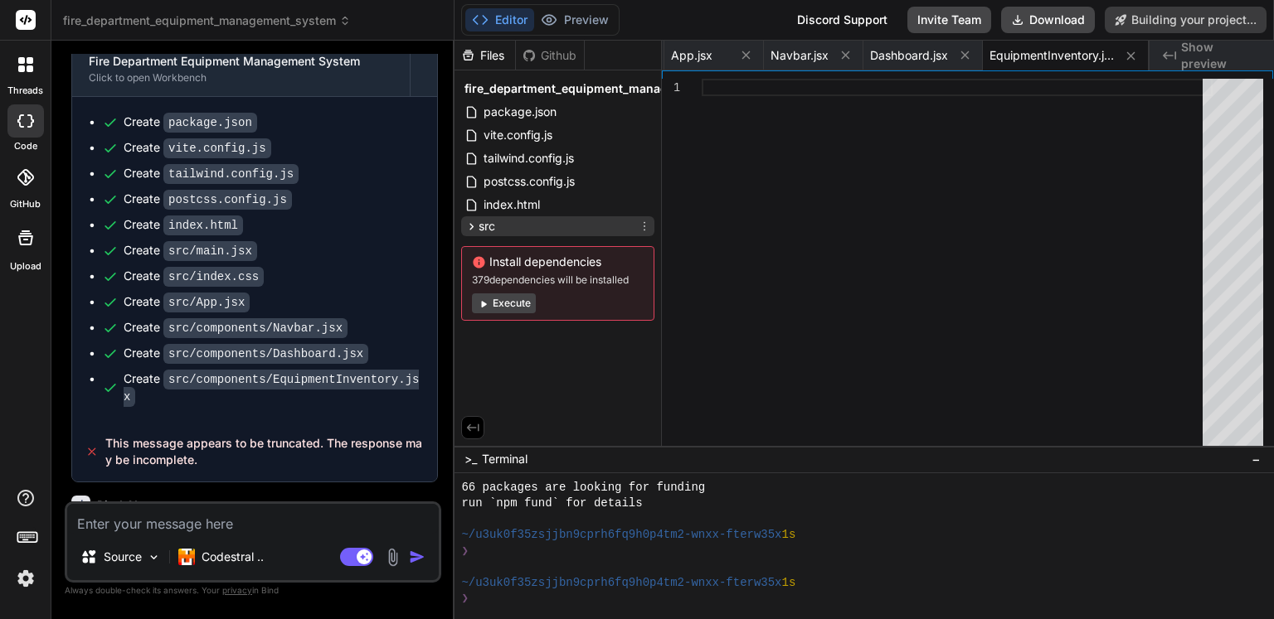
click at [468, 223] on icon at bounding box center [471, 227] width 14 height 14
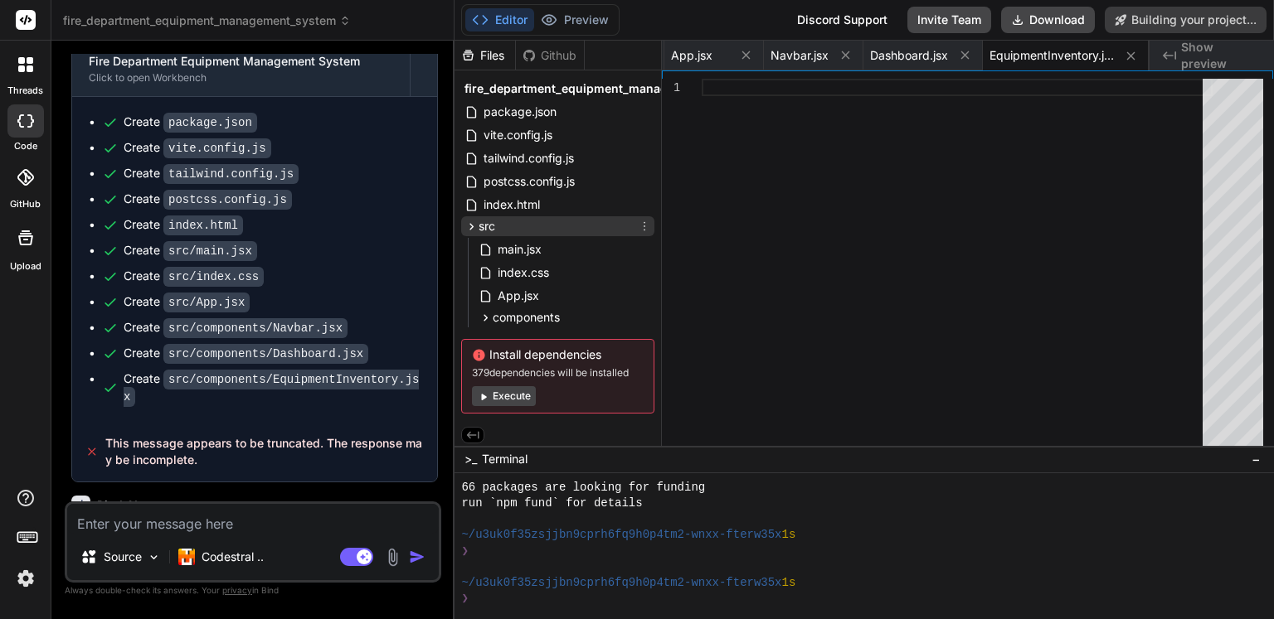
click at [468, 223] on icon at bounding box center [471, 227] width 14 height 14
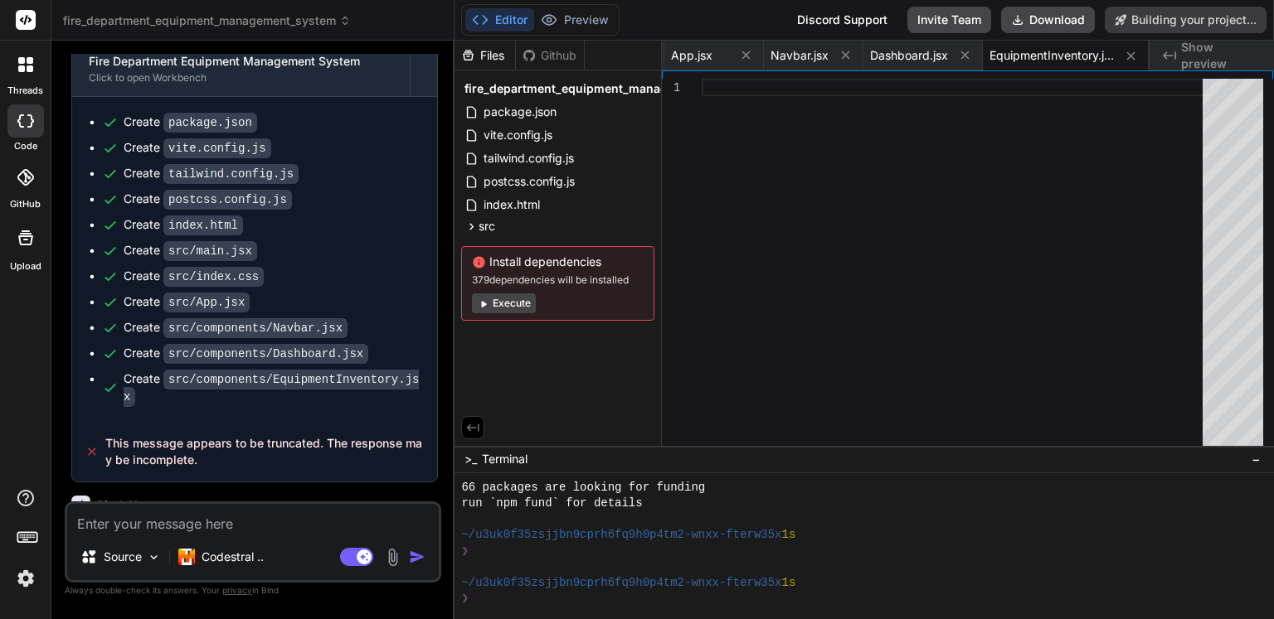
click at [1196, 51] on span "Show preview" at bounding box center [1221, 55] width 80 height 33
click at [1075, 49] on span "EquipmentInventory.jsx" at bounding box center [1051, 55] width 124 height 17
click at [1207, 45] on div "Created with Pixso. Show preview" at bounding box center [1211, 56] width 124 height 30
click at [925, 47] on span "Dashboard.jsx" at bounding box center [909, 55] width 78 height 17
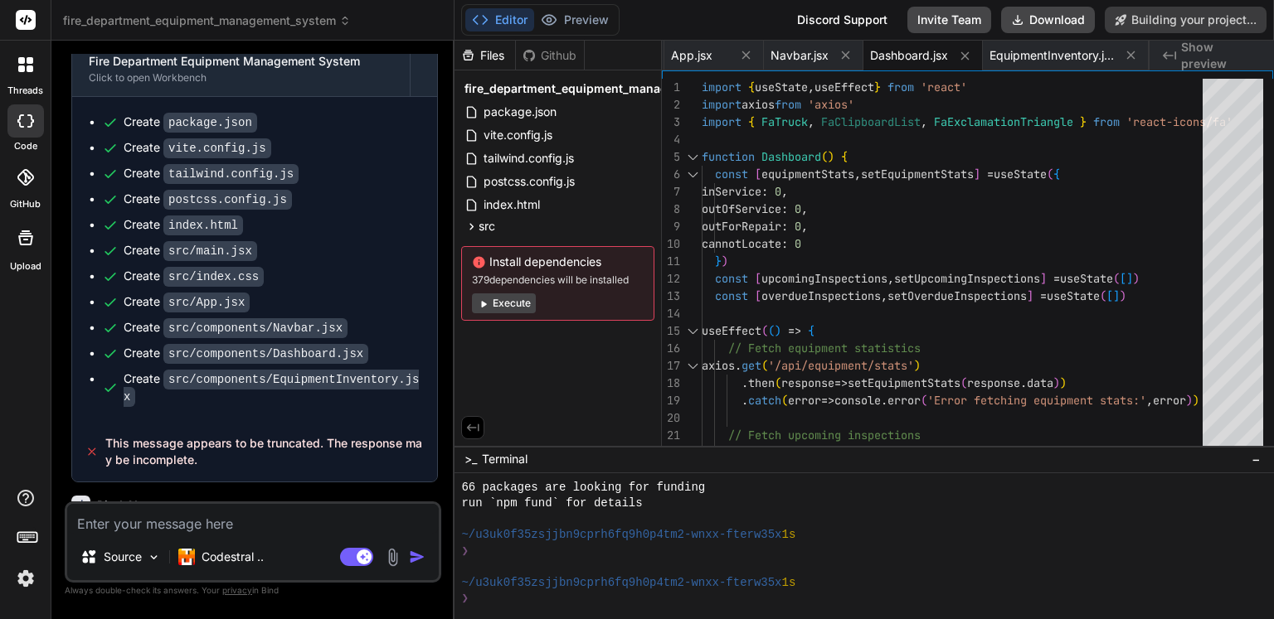
click at [1240, 48] on span "Show preview" at bounding box center [1221, 55] width 80 height 33
click at [1220, 49] on span "Show preview" at bounding box center [1221, 55] width 80 height 33
click at [798, 61] on span "Navbar.jsx" at bounding box center [799, 55] width 58 height 17
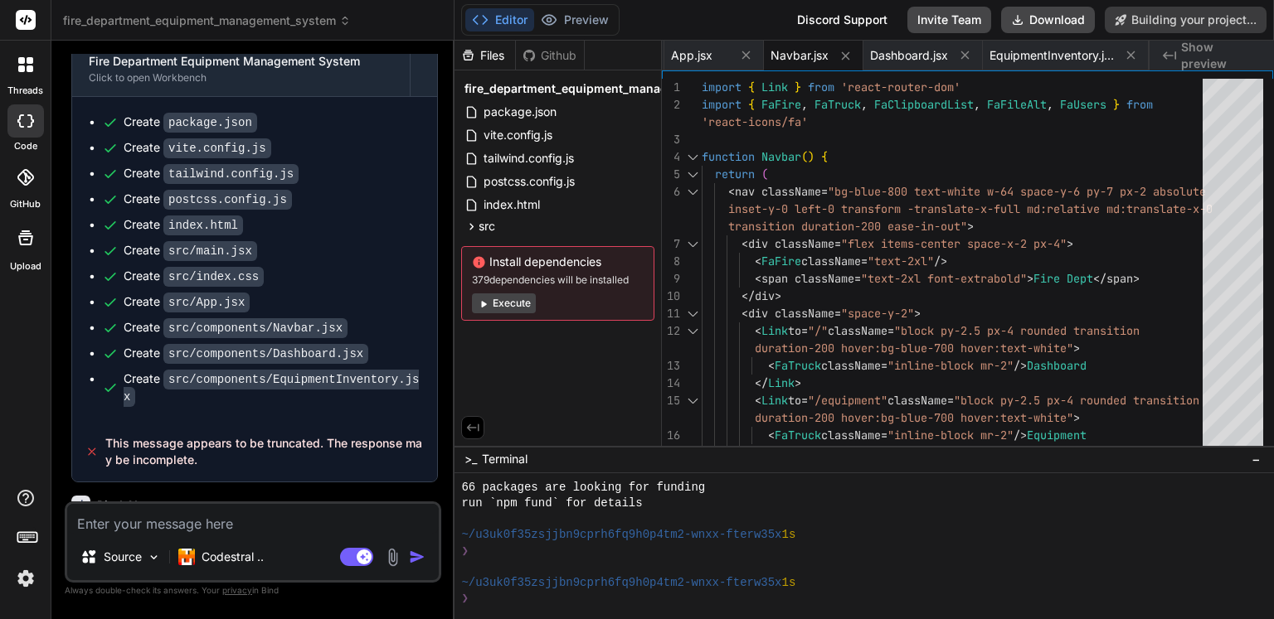
click at [1212, 51] on span "Show preview" at bounding box center [1221, 55] width 80 height 33
click at [678, 55] on span "App.jsx" at bounding box center [691, 55] width 41 height 17
type textarea "</Routes> </div> </div> </Router> ) } export default App"
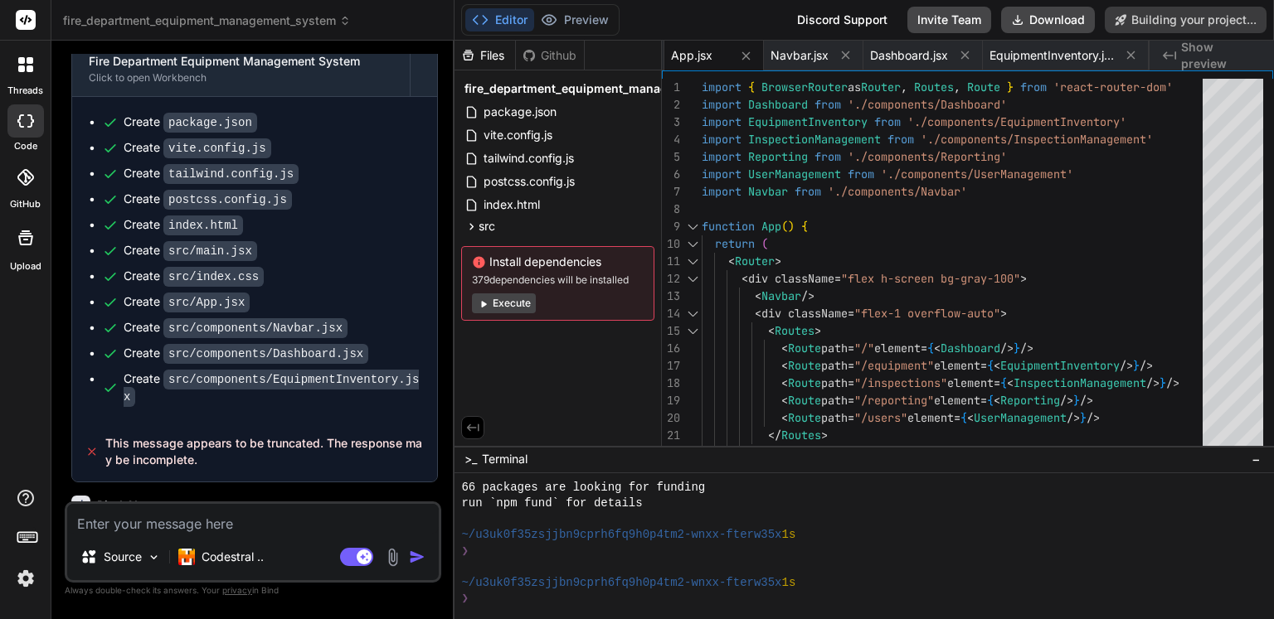
click at [1219, 49] on span "Show preview" at bounding box center [1221, 55] width 80 height 33
click at [1216, 61] on span "Show preview" at bounding box center [1221, 55] width 80 height 33
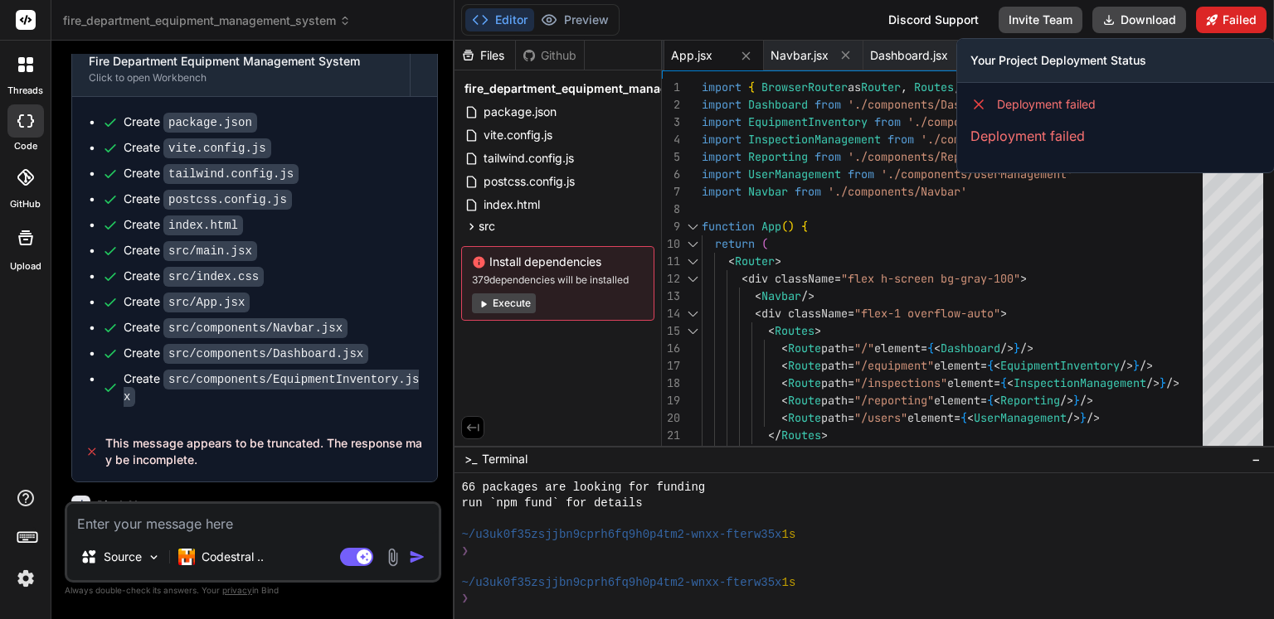
click at [1232, 12] on button "Failed" at bounding box center [1231, 20] width 70 height 27
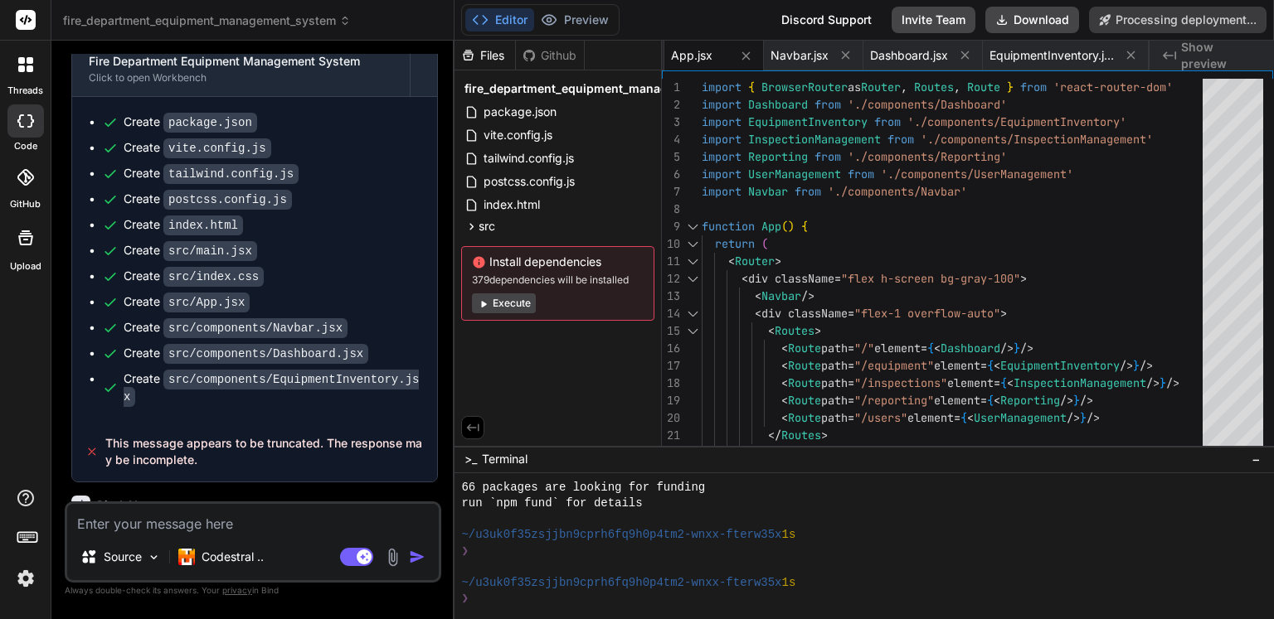
click at [518, 303] on button "Execute" at bounding box center [504, 304] width 64 height 20
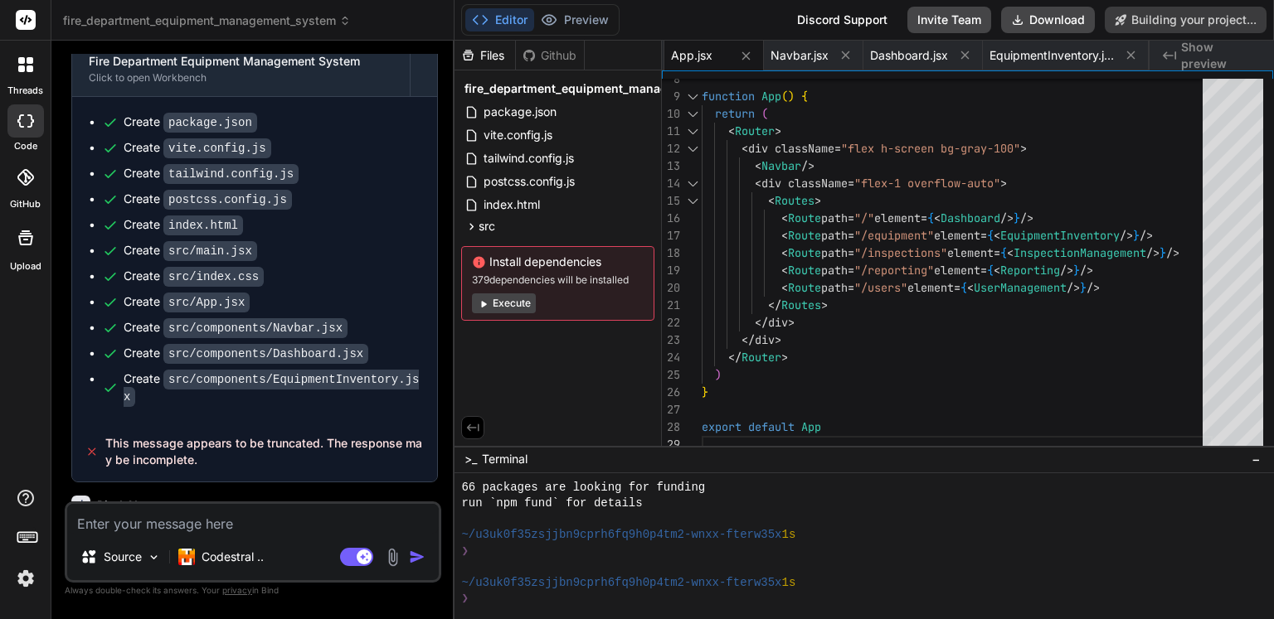
scroll to position [3267, 0]
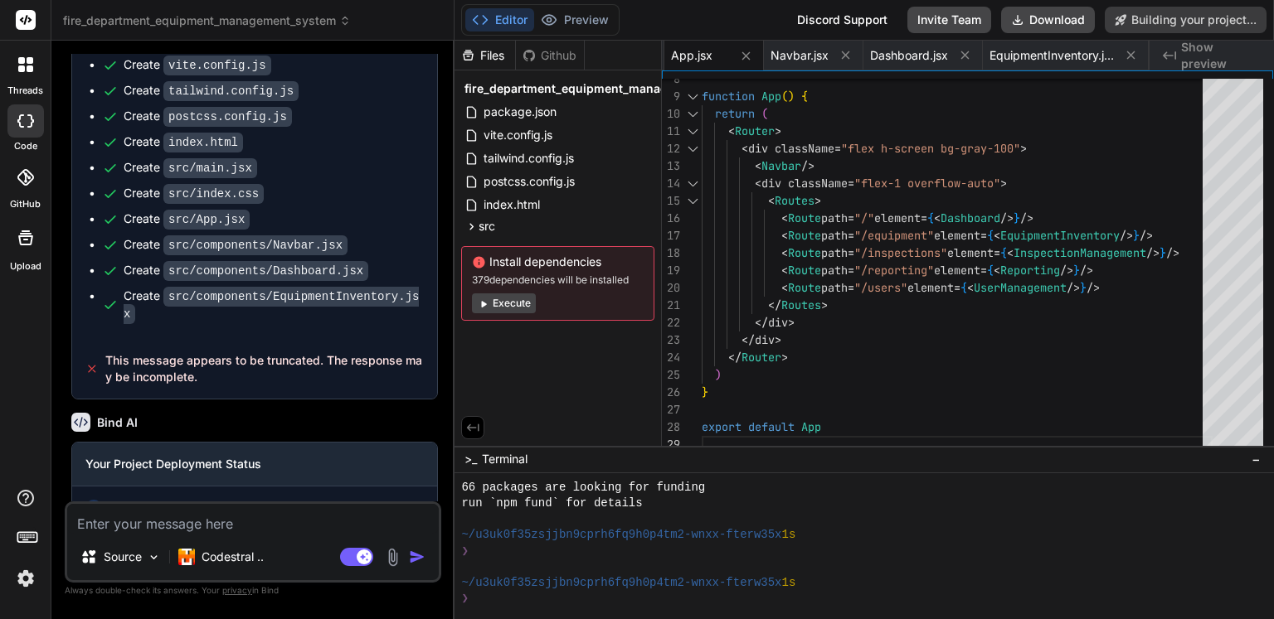
type textarea "x"
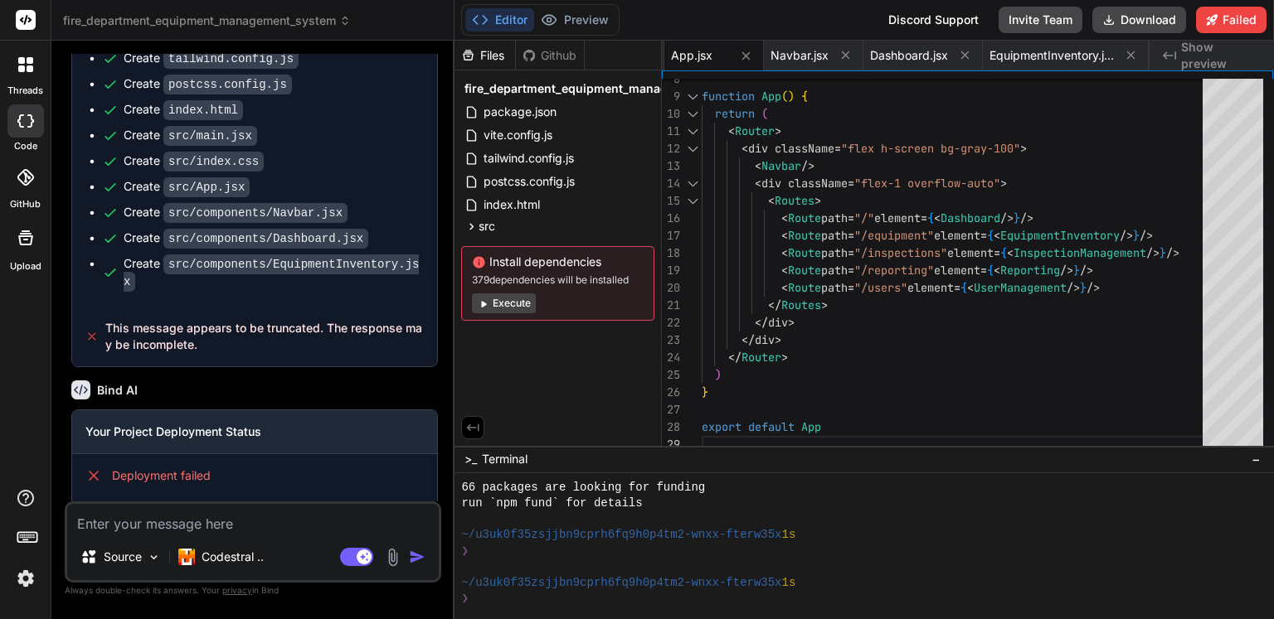
scroll to position [3313, 0]
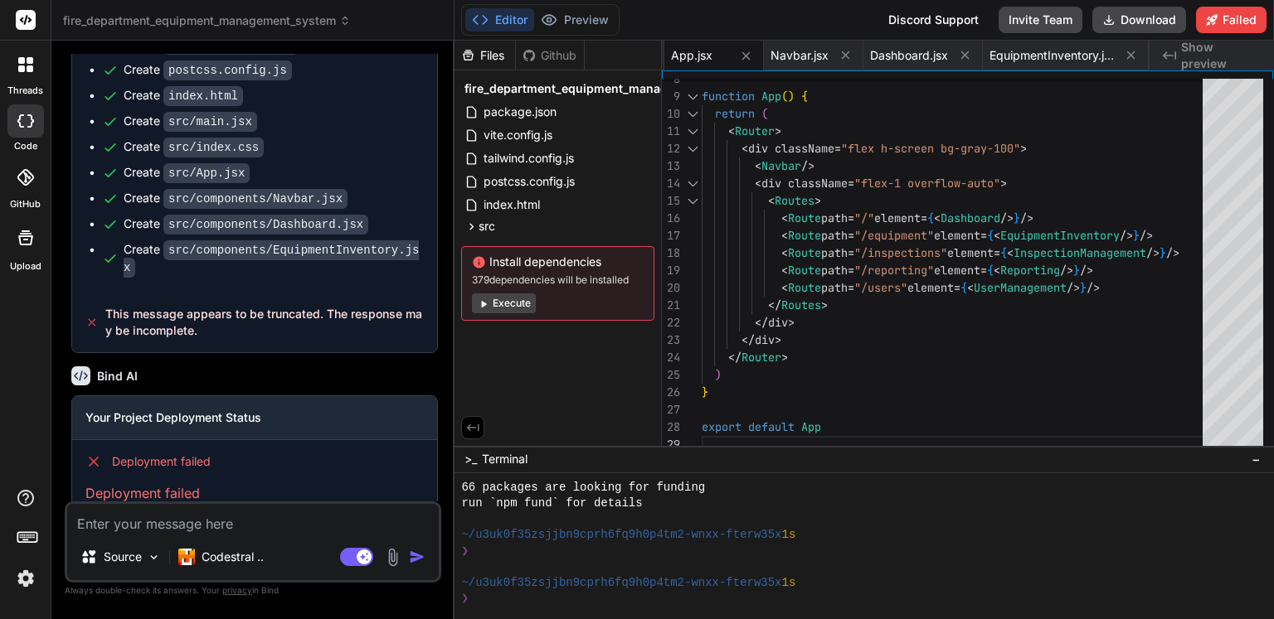
click at [245, 517] on textarea at bounding box center [252, 519] width 371 height 30
type textarea "k"
type textarea "x"
type textarea "ke"
type textarea "x"
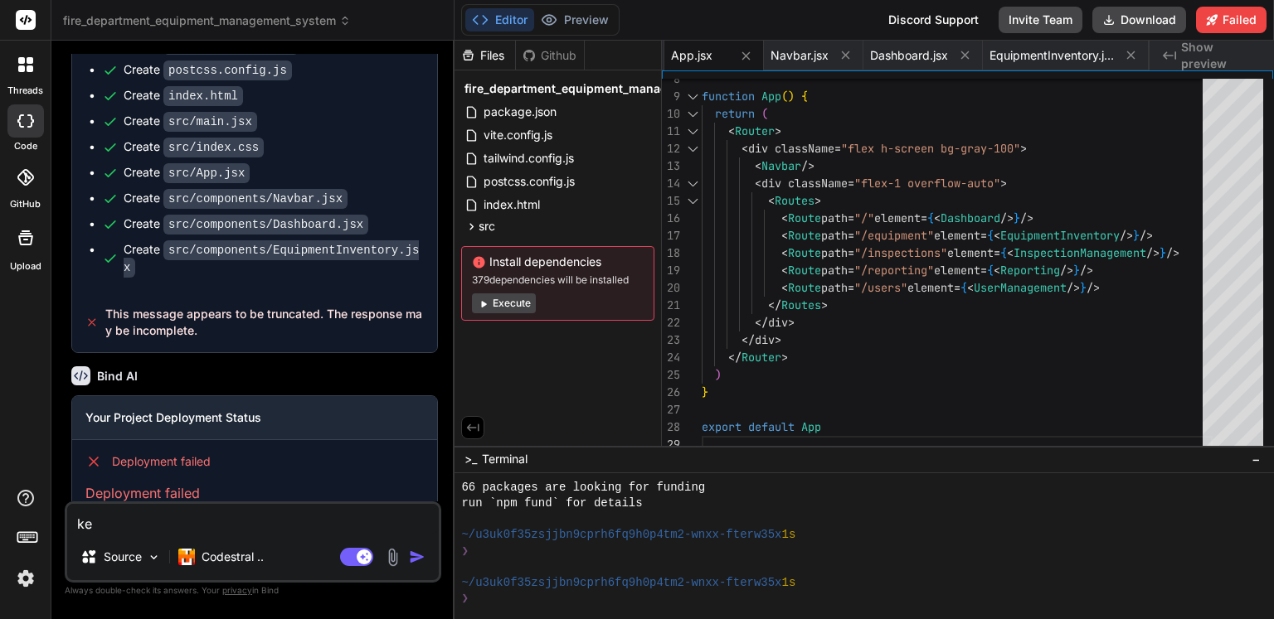
type textarea "kee"
type textarea "x"
type textarea "keep"
type textarea "x"
type textarea "keep"
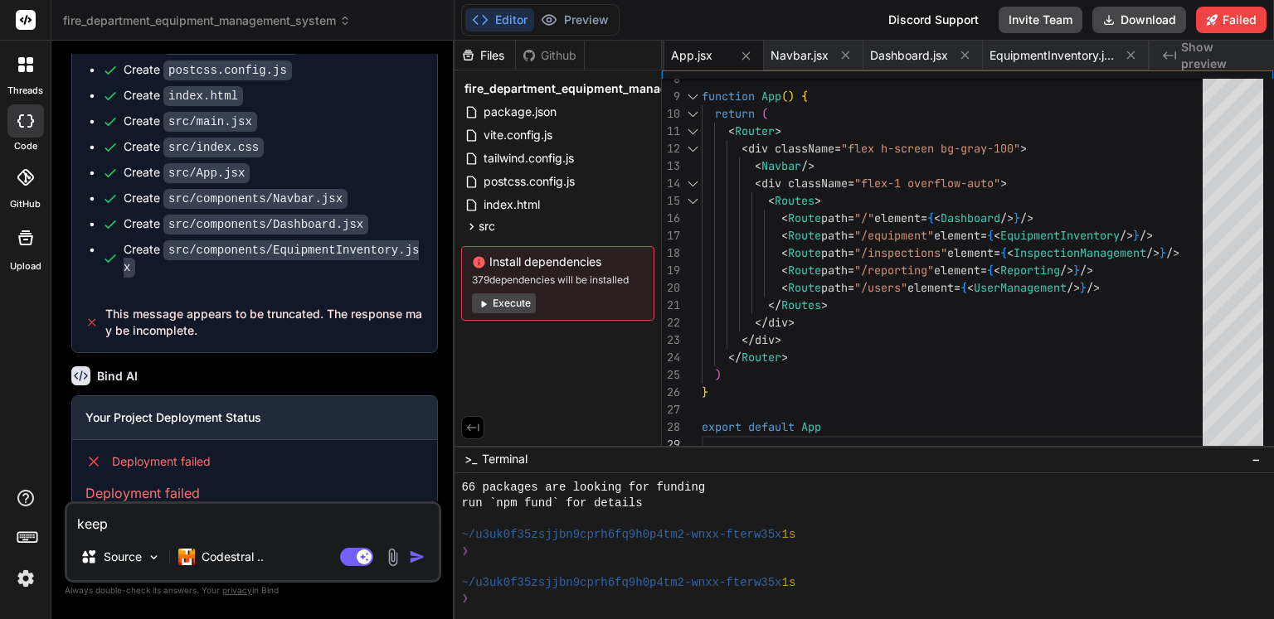
type textarea "x"
type textarea "keep g"
type textarea "x"
type textarea "keep go"
type textarea "x"
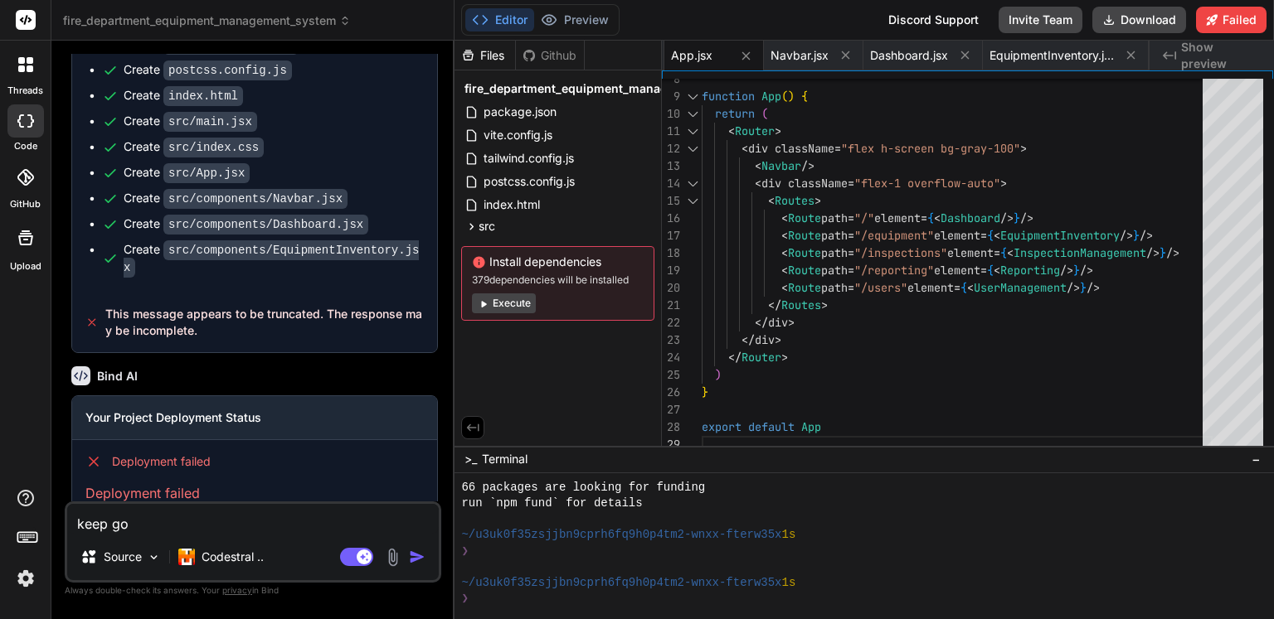
type textarea "keep goi"
type textarea "x"
type textarea "keep goin"
type textarea "x"
type textarea "keep going"
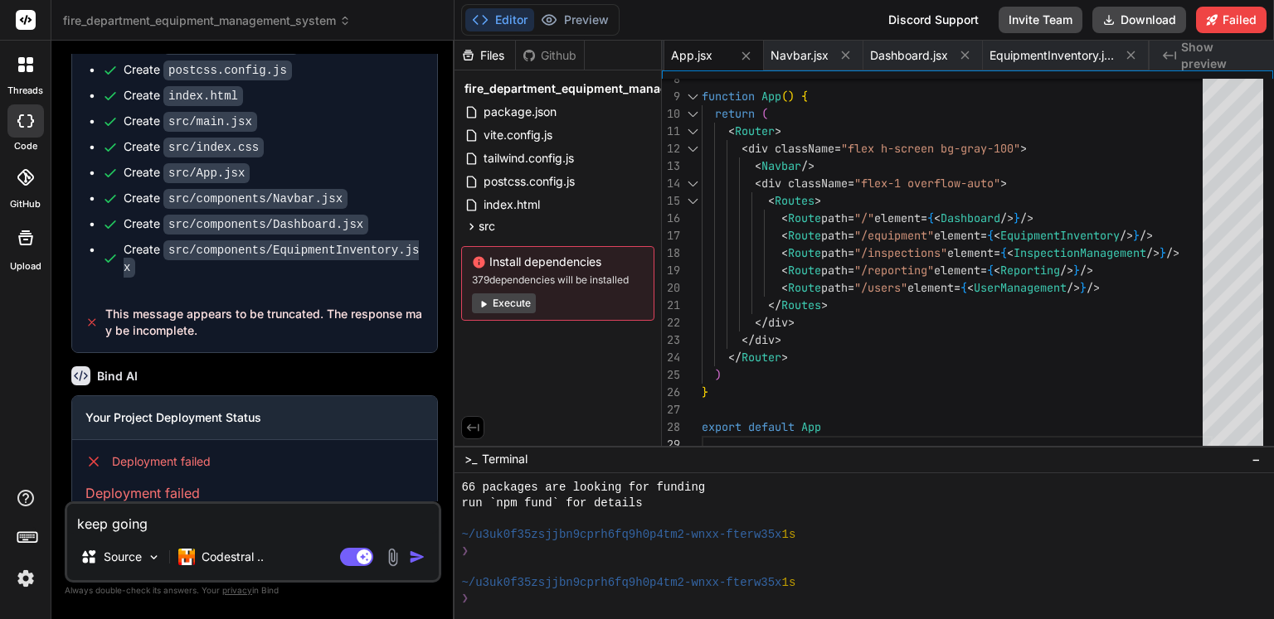
type textarea "x"
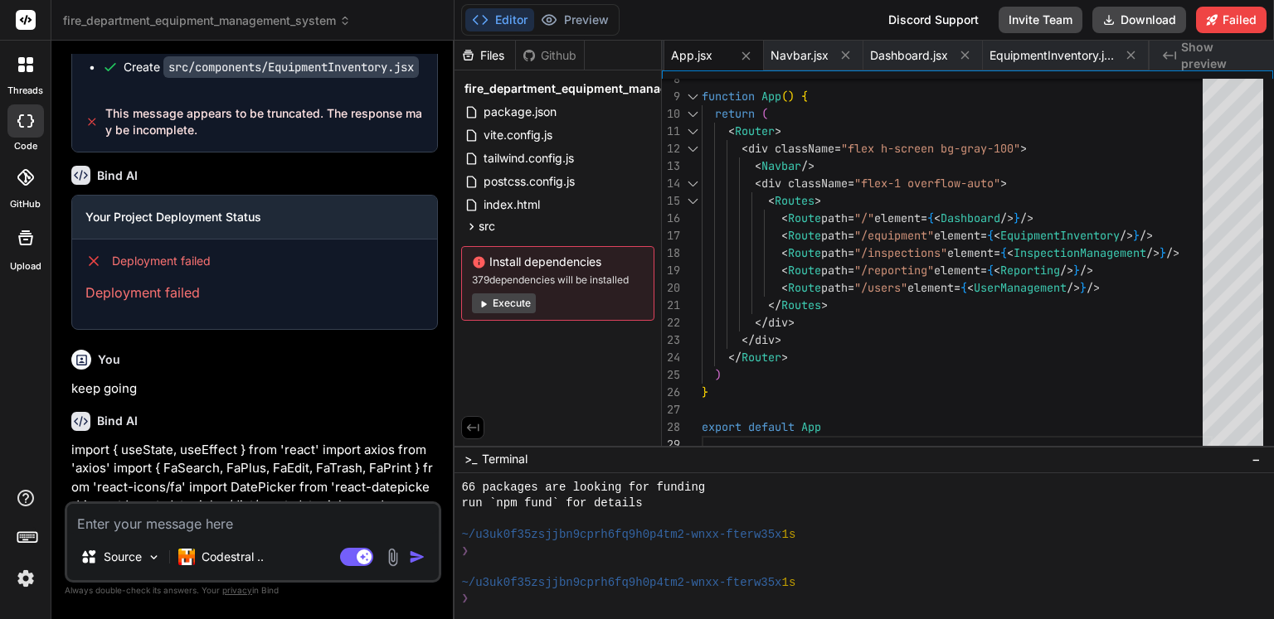
type textarea "x"
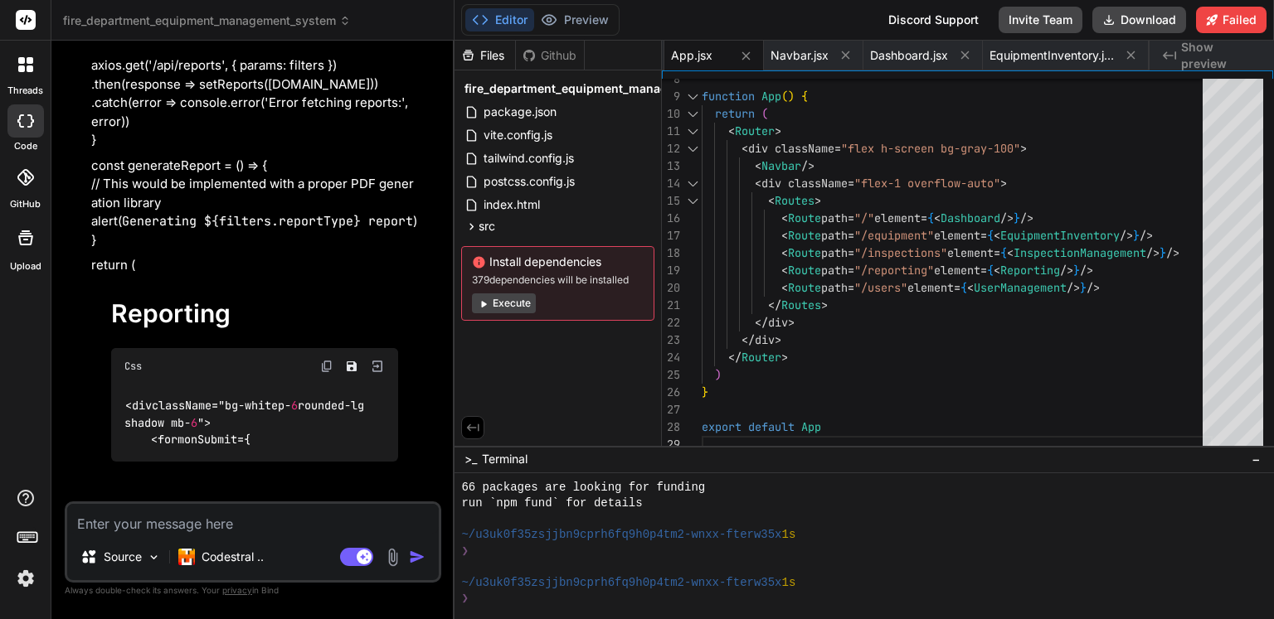
scroll to position [13653, 0]
click at [1041, 54] on span "EquipmentInventory.jsx" at bounding box center [1051, 55] width 124 height 17
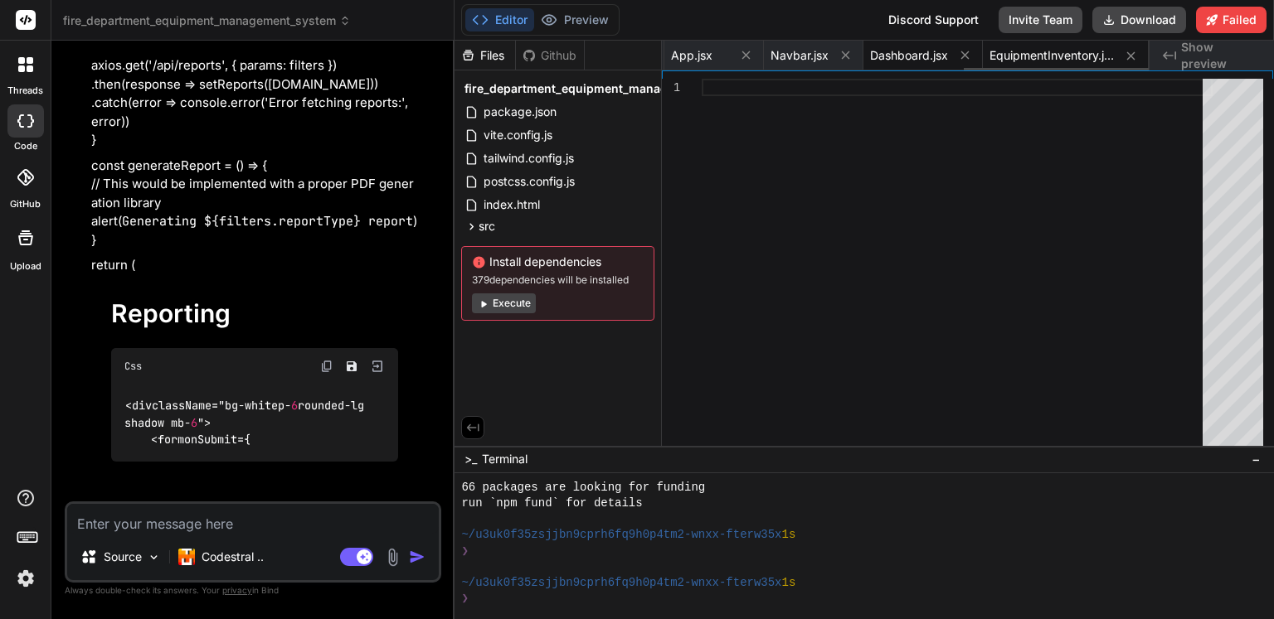
click at [913, 51] on span "Dashboard.jsx" at bounding box center [909, 55] width 78 height 17
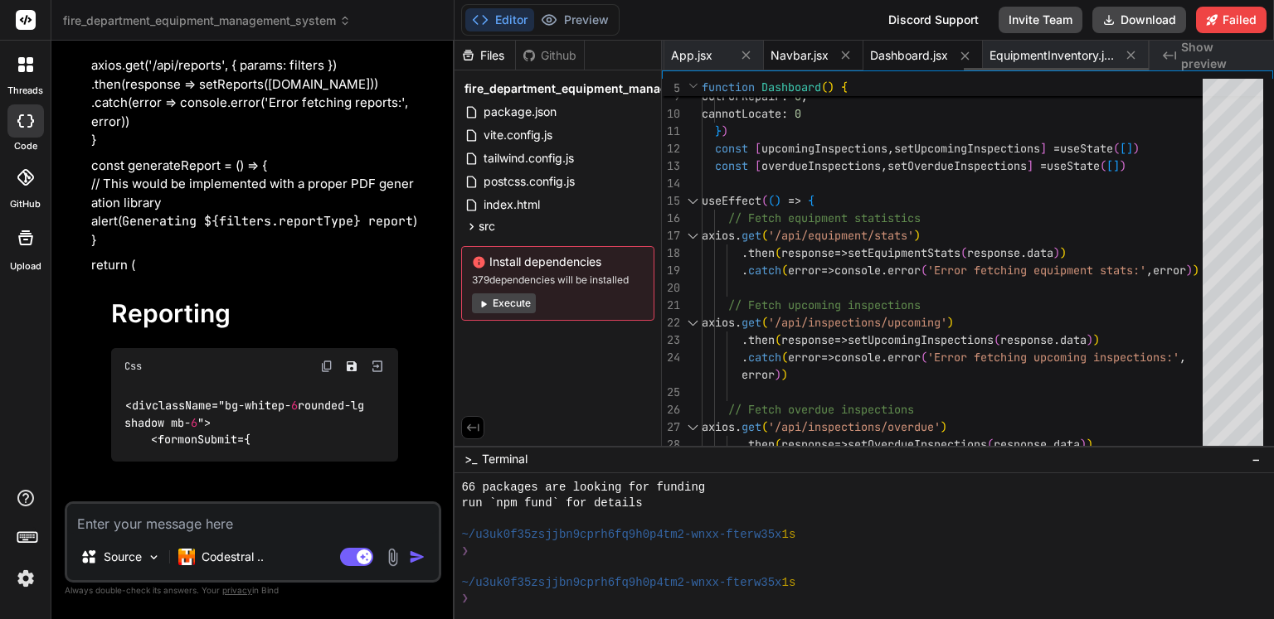
click at [800, 51] on span "Navbar.jsx" at bounding box center [799, 55] width 58 height 17
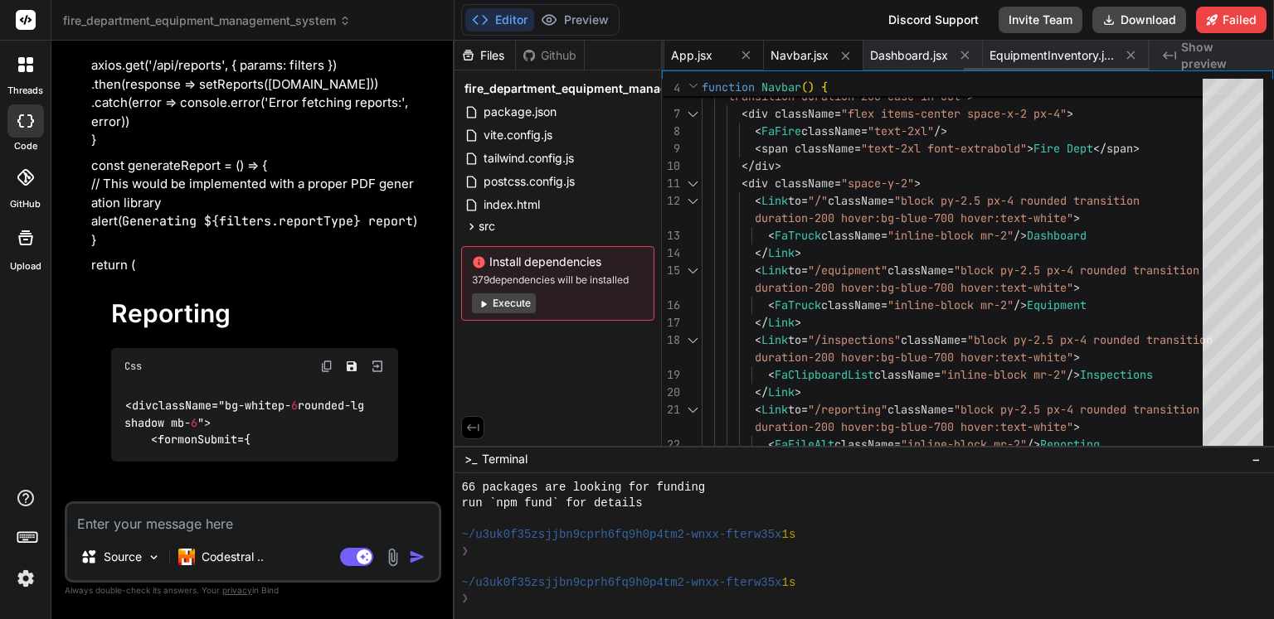
click at [690, 56] on span "App.jsx" at bounding box center [691, 55] width 41 height 17
type textarea "</Routes> </div> </div> </Router> ) } export default App"
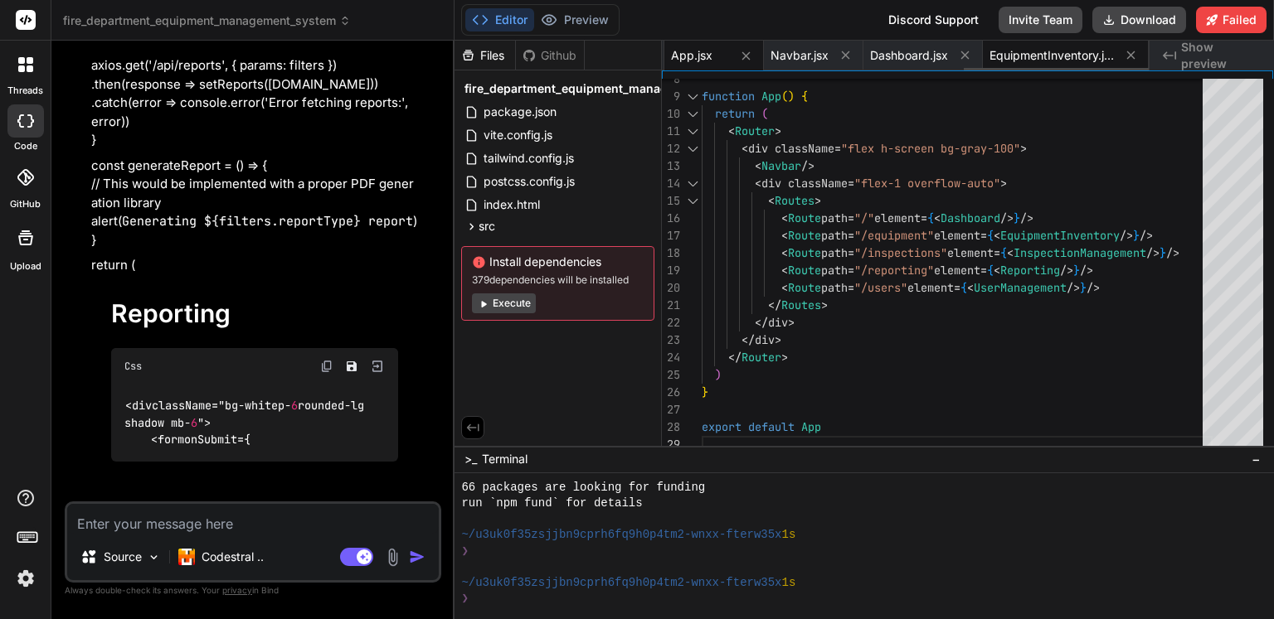
click at [1013, 50] on span "EquipmentInventory.jsx" at bounding box center [1051, 55] width 124 height 17
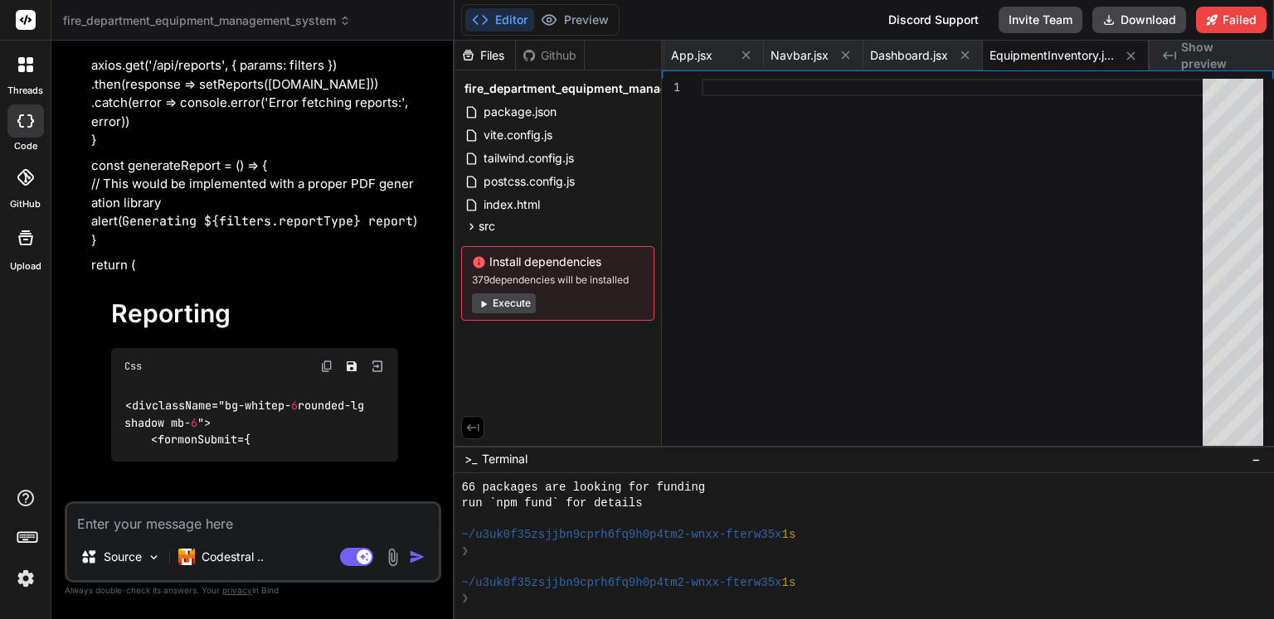
click at [495, 307] on button "Execute" at bounding box center [504, 304] width 64 height 20
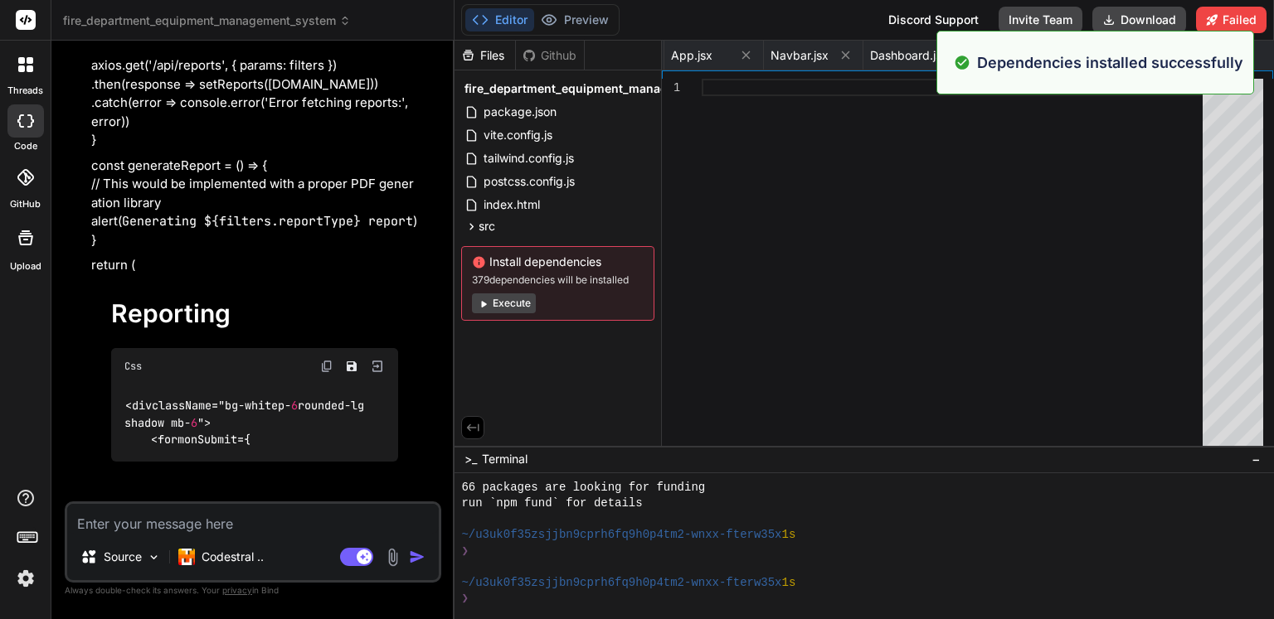
scroll to position [1273, 0]
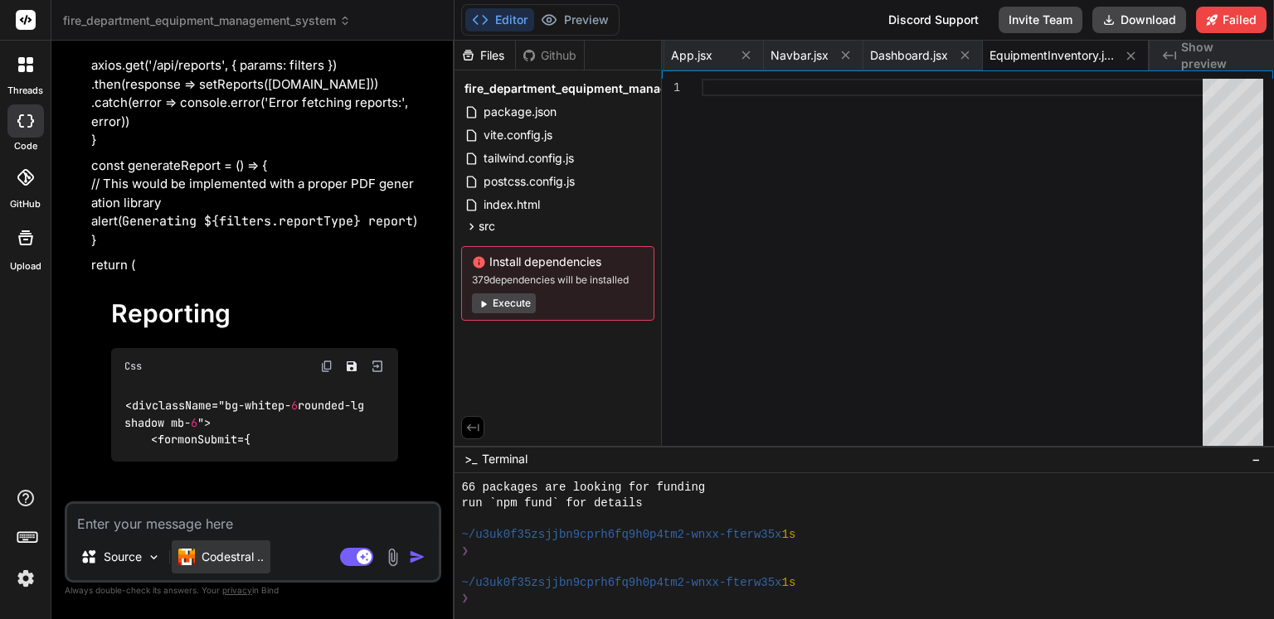
click at [244, 562] on p "Codestral .." at bounding box center [232, 557] width 62 height 17
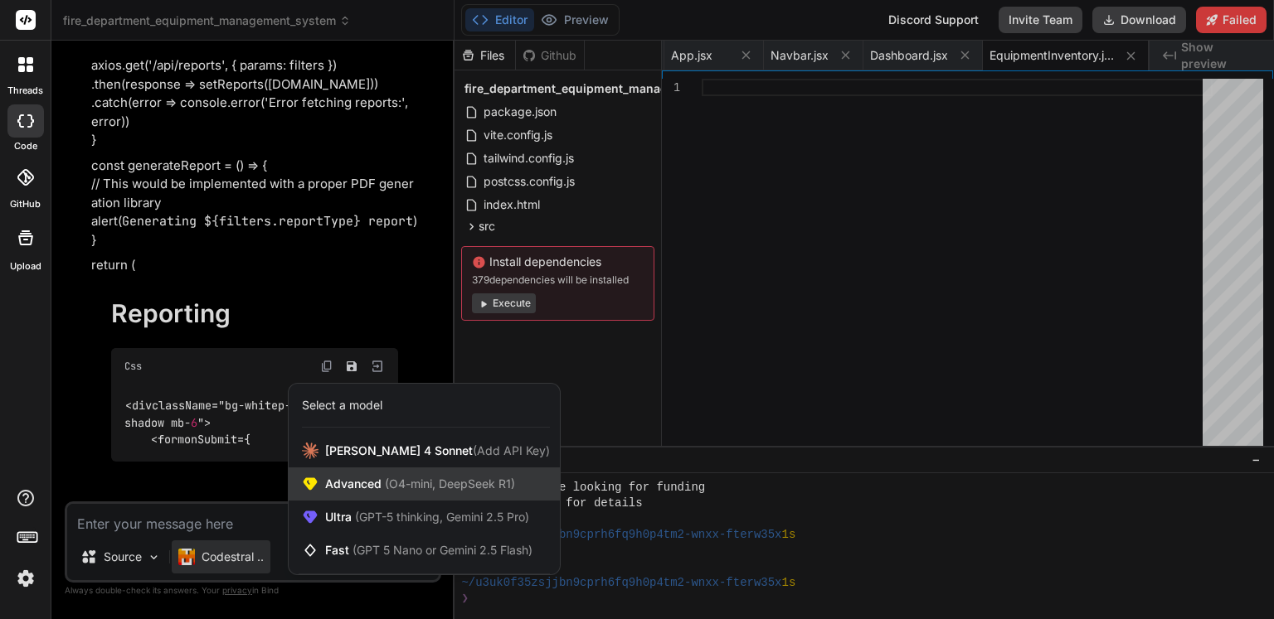
click at [385, 482] on span "(O4-mini, DeepSeek R1)" at bounding box center [447, 484] width 133 height 14
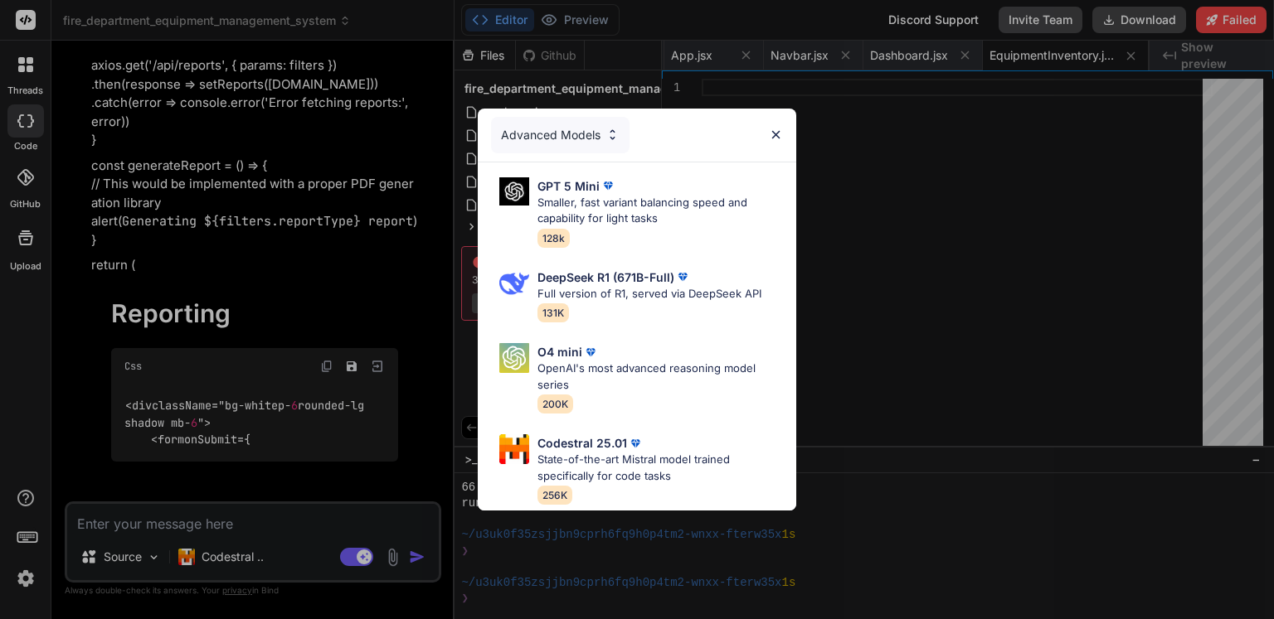
click at [630, 286] on p "Full version of R1, served via DeepSeek API" at bounding box center [649, 294] width 224 height 17
type textarea "x"
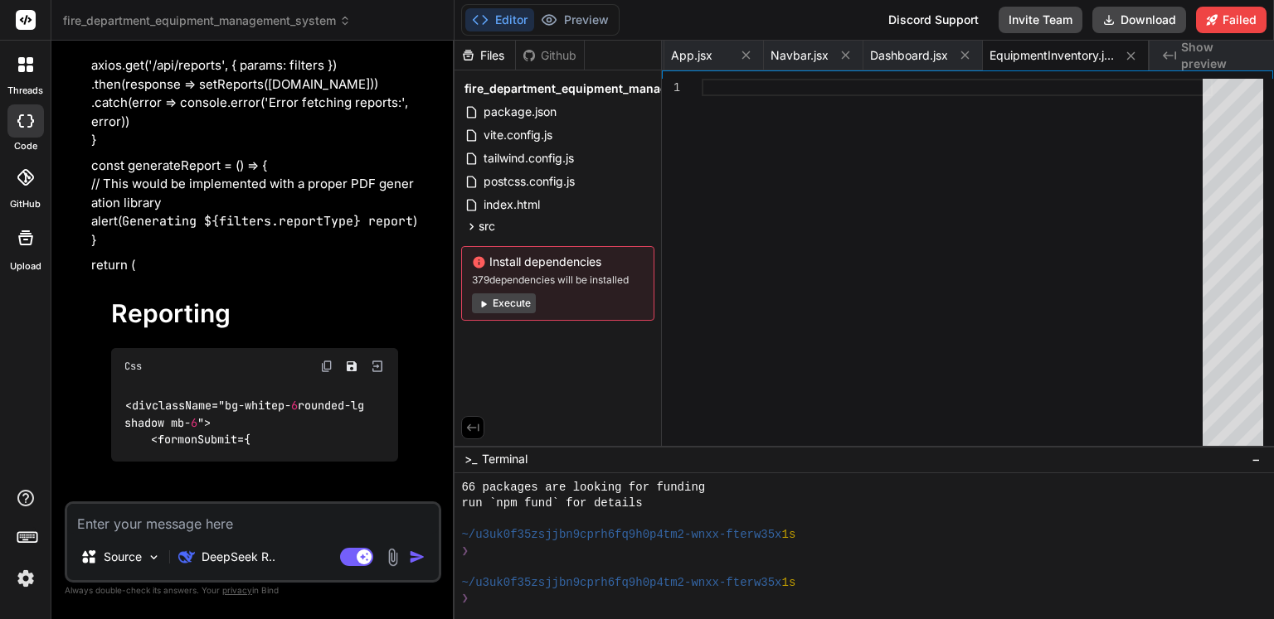
click at [313, 524] on textarea at bounding box center [252, 519] width 371 height 30
type textarea "c"
type textarea "x"
type textarea "co"
type textarea "x"
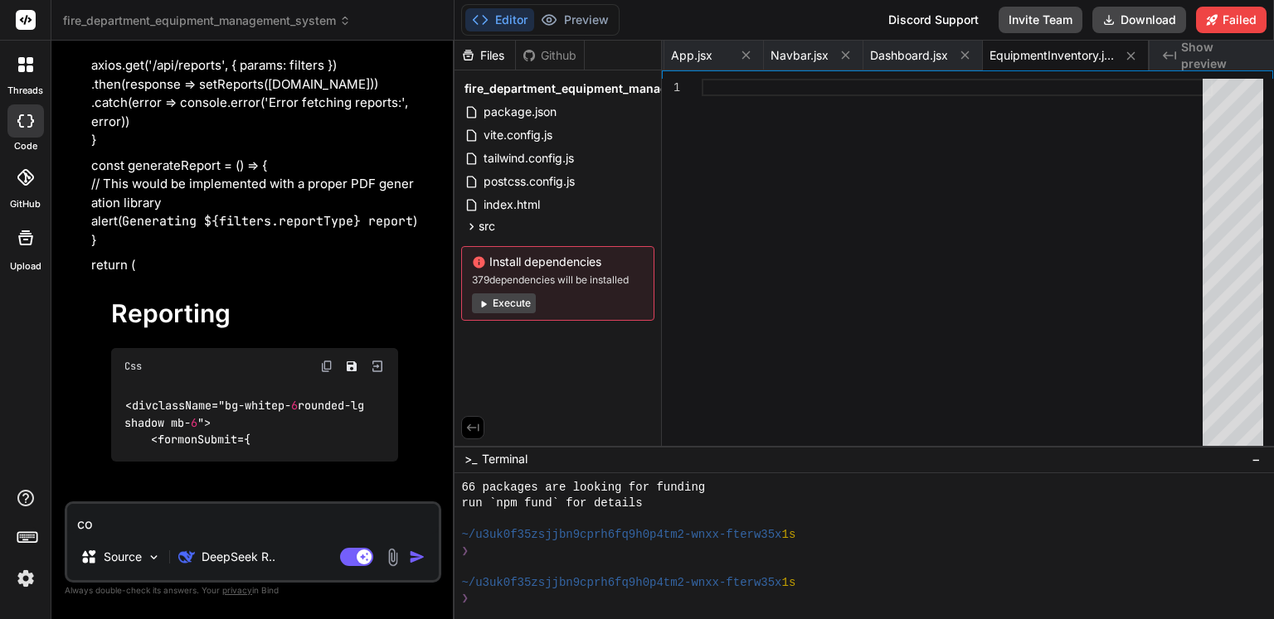
type textarea "con"
type textarea "x"
type textarea "cont"
type textarea "x"
type textarea "conti"
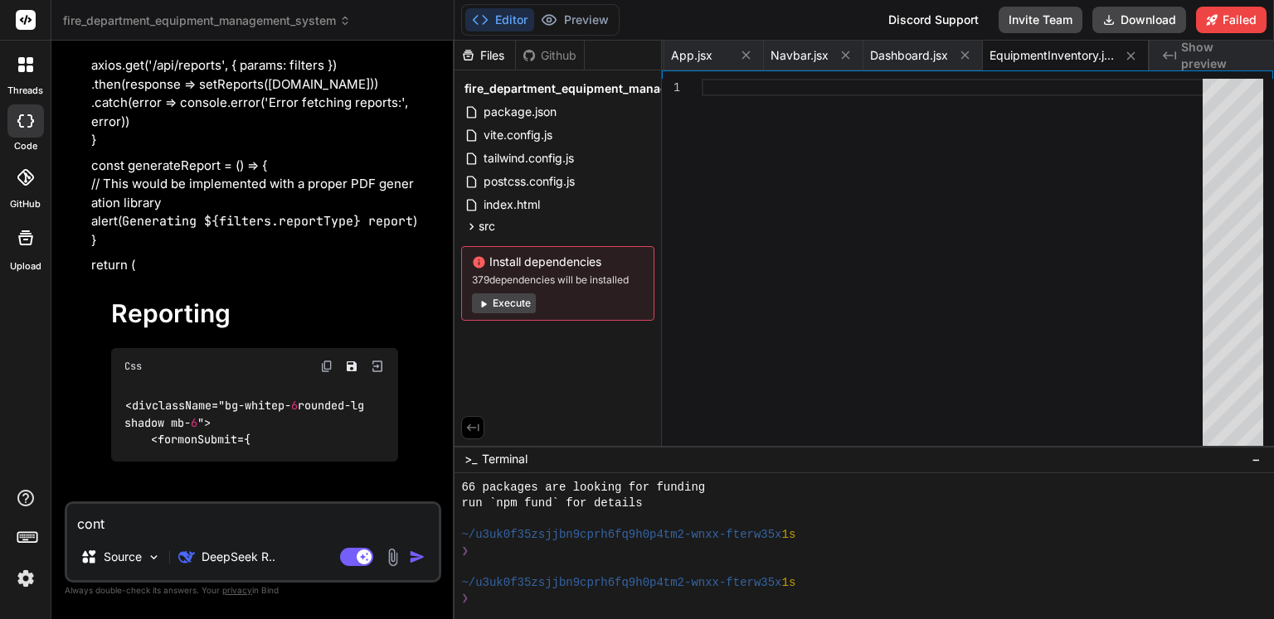
type textarea "x"
type textarea "contin"
type textarea "x"
type textarea "continu"
type textarea "x"
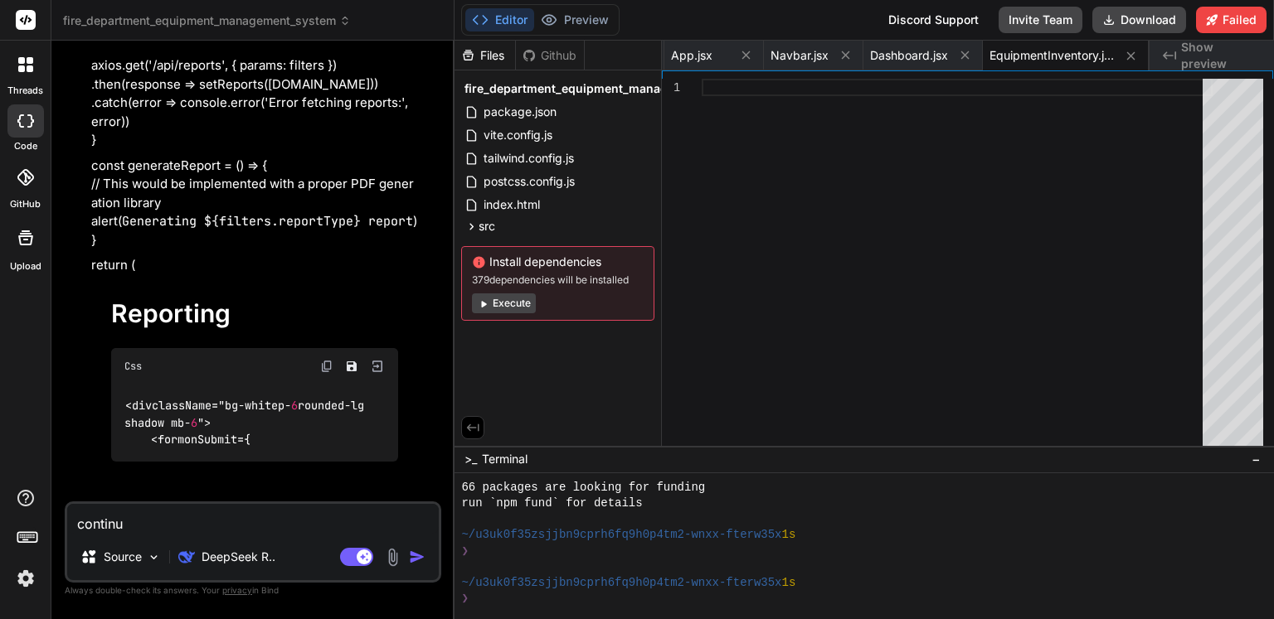
type textarea "continue"
type textarea "x"
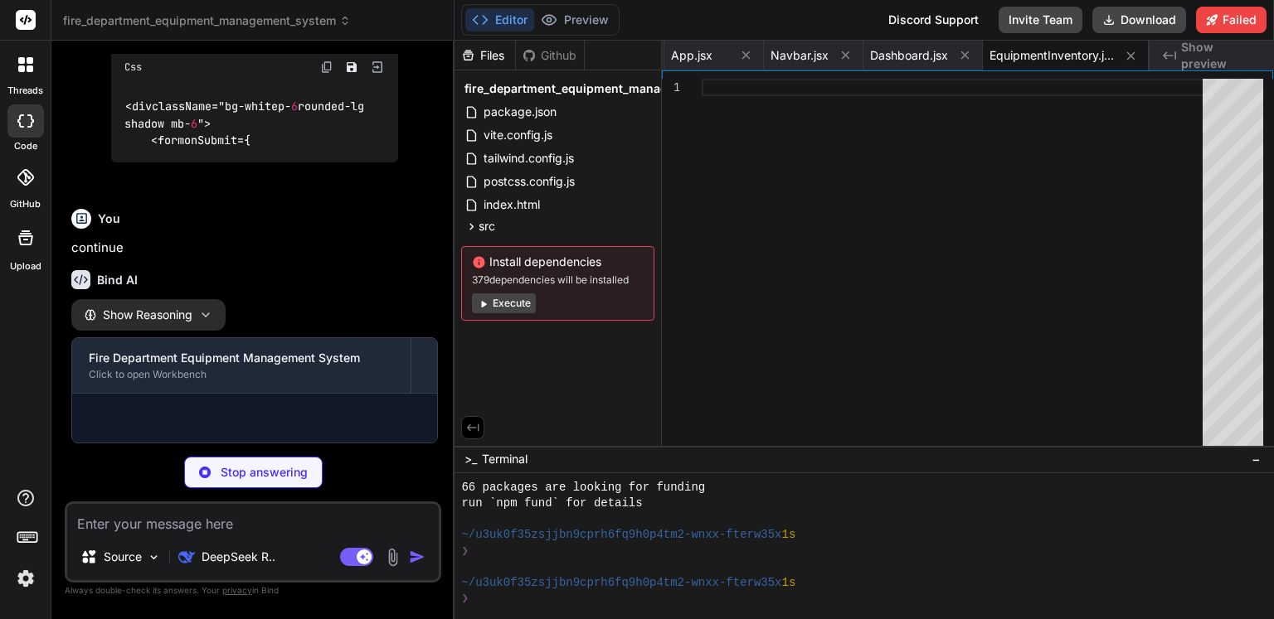
scroll to position [13953, 0]
click at [208, 319] on icon "button" at bounding box center [205, 314] width 13 height 13
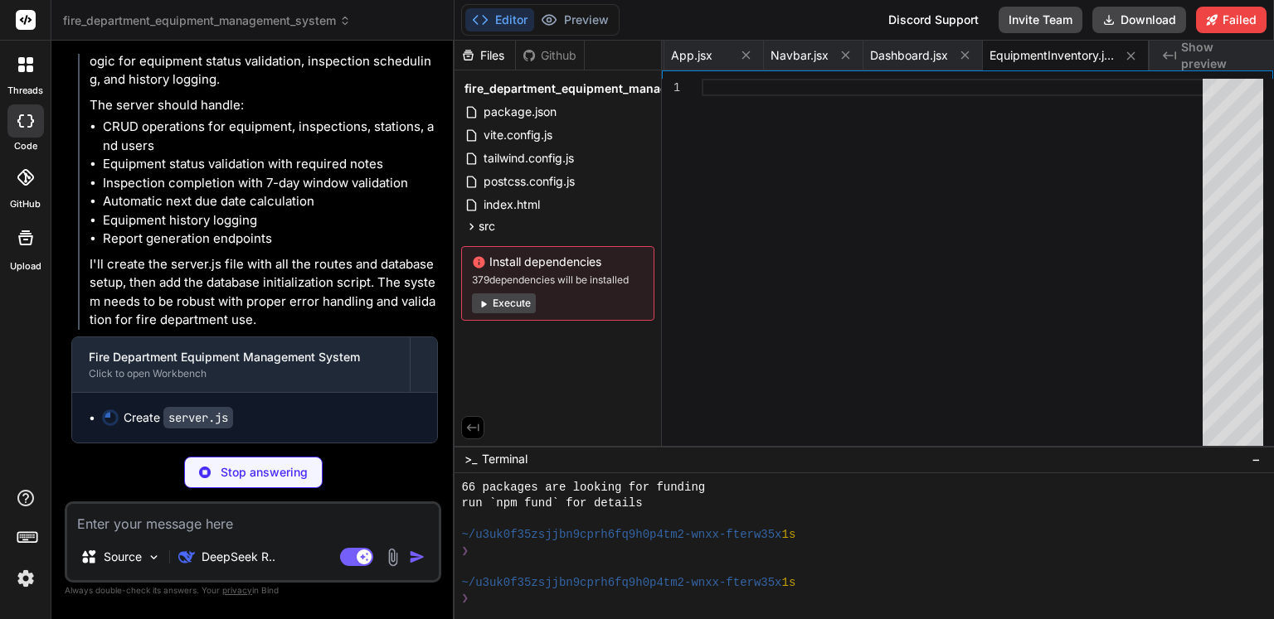
scroll to position [14412, 0]
type textarea "x"
type textarea "app.listen(PORT, () => { console.log(`Server running on port ${PORT}`) })"
type textarea "x"
type textarea "PORT=5000 NODE_ENV=development"
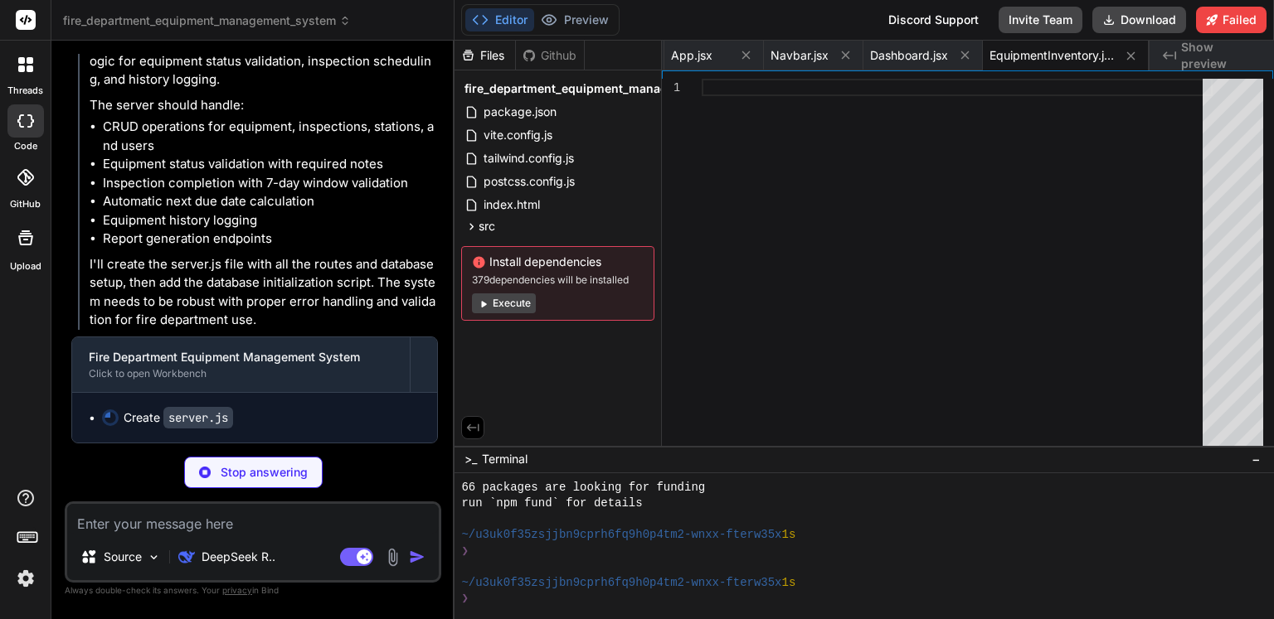
type textarea "x"
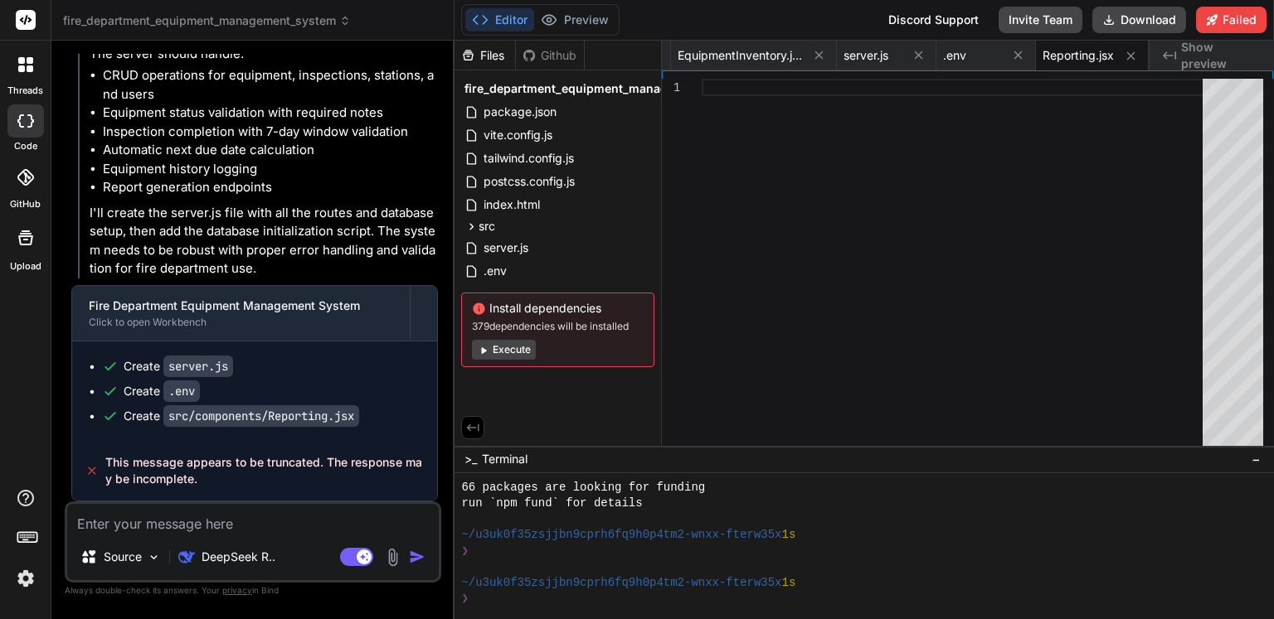
scroll to position [14463, 0]
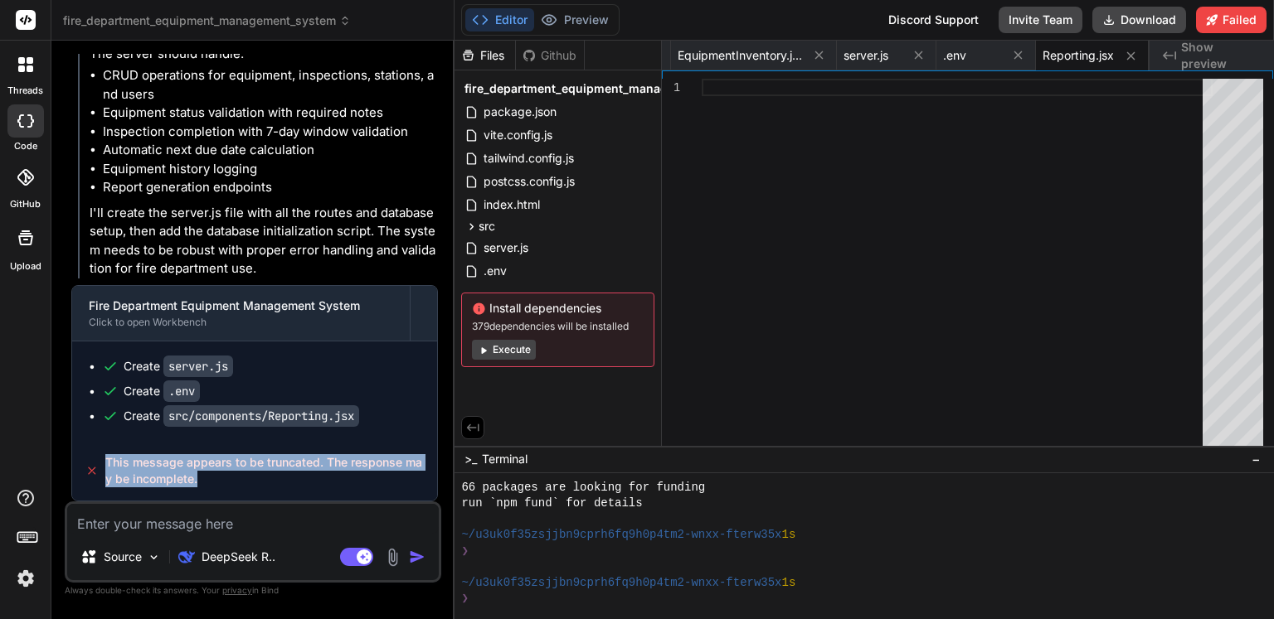
drag, startPoint x: 216, startPoint y: 488, endPoint x: 102, endPoint y: 463, distance: 117.1
click at [102, 463] on div "This message appears to be truncated. The response may be incomplete." at bounding box center [254, 471] width 365 height 60
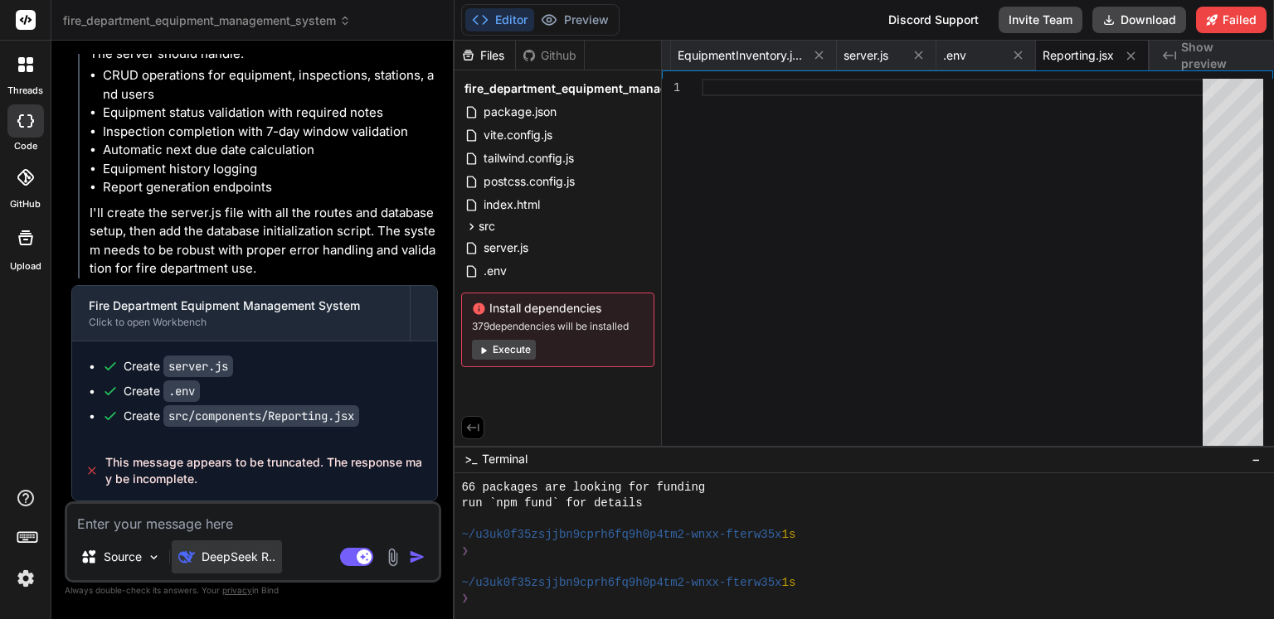
click at [252, 562] on p "DeepSeek R.." at bounding box center [238, 557] width 74 height 17
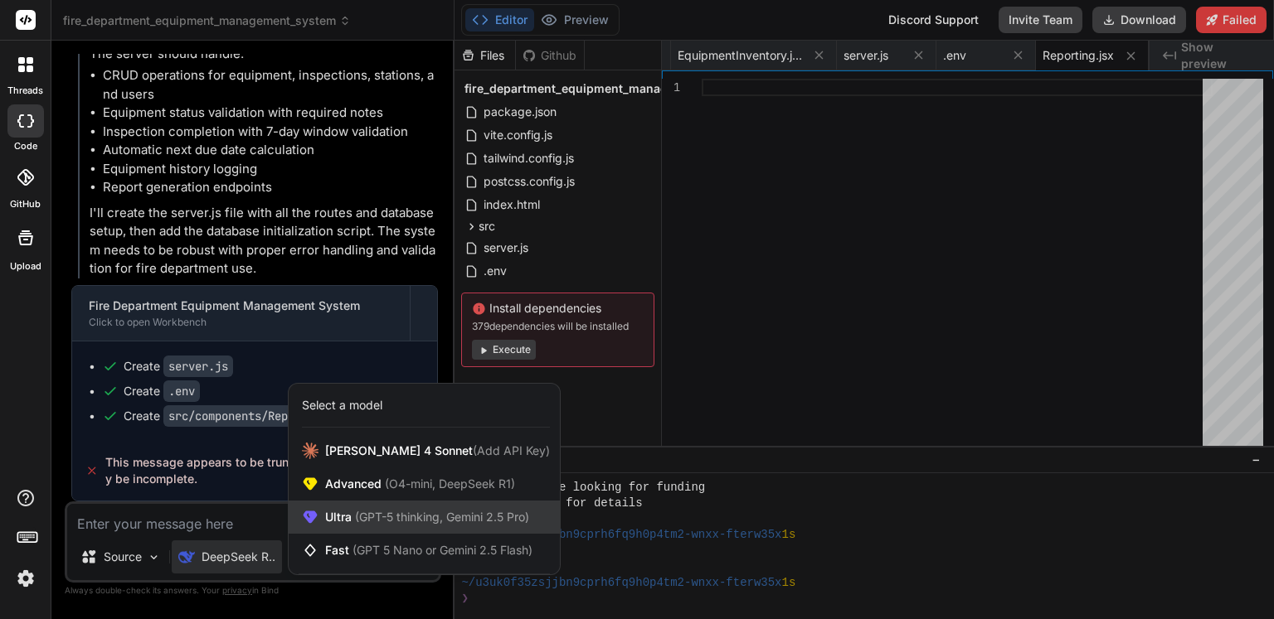
click at [456, 527] on div "Ultra (GPT-5 thinking, Gemini 2.5 Pro)" at bounding box center [424, 517] width 271 height 33
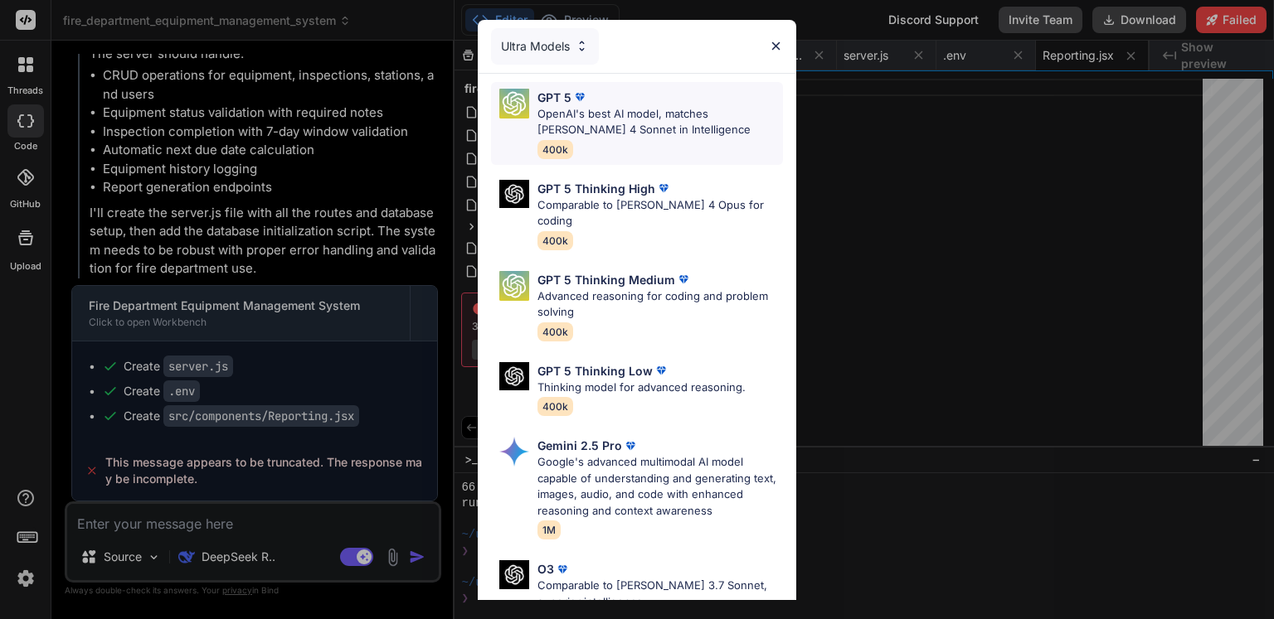
click at [642, 128] on p "OpenAI's best AI model, matches Claude 4 Sonnet in Intelligence" at bounding box center [659, 122] width 245 height 32
type textarea "x"
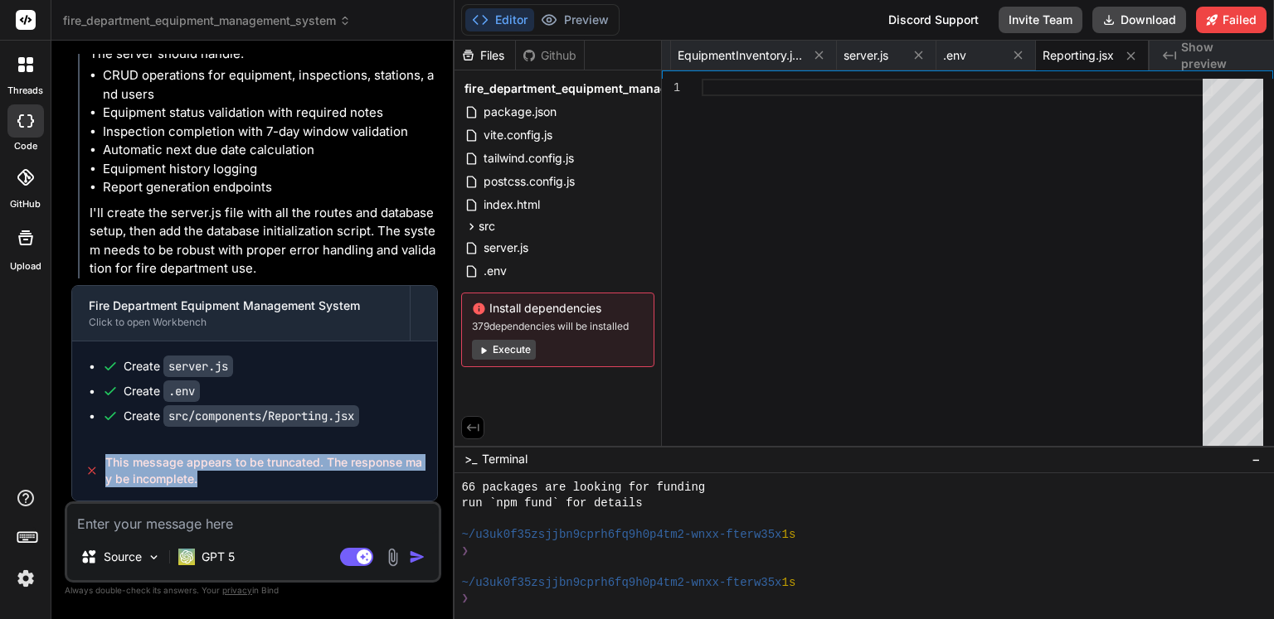
drag, startPoint x: 193, startPoint y: 486, endPoint x: 99, endPoint y: 458, distance: 98.4
click at [99, 458] on div "This message appears to be truncated. The response may be incomplete." at bounding box center [254, 471] width 365 height 60
copy span "This message appears to be truncated. The response may be incomplete."
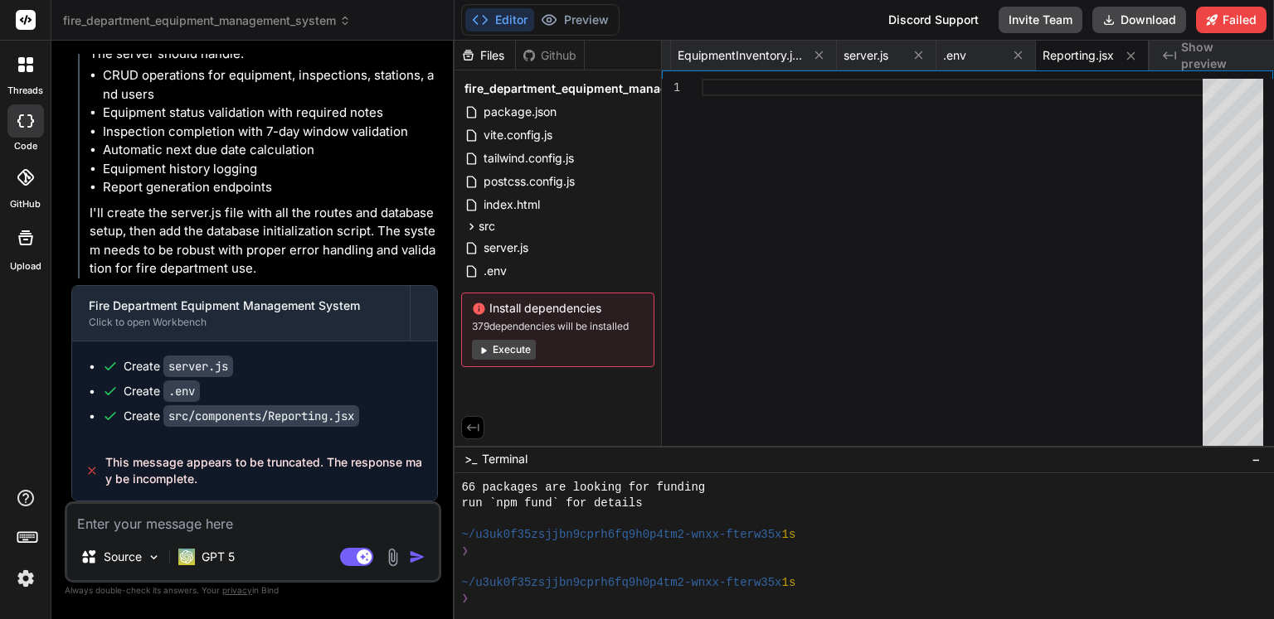
click at [279, 528] on textarea at bounding box center [252, 519] width 371 height 30
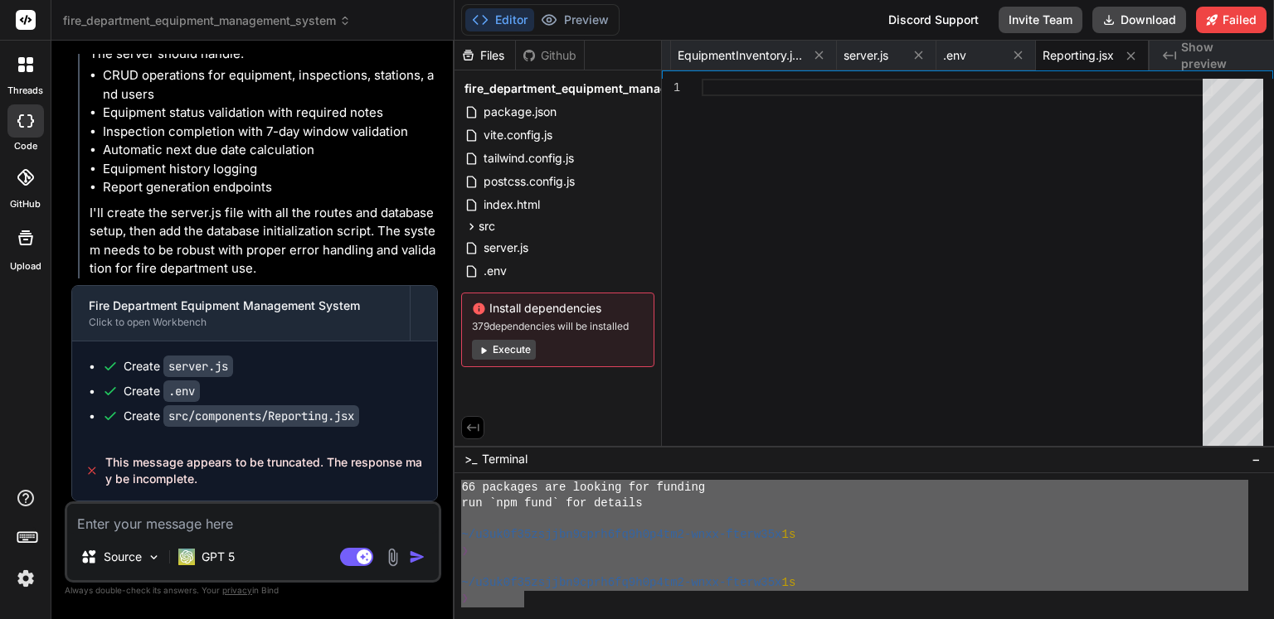
drag, startPoint x: 488, startPoint y: 604, endPoint x: 415, endPoint y: 492, distance: 134.8
click at [415, 492] on div "fire_department_equipment_management_system Created with Pixso. Bind AI Web Sea…" at bounding box center [662, 309] width 1222 height 619
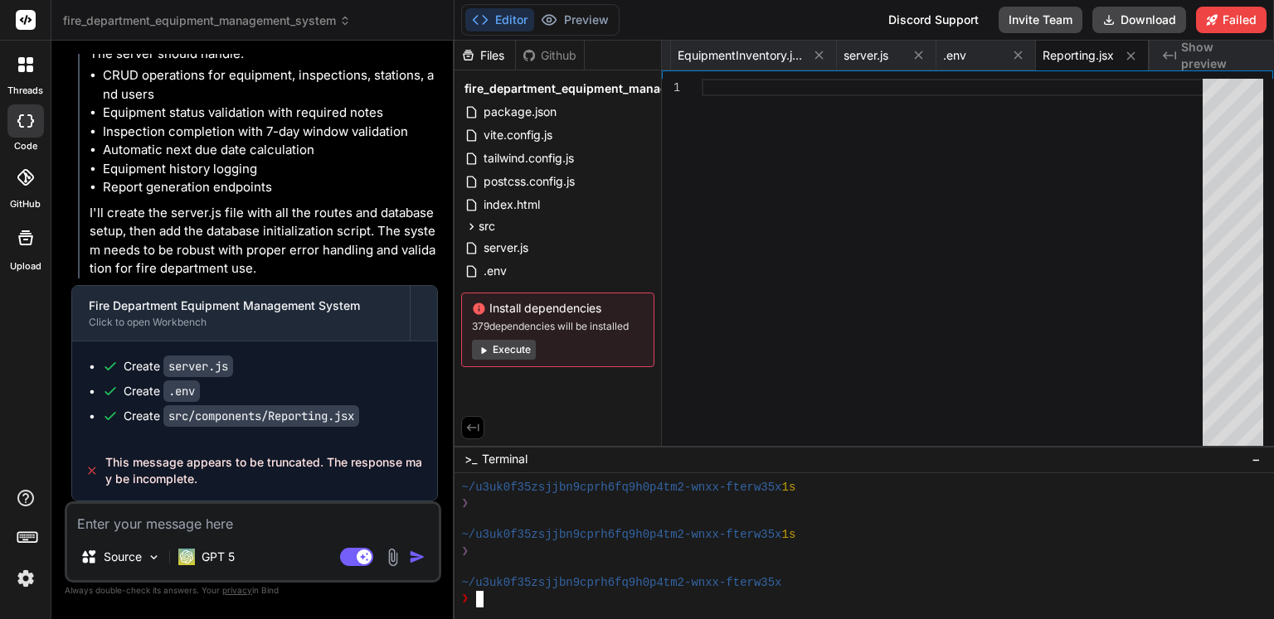
scroll to position [1320, 0]
click at [299, 524] on textarea at bounding box center [252, 519] width 371 height 30
paste textarea "This message appears to be truncated. The response may be incomplete."
type textarea "This message appears to be truncated. The response may be incomplete."
type textarea "x"
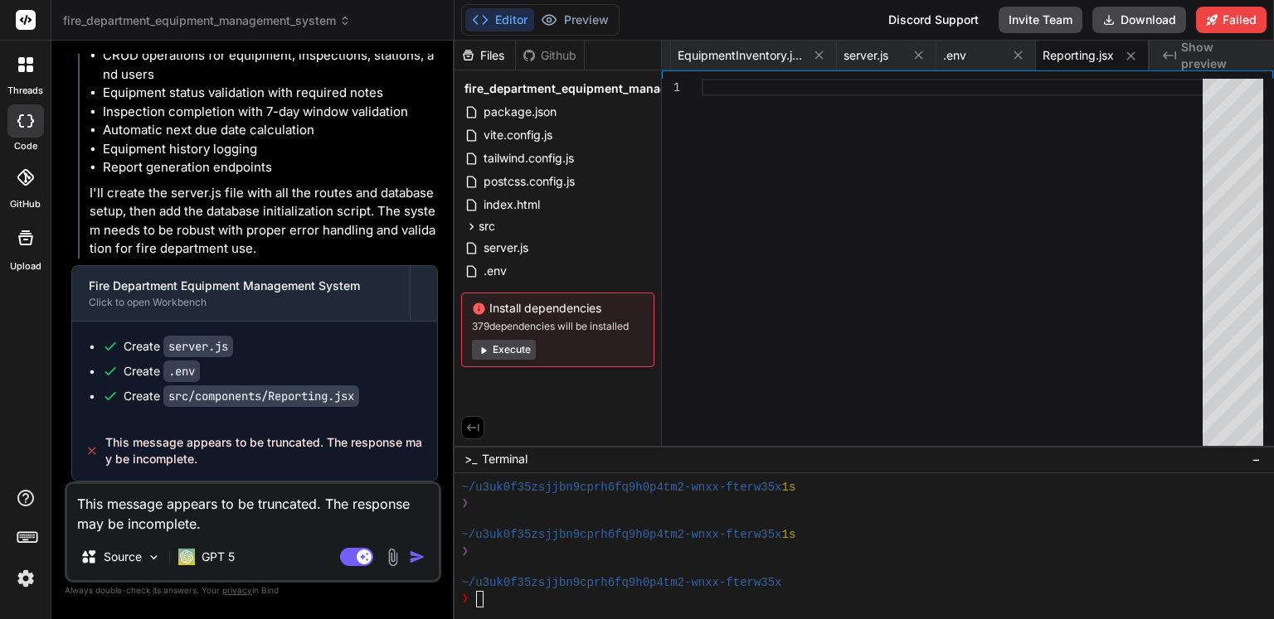
type textarea "This message appears to be truncated. The response may be incomplete."
click at [414, 553] on img "button" at bounding box center [417, 557] width 17 height 17
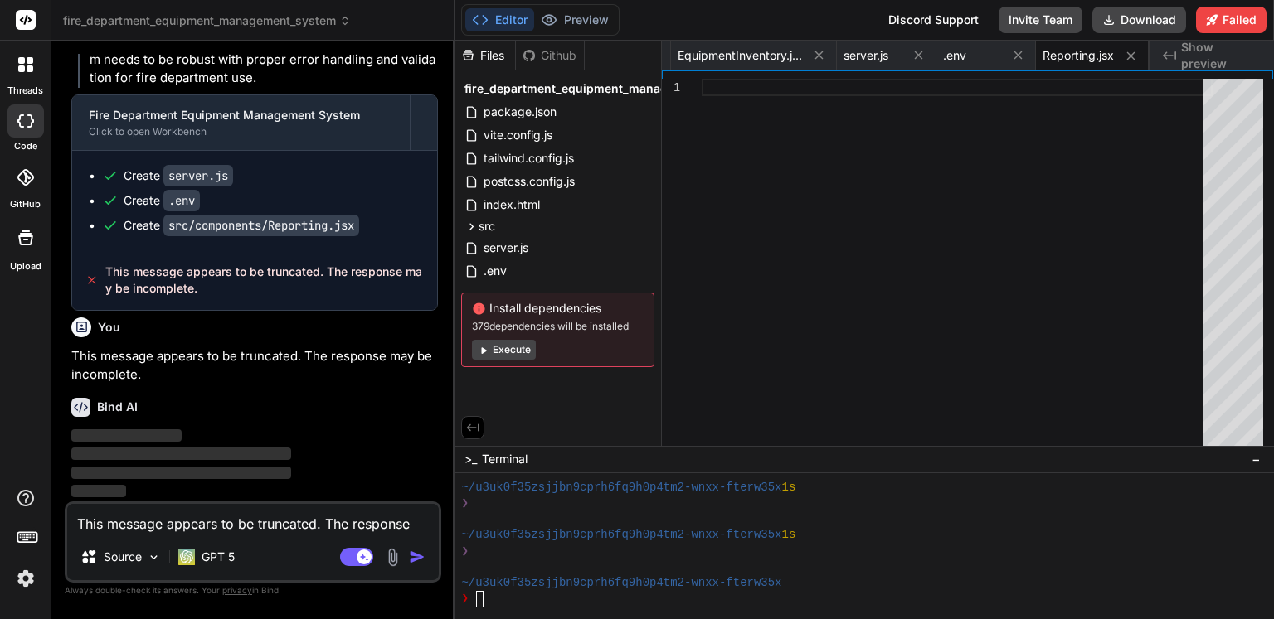
scroll to position [14655, 0]
click at [1197, 57] on span "Show preview" at bounding box center [1221, 55] width 80 height 33
click at [1098, 231] on div at bounding box center [956, 266] width 511 height 375
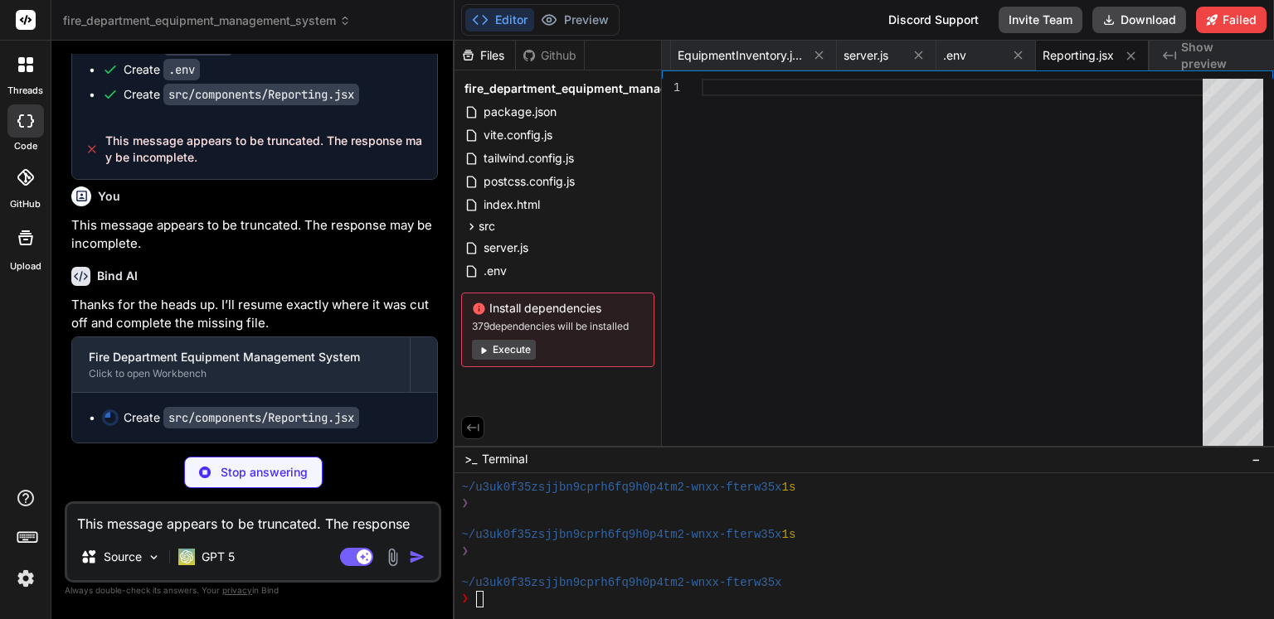
scroll to position [14785, 0]
type textarea "x"
type textarea "</div> </div> ) } export default Reporting"
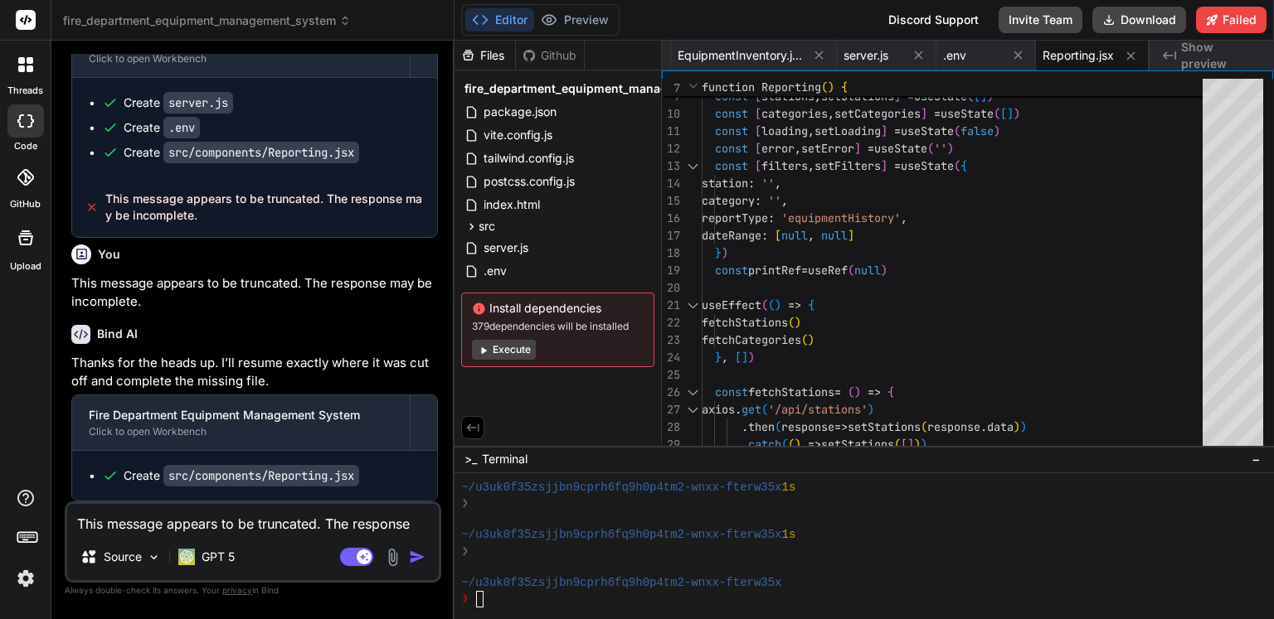
scroll to position [14727, 0]
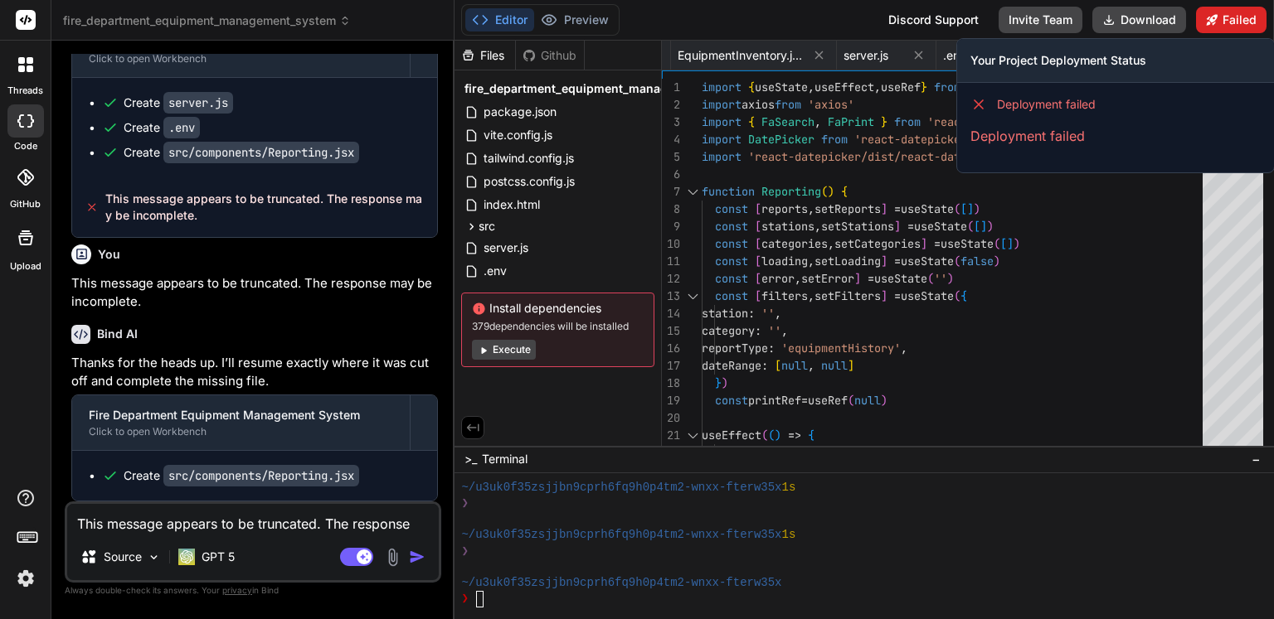
click at [1240, 28] on button "Failed" at bounding box center [1231, 20] width 70 height 27
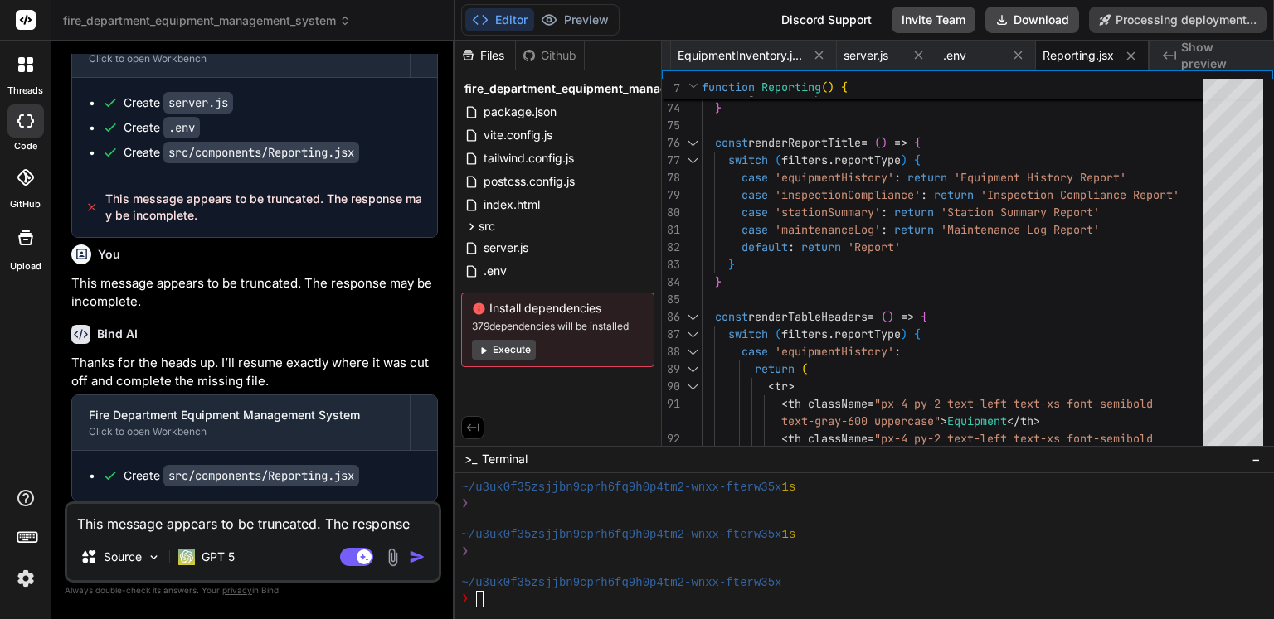
click at [519, 349] on button "Execute" at bounding box center [504, 350] width 64 height 20
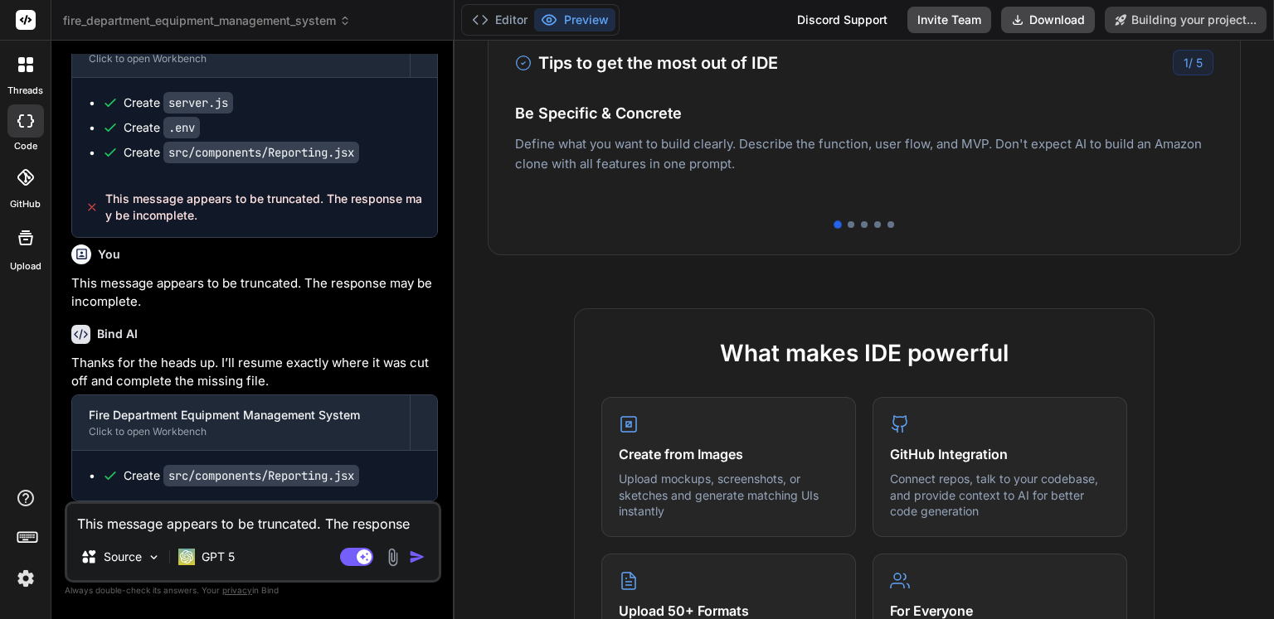
scroll to position [1511, 0]
type textarea "x"
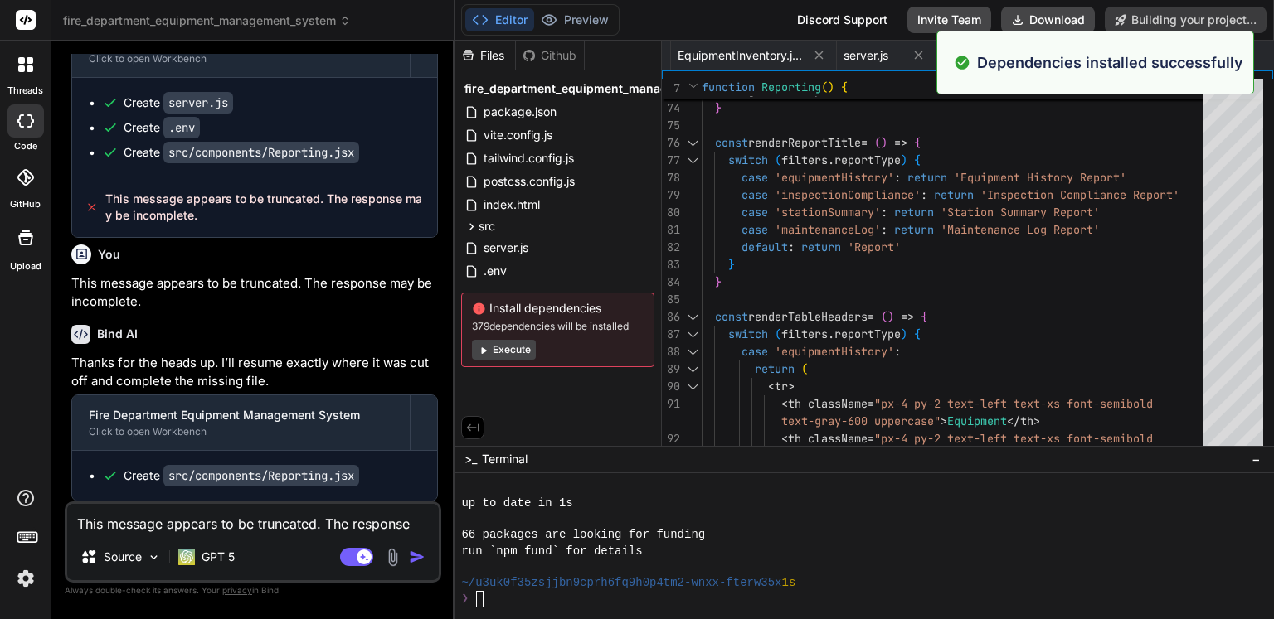
scroll to position [1559, 0]
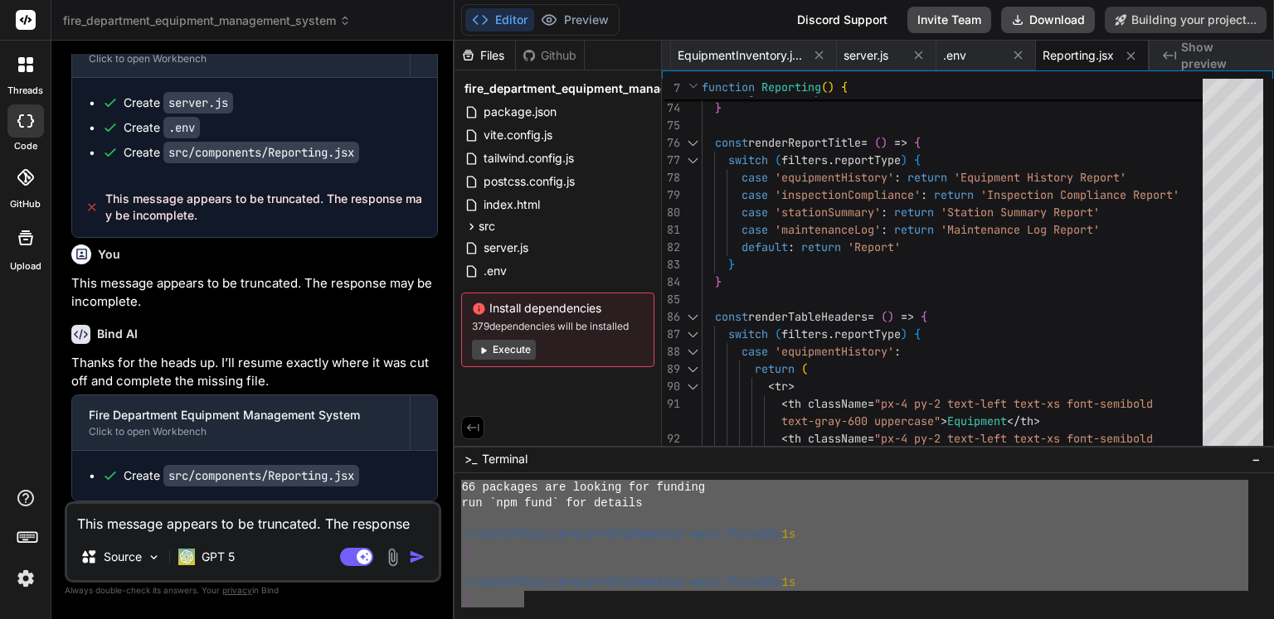
drag, startPoint x: 524, startPoint y: 599, endPoint x: 454, endPoint y: 489, distance: 130.4
click at [454, 489] on div "11111111111111111111111111111111 66 packages are looking for funding run `npm f…" at bounding box center [863, 546] width 819 height 146
drag, startPoint x: 496, startPoint y: 605, endPoint x: 440, endPoint y: 488, distance: 129.4
click at [440, 488] on div "fire_department_equipment_management_system Created with Pixso. Bind AI Web Sea…" at bounding box center [662, 309] width 1222 height 619
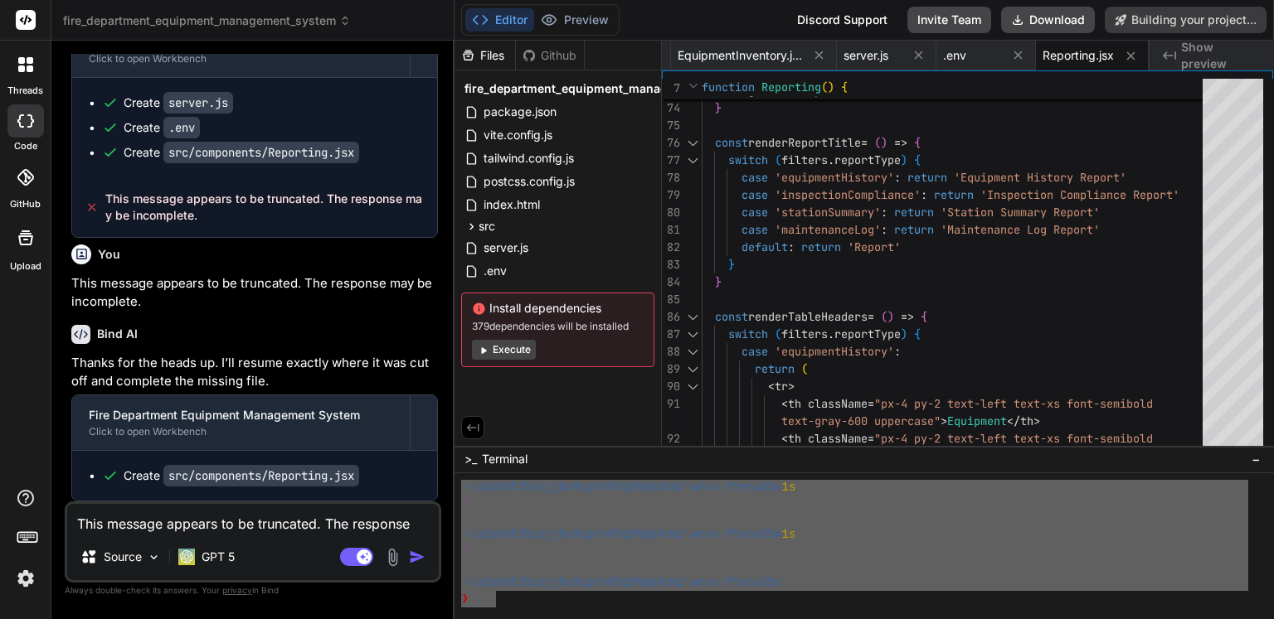
type textarea "~/u3uk0f35zsjjbn9cprh6fq9h0p4tm2-wnxx-fterw35x 1s ❯ ~/u3uk0f35zsjjbn9cprh6fq9h0…"
click at [190, 528] on textarea "This message appears to be truncated. The response may be incomplete." at bounding box center [252, 519] width 371 height 30
paste textarea "~/u3uk0f35zsjjbn9cprh6fq9h0p4tm2-wnxx-fterw35x 1s ❯ ~/u3uk0f35zsjjbn9cprh6fq9h0…"
type textarea "~/u3uk0f35zsjjbn9cprh6fq9h0p4tm2-wnxx-fterw35x 1s ❯ ~/u3uk0f35zsjjbn9cprh6fq9h0…"
type textarea "x"
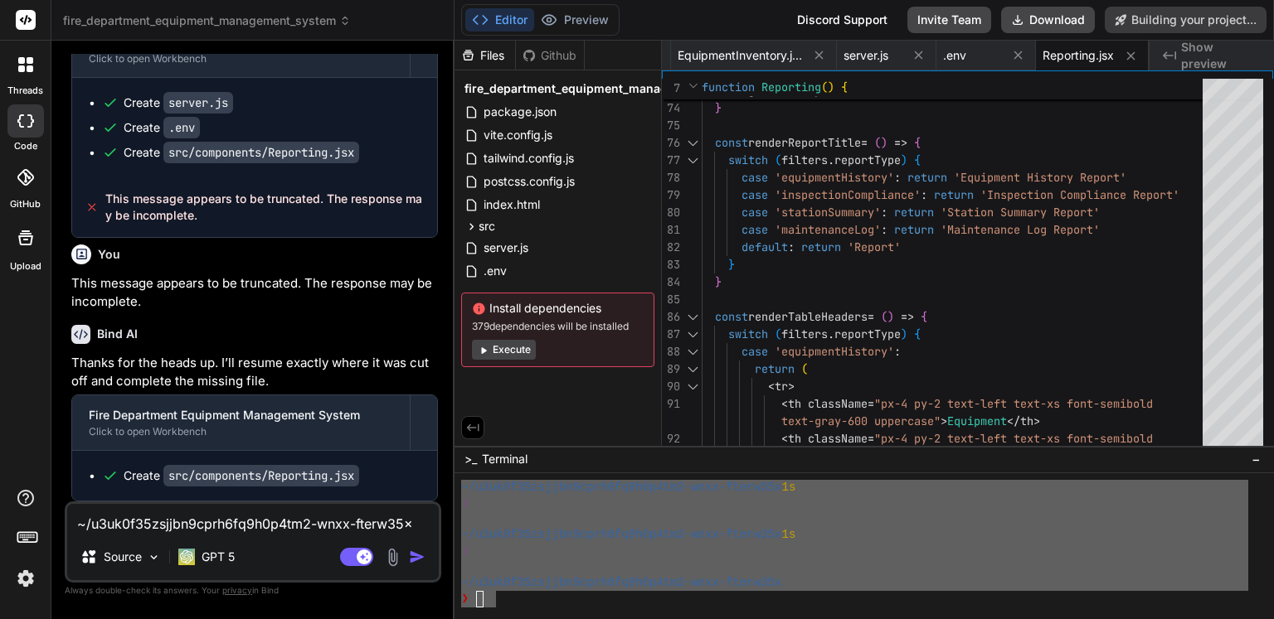
scroll to position [14738, 0]
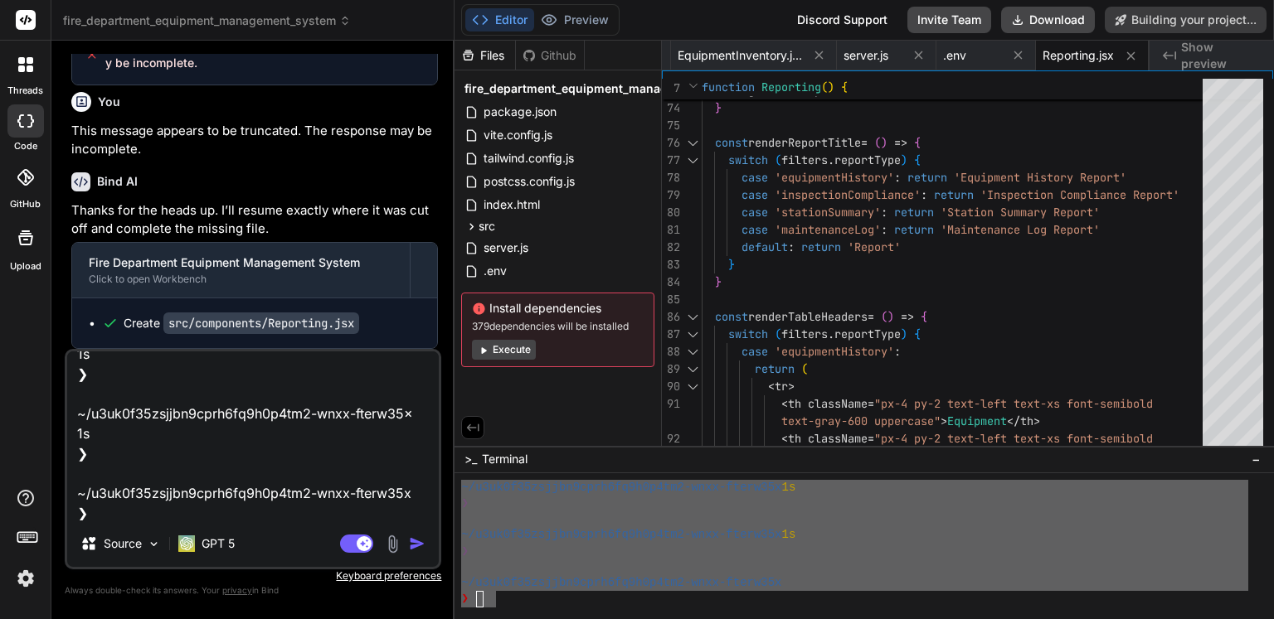
type textarea "~/u3uk0f35zsjjbn9cprh6fq9h0p4tm2-wnxx-fterw35x 1s ❯ ~/u3uk0f35zsjjbn9cprh6fq9h0…"
click at [420, 546] on img "button" at bounding box center [417, 544] width 17 height 17
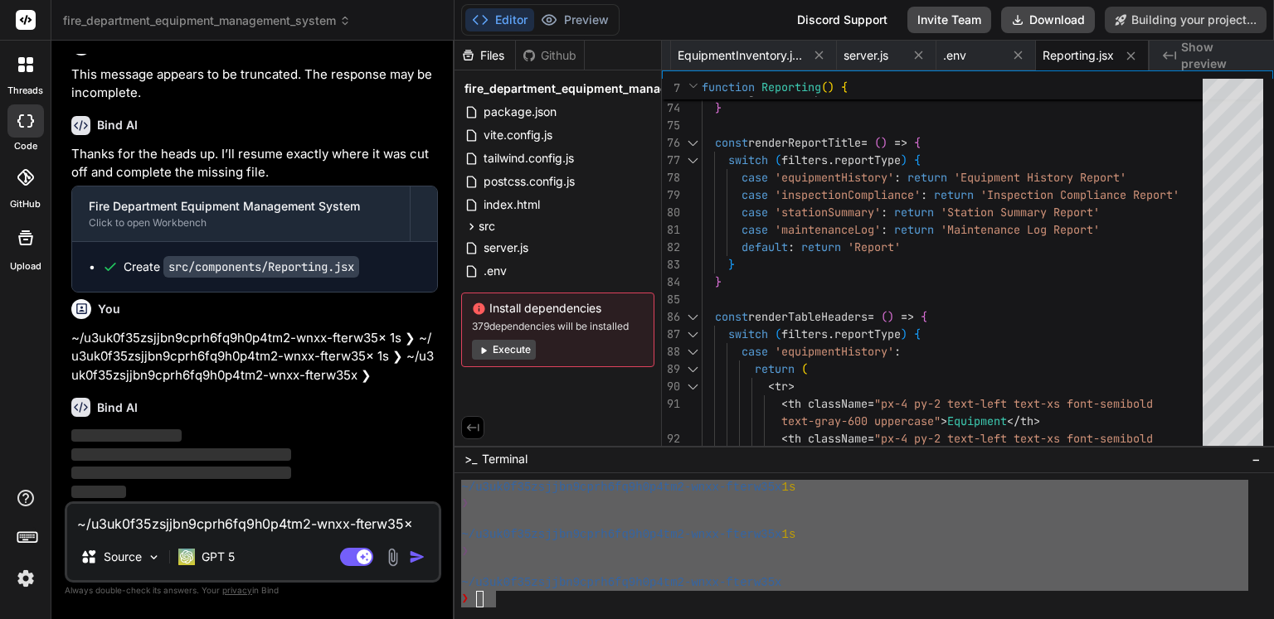
scroll to position [14890, 0]
click at [697, 558] on div "❯" at bounding box center [854, 552] width 787 height 16
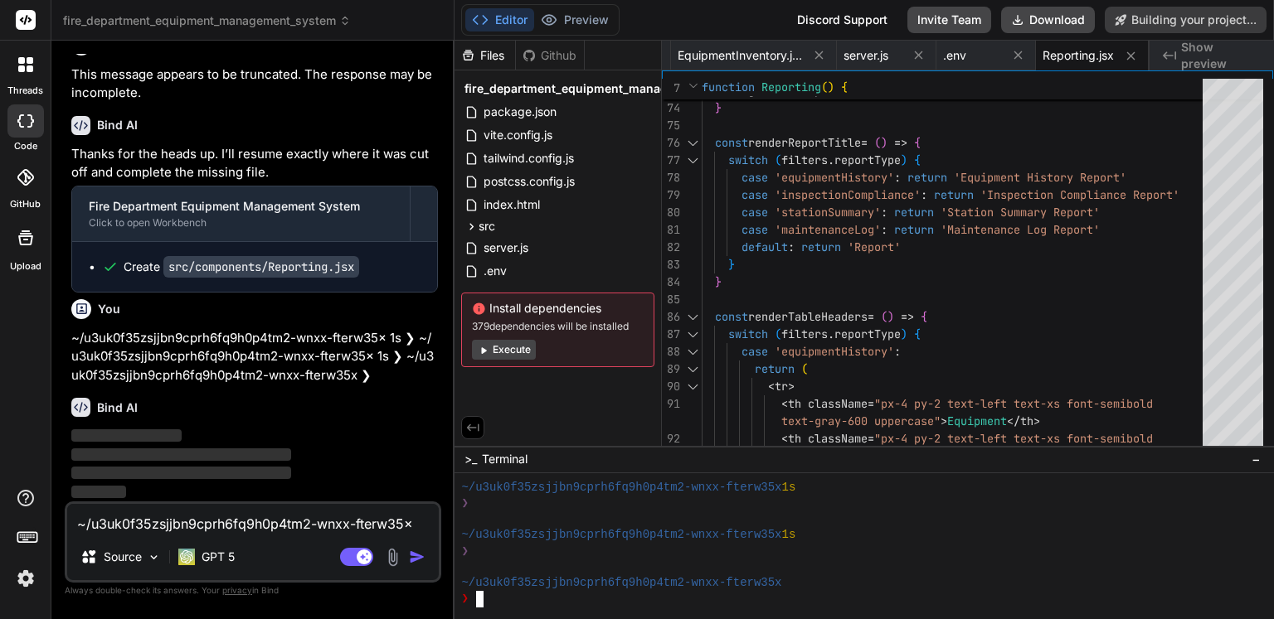
type textarea "x"
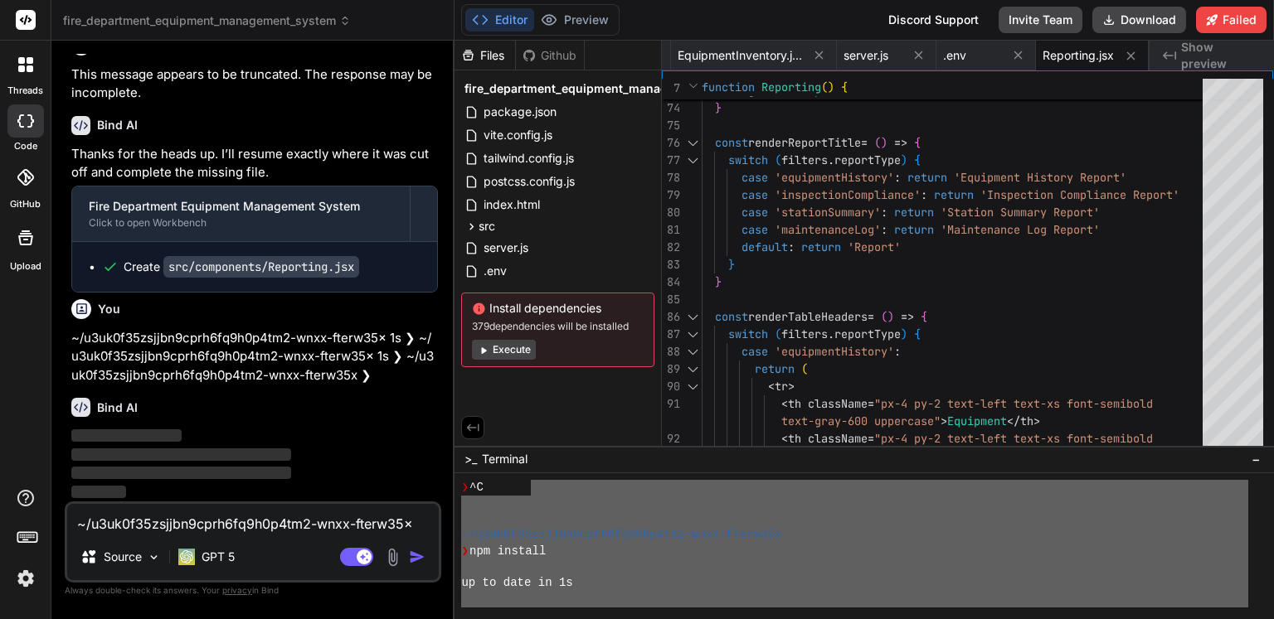
scroll to position [1433, 0]
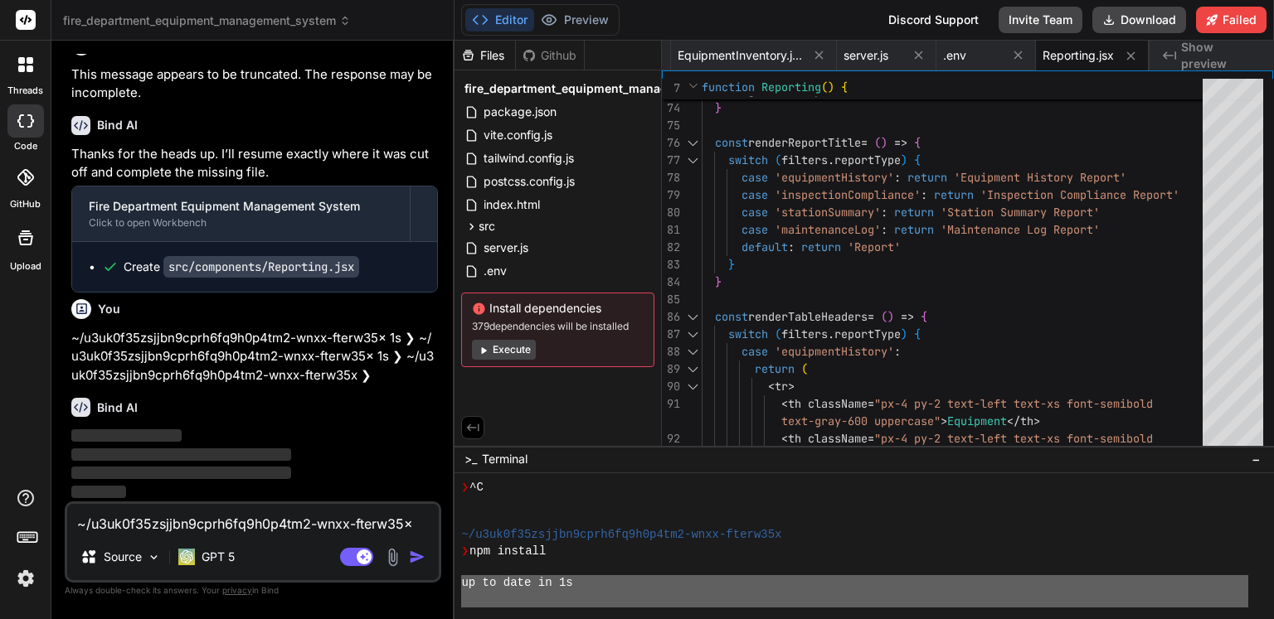
drag, startPoint x: 520, startPoint y: 604, endPoint x: 455, endPoint y: 581, distance: 68.4
click at [455, 581] on div "11111111111111111111111111111111 ❯ ^C ~/u3uk0f35zsjjbn9cprh6fq9h0p4tm2-wnxx-fte…" at bounding box center [863, 546] width 819 height 146
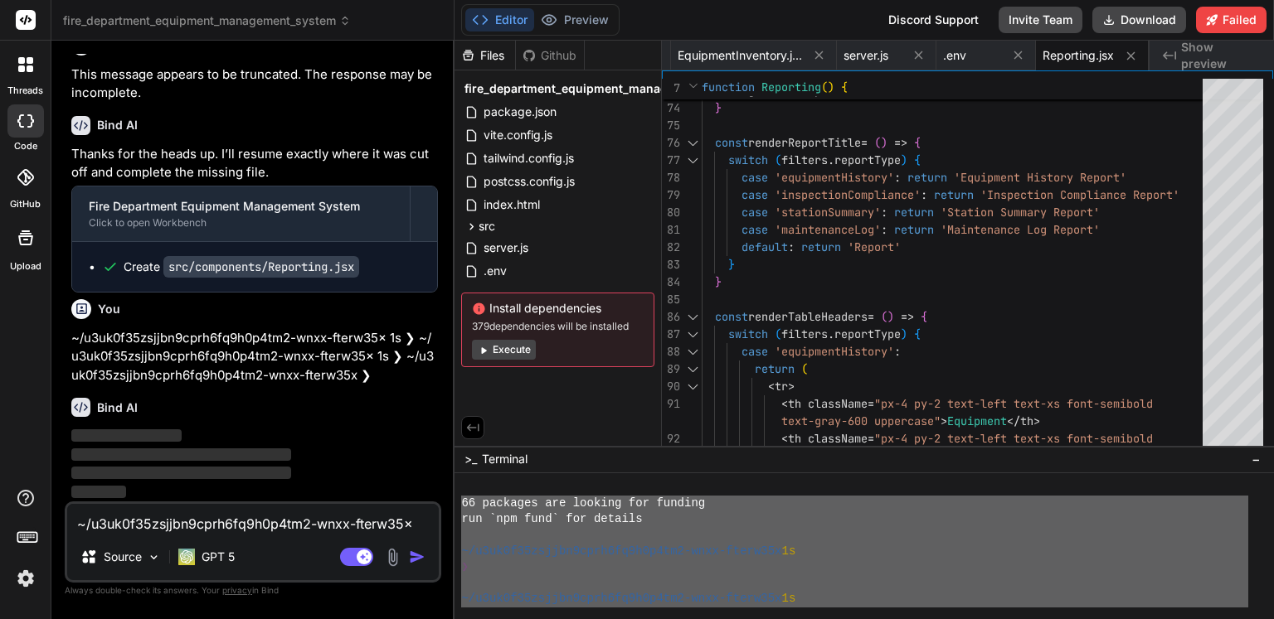
scroll to position [1607, 0]
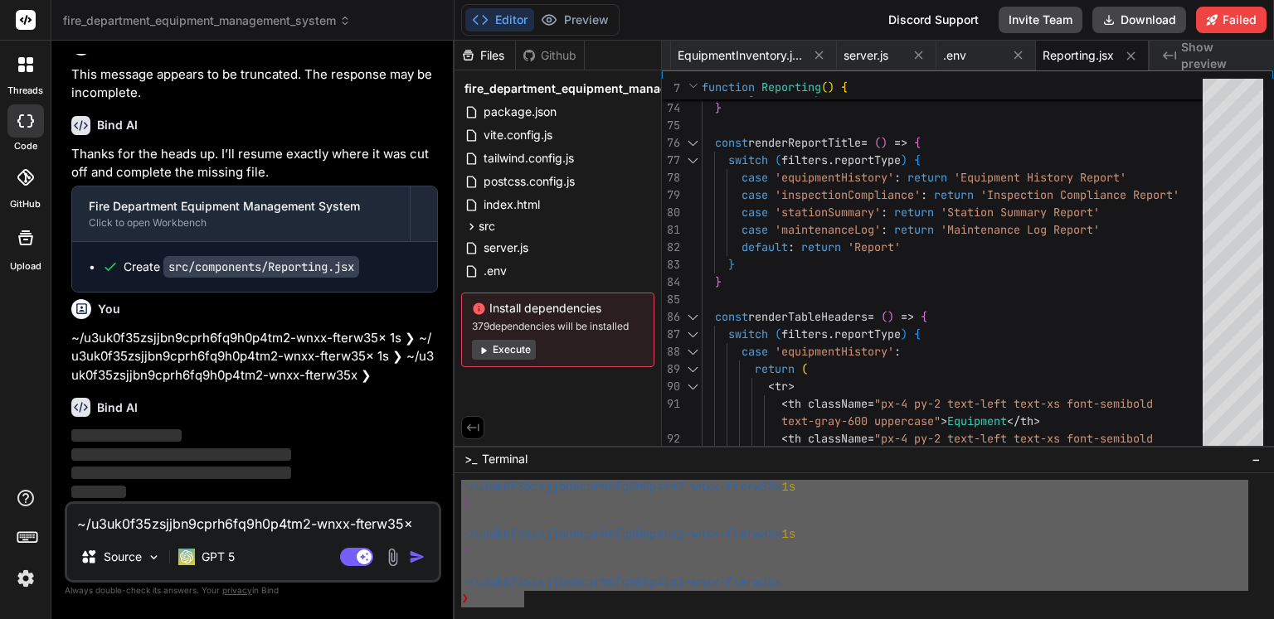
drag, startPoint x: 461, startPoint y: 535, endPoint x: 521, endPoint y: 599, distance: 87.4
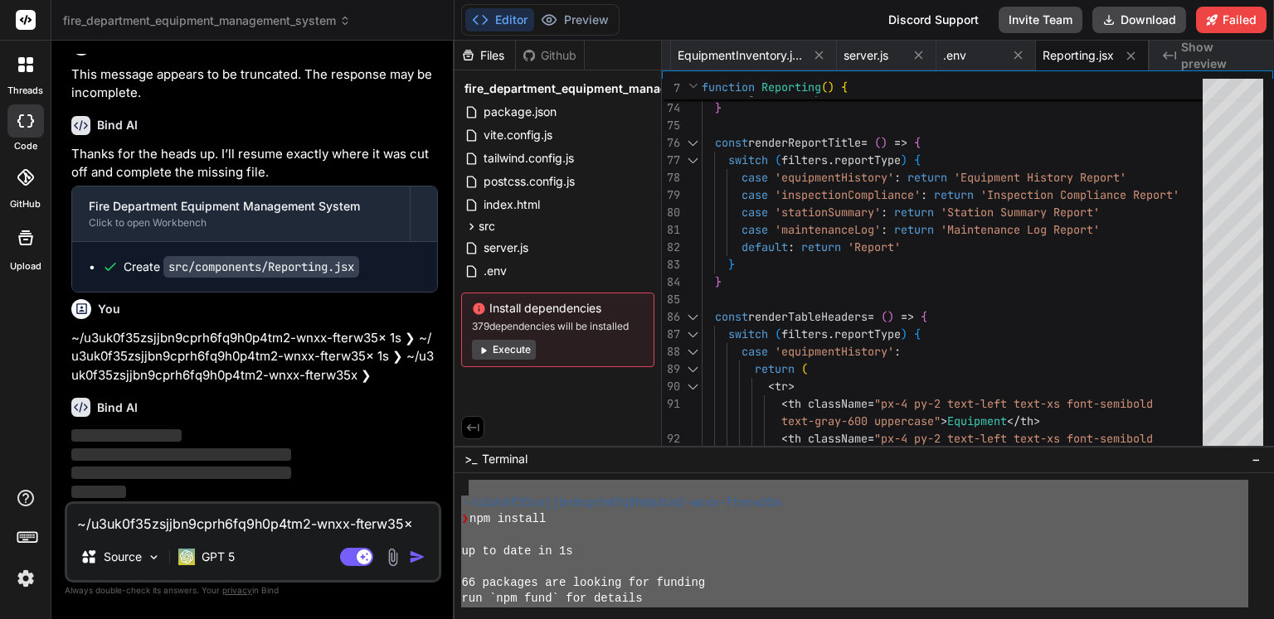
scroll to position [1464, 0]
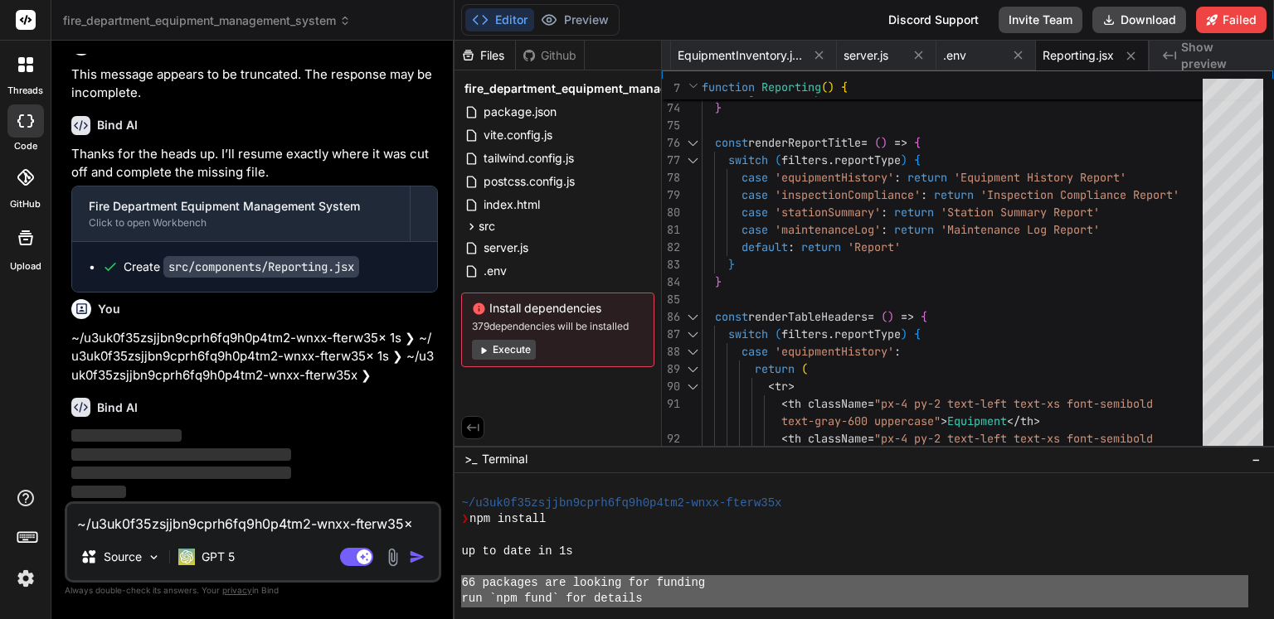
drag, startPoint x: 485, startPoint y: 599, endPoint x: 459, endPoint y: 584, distance: 29.7
click at [459, 584] on div "11111111111111111111111111111111 ~/u3uk0f35zsjjbn9cprh6fq9h0p4tm2-wnxx-fterw35x…" at bounding box center [863, 546] width 819 height 146
type textarea "66 packages are looking for funding run `npm fund` for details ~/u3uk0f35zsjjbn…"
click at [267, 351] on p "~/u3uk0f35zsjjbn9cprh6fq9h0p4tm2-wnxx-fterw35x 1s ❯ ~/u3uk0f35zsjjbn9cprh6fq9h0…" at bounding box center [254, 357] width 366 height 56
click at [227, 522] on textarea "~/u3uk0f35zsjjbn9cprh6fq9h0p4tm2-wnxx-fterw35x 1s ❯ ~/u3uk0f35zsjjbn9cprh6fq9h0…" at bounding box center [252, 519] width 371 height 30
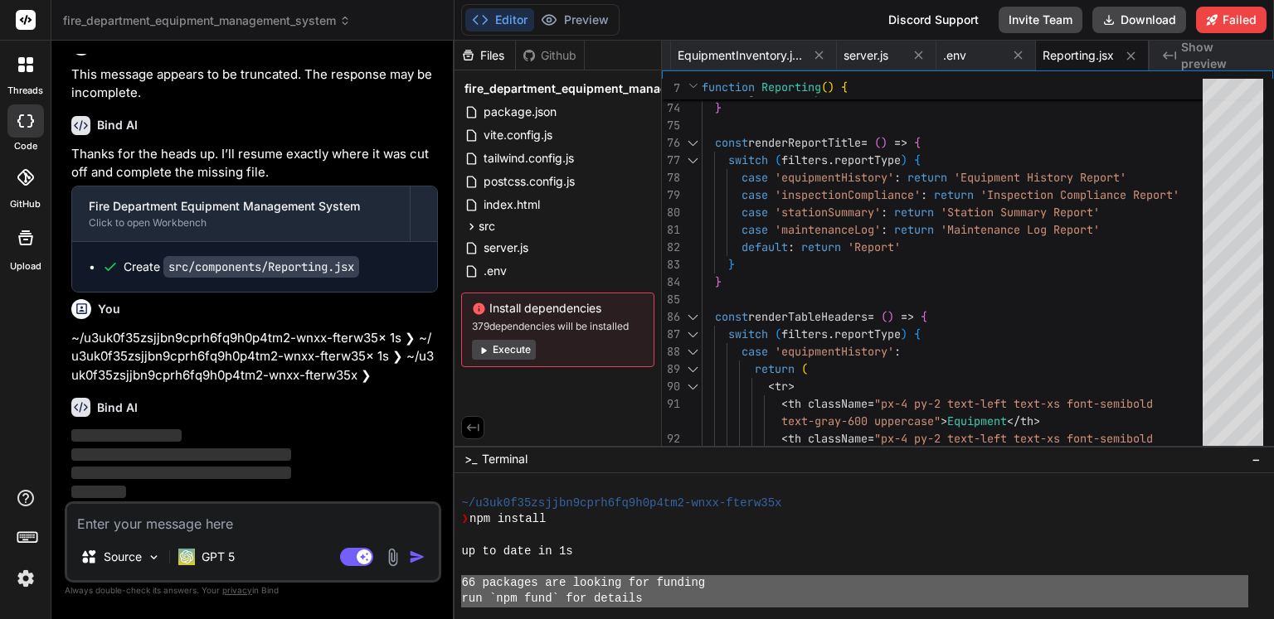
paste textarea "66 packages are looking for funding run `npm fund` for details ~/u3uk0f35zsjjbn…"
type textarea "66 packages are looking for funding run `npm fund` for details ~/u3uk0f35zsjjbn…"
type textarea "x"
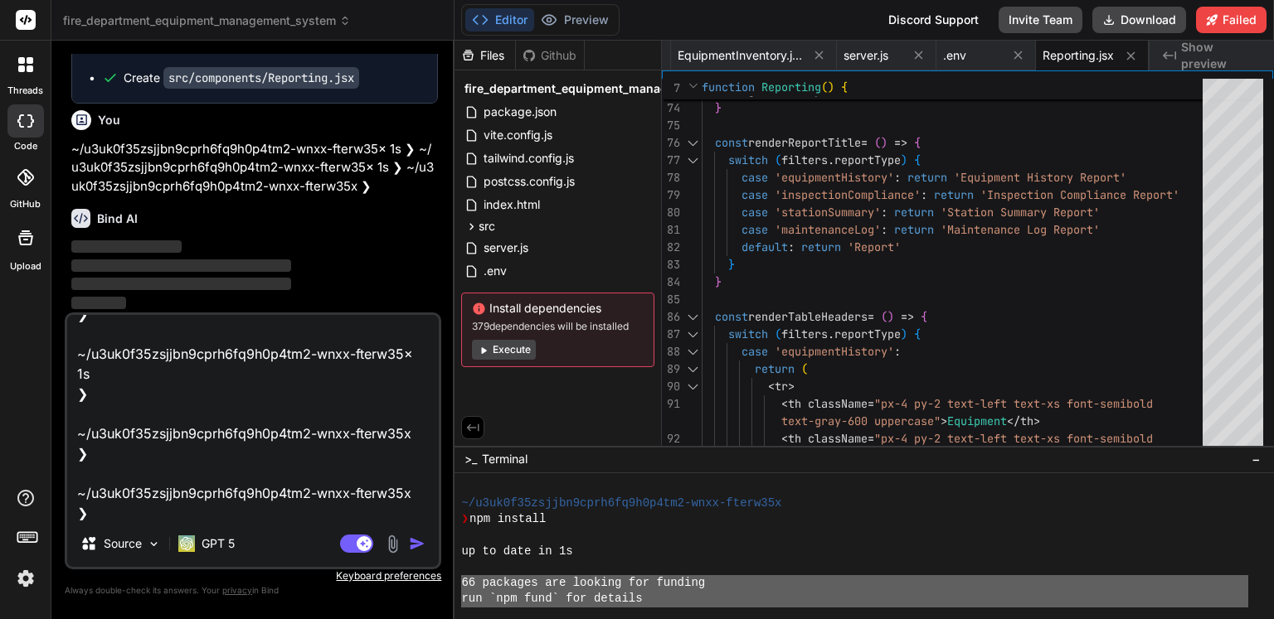
type textarea "66 packages are looking for funding run `npm fund` for details ~/u3uk0f35zsjjbn…"
click at [418, 543] on img "button" at bounding box center [417, 544] width 17 height 17
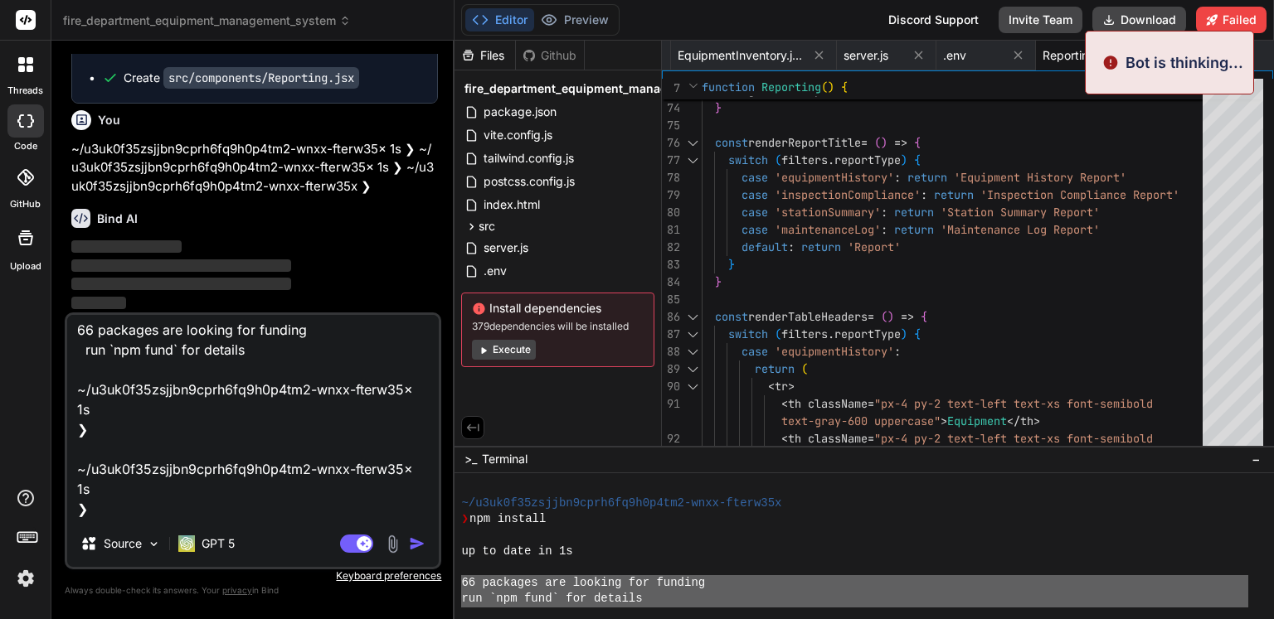
scroll to position [0, 0]
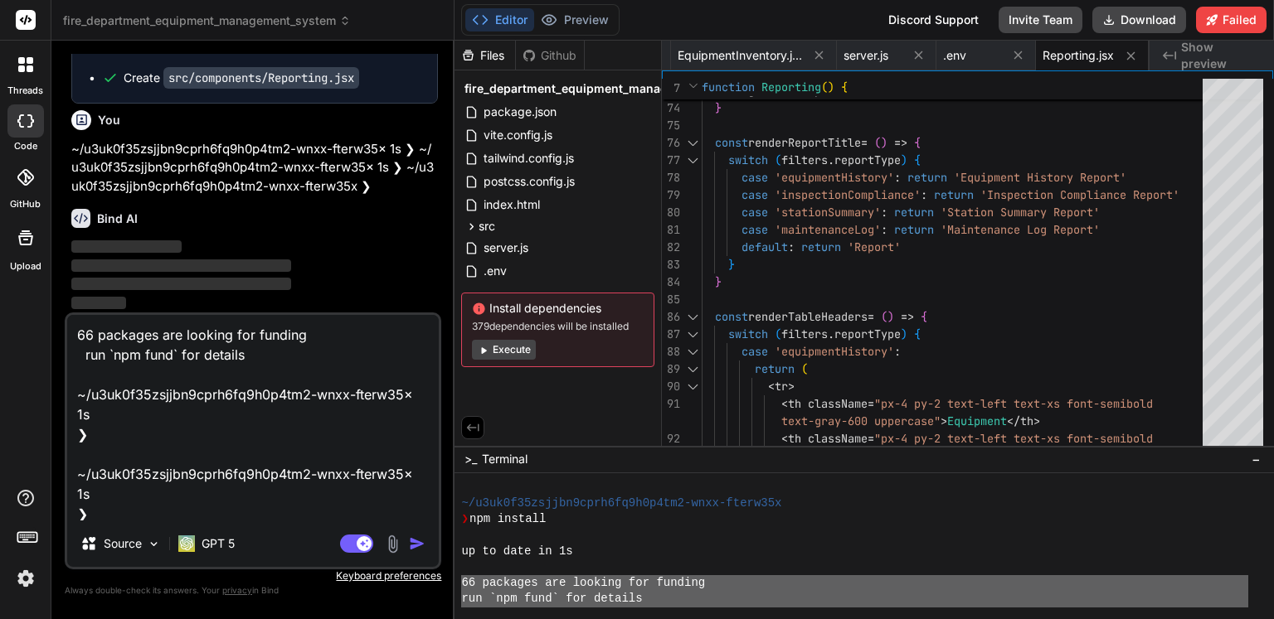
drag, startPoint x: 172, startPoint y: 356, endPoint x: 114, endPoint y: 357, distance: 57.2
click at [114, 357] on textarea "66 packages are looking for funding run `npm fund` for details ~/u3uk0f35zsjjbn…" at bounding box center [252, 418] width 371 height 206
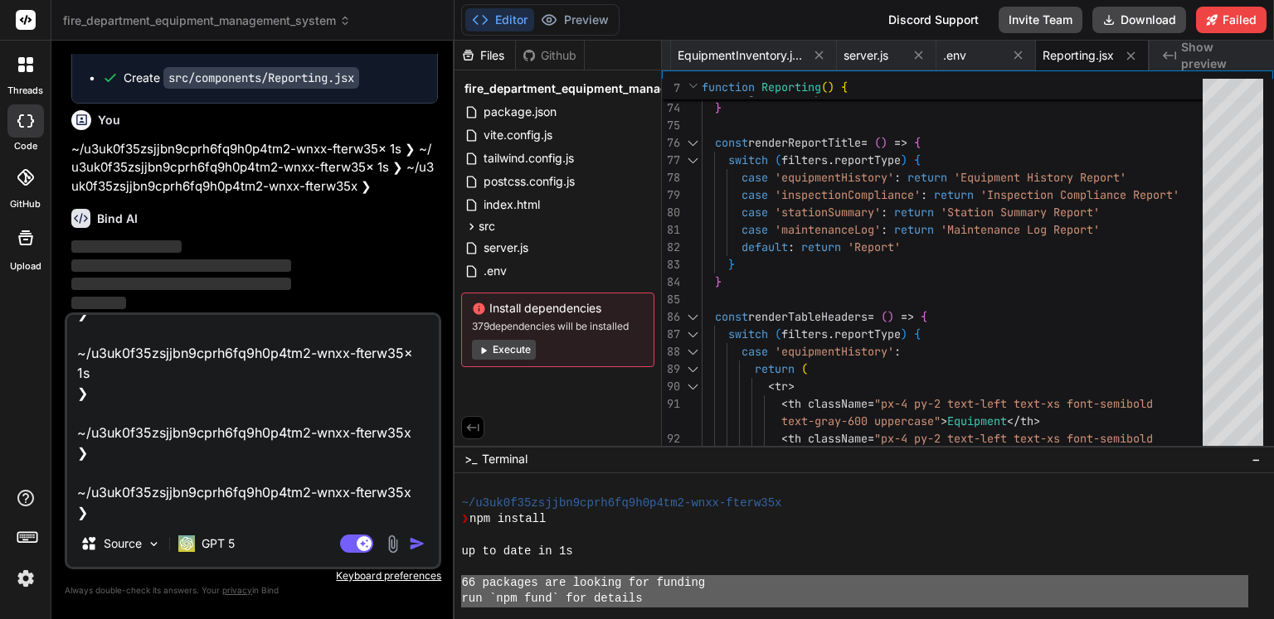
scroll to position [123, 0]
click at [423, 543] on img "button" at bounding box center [417, 544] width 17 height 17
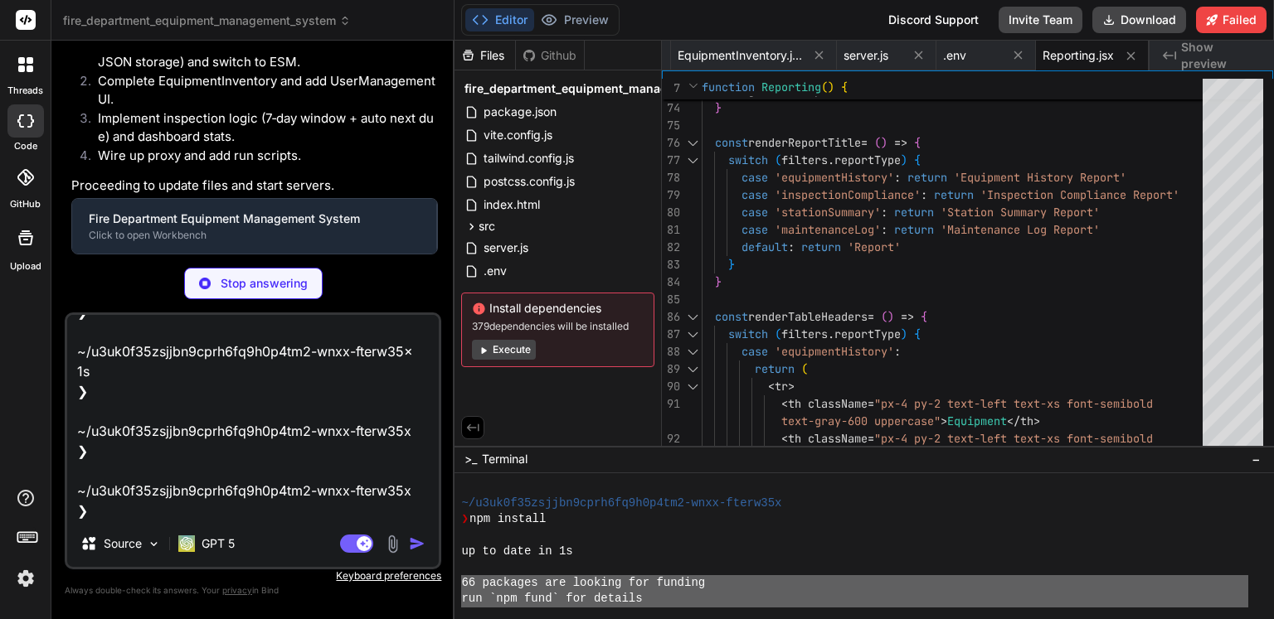
type textarea "x"
type textarea ""vite": "^4.2.0" } }"
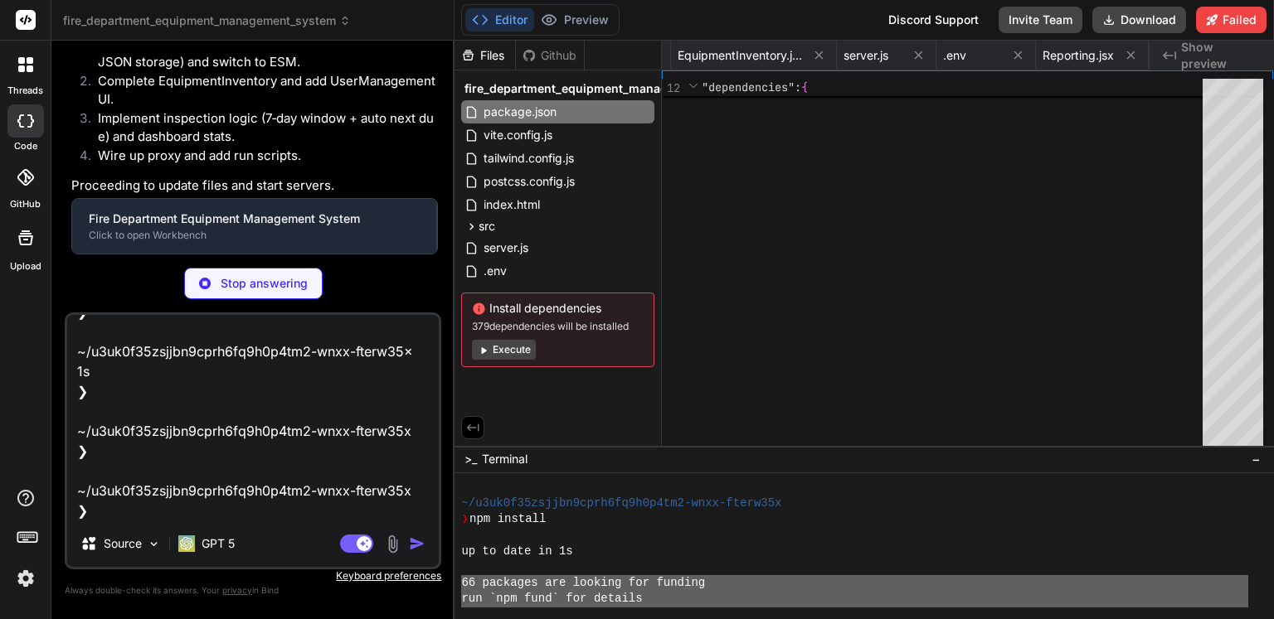
type textarea "x"
type textarea "export default EquipmentInventory"
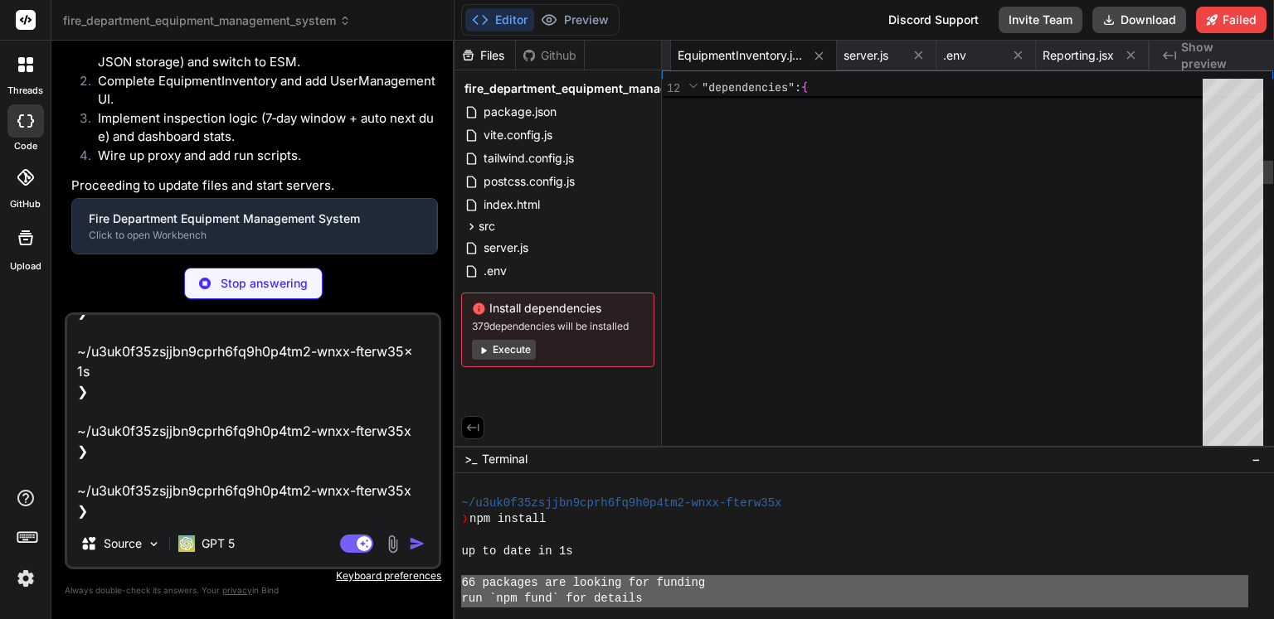
type textarea "x"
type textarea "app.listen(PORT, () => { console.log(`Server running on port ${PORT}`) })"
type textarea "x"
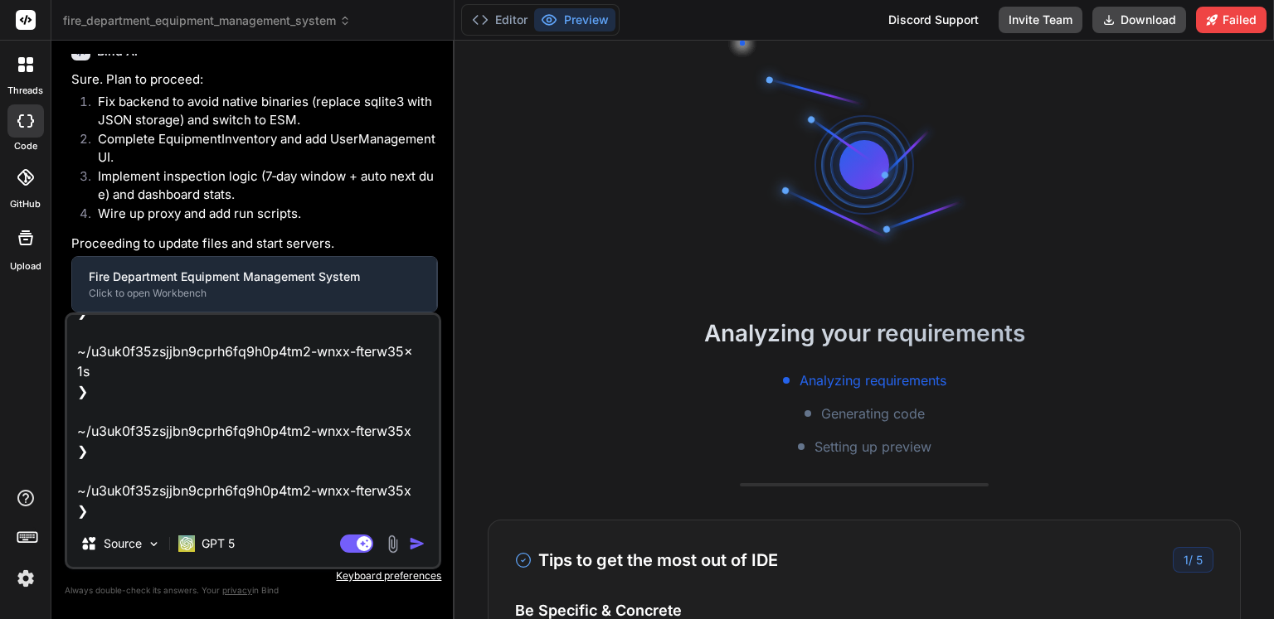
type textarea "x"
